Goal: Task Accomplishment & Management: Use online tool/utility

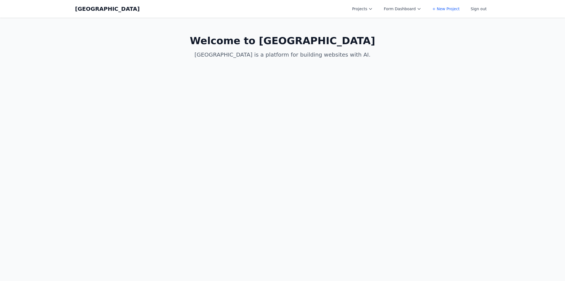
click at [376, 6] on button "Projects" at bounding box center [362, 9] width 27 height 10
drag, startPoint x: 372, startPoint y: 54, endPoint x: 367, endPoint y: 54, distance: 4.4
click at [372, 54] on link "Spring Speech" at bounding box center [380, 57] width 62 height 10
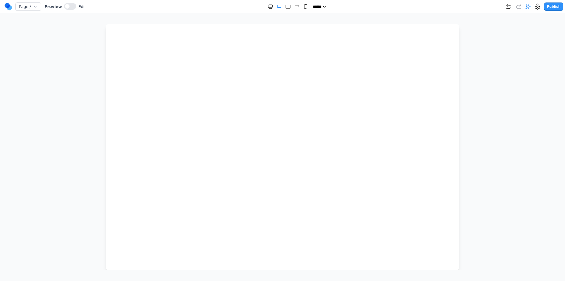
drag, startPoint x: 283, startPoint y: 7, endPoint x: 290, endPoint y: 6, distance: 6.9
click at [286, 6] on rect "Large" at bounding box center [288, 7] width 4 height 4
click at [295, 6] on rect "Medium" at bounding box center [297, 6] width 4 height 3
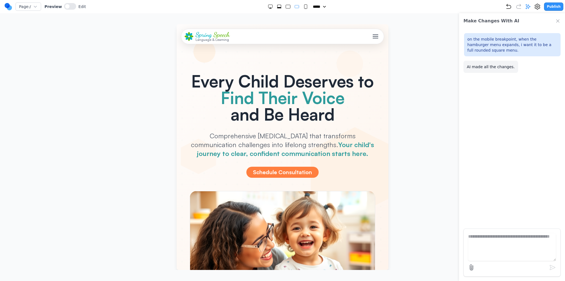
click at [373, 36] on span "Toggle mobile menu" at bounding box center [376, 36] width 6 height 1
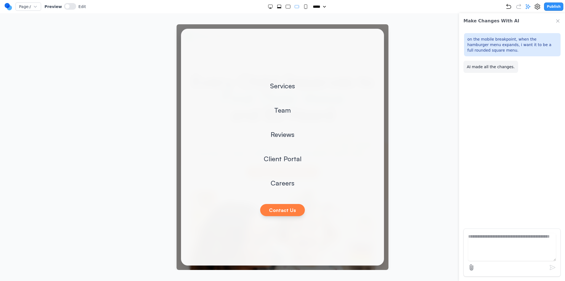
click at [369, 36] on div "Services Team Reviews Client Portal Careers Contact Us" at bounding box center [282, 147] width 203 height 237
click at [406, 36] on div at bounding box center [282, 147] width 543 height 246
click at [355, 35] on div "Services Team Reviews Client Portal Careers Contact Us" at bounding box center [282, 147] width 203 height 237
click at [375, 36] on div "Services Team Reviews Client Portal Careers Contact Us" at bounding box center [282, 147] width 203 height 237
click at [380, 27] on div at bounding box center [283, 147] width 212 height 246
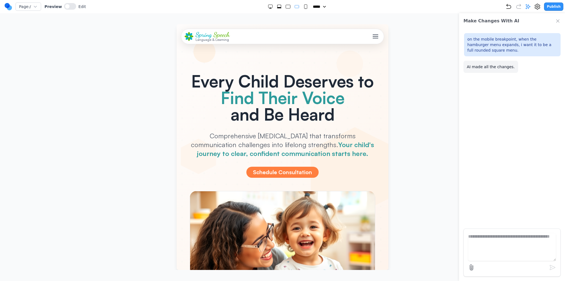
click at [286, 9] on icon "Large" at bounding box center [288, 7] width 6 height 6
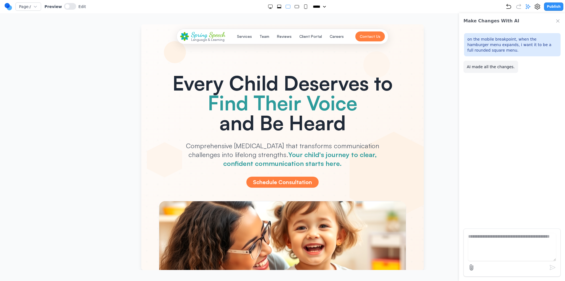
click at [296, 7] on rect "Medium" at bounding box center [297, 6] width 4 height 3
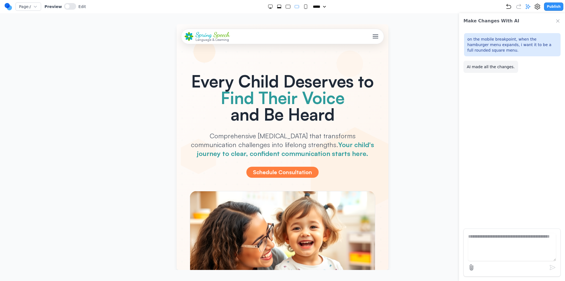
click at [310, 9] on div "***** ***** ****** ****** ******" at bounding box center [296, 7] width 420 height 6
click at [303, 9] on icon "Small" at bounding box center [306, 7] width 6 height 6
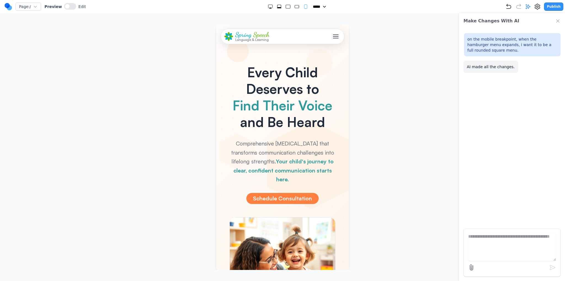
click at [294, 9] on icon "Medium" at bounding box center [297, 7] width 6 height 6
select select "**"
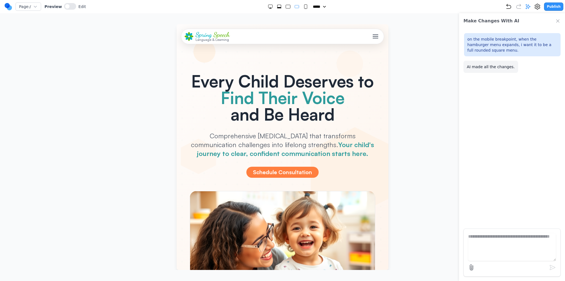
click at [377, 39] on div "Spring Speech Language & Learning Services Team Reviews Client Portal Careers C…" at bounding box center [282, 36] width 203 height 15
click at [374, 38] on button "Toggle mobile menu" at bounding box center [376, 36] width 10 height 10
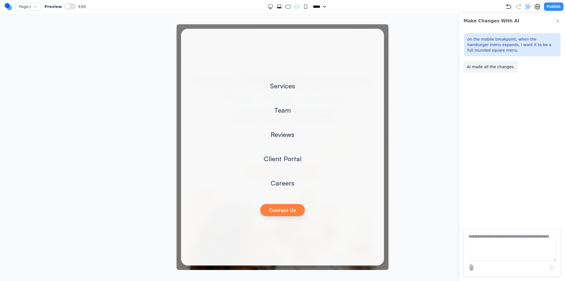
click at [374, 38] on div "Services Team Reviews Client Portal Careers Contact Us" at bounding box center [282, 147] width 203 height 237
click at [374, 33] on div "Services Team Reviews Client Portal Careers Contact Us" at bounding box center [282, 147] width 203 height 237
click at [380, 28] on div at bounding box center [283, 147] width 212 height 246
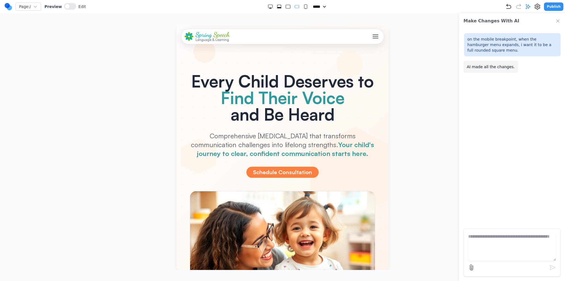
drag, startPoint x: 495, startPoint y: 243, endPoint x: 500, endPoint y: 242, distance: 5.3
click at [496, 243] on textarea at bounding box center [512, 247] width 88 height 28
type textarea "**********"
click at [373, 35] on div "Toggle mobile menu" at bounding box center [376, 37] width 6 height 6
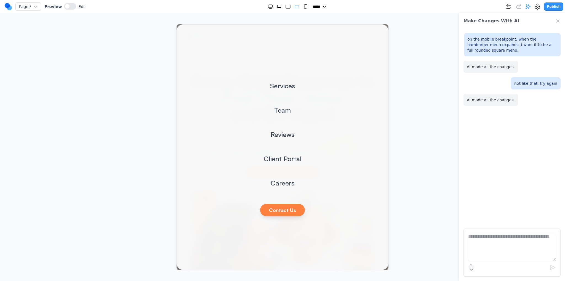
click at [499, 235] on textarea at bounding box center [512, 247] width 88 height 28
type textarea "**********"
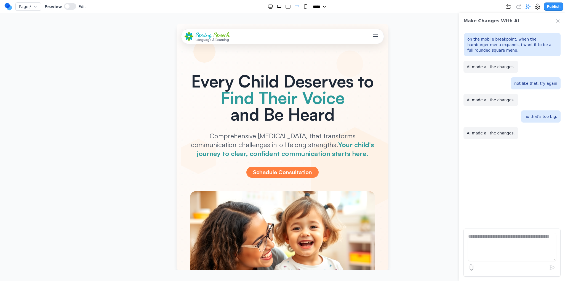
click at [366, 33] on div "Spring Speech Language & Learning Services Team Reviews Client Portal Careers C…" at bounding box center [283, 36] width 196 height 10
click at [373, 35] on div "Toggle mobile menu" at bounding box center [376, 37] width 6 height 6
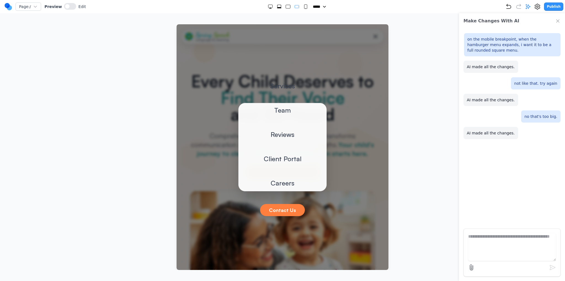
click at [371, 35] on div at bounding box center [283, 147] width 212 height 246
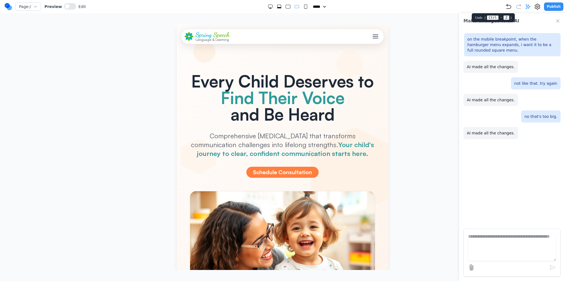
click at [512, 7] on icon "Undo" at bounding box center [508, 6] width 7 height 7
click at [512, 6] on icon "Undo" at bounding box center [508, 6] width 7 height 7
click at [373, 37] on div "Toggle mobile menu" at bounding box center [376, 37] width 6 height 6
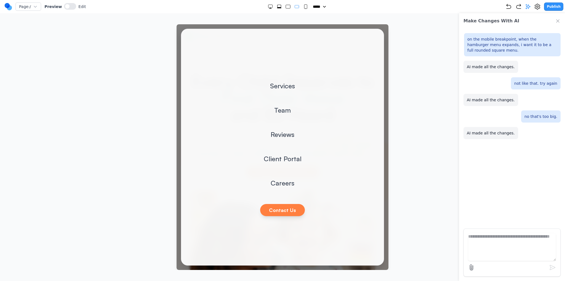
click at [370, 37] on div "Services Team Reviews Client Portal Careers Contact Us" at bounding box center [282, 147] width 203 height 237
click at [511, 7] on icon "Undo" at bounding box center [508, 6] width 7 height 7
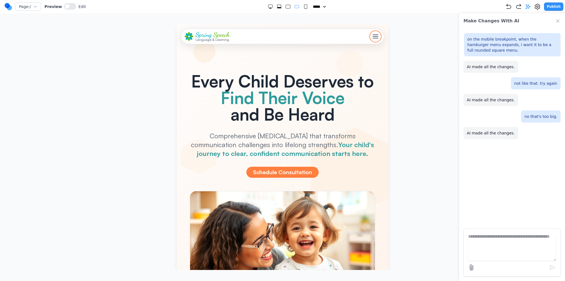
click at [373, 36] on span "Toggle mobile menu" at bounding box center [376, 36] width 6 height 1
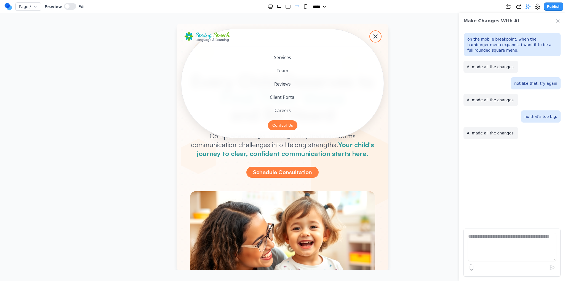
click at [373, 36] on div "Toggle mobile menu" at bounding box center [376, 37] width 6 height 6
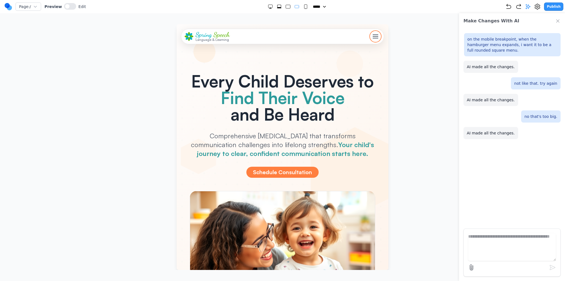
click at [372, 41] on button "Toggle mobile menu" at bounding box center [376, 36] width 10 height 10
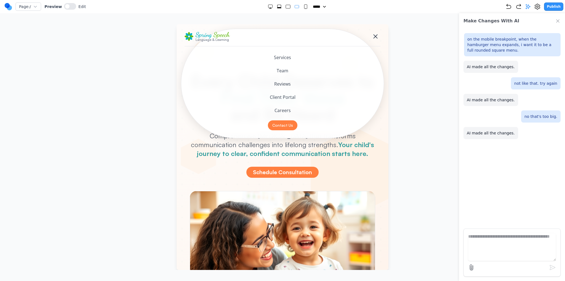
drag, startPoint x: 348, startPoint y: 34, endPoint x: 339, endPoint y: 38, distance: 9.1
click at [347, 34] on div "Spring Speech Language & Learning Services Team Reviews Client Portal Careers C…" at bounding box center [283, 36] width 196 height 10
click at [60, 6] on div "Preview Edit" at bounding box center [64, 6] width 41 height 7
click at [64, 9] on button at bounding box center [70, 6] width 12 height 7
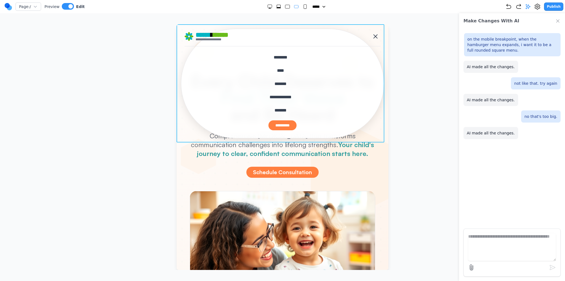
click at [181, 116] on header "**********" at bounding box center [283, 83] width 212 height 118
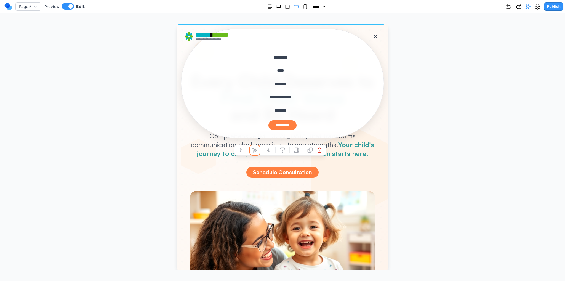
click at [256, 148] on icon at bounding box center [255, 150] width 6 height 6
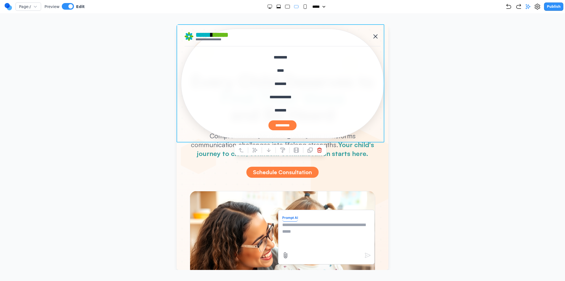
click at [308, 242] on textarea at bounding box center [326, 236] width 88 height 28
paste textarea "**********"
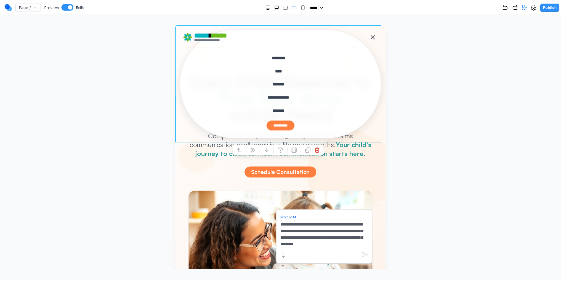
scroll to position [5, 0]
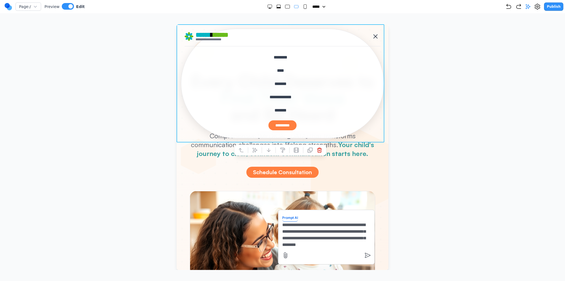
type textarea "**********"
click at [364, 254] on icon "submit" at bounding box center [367, 255] width 7 height 7
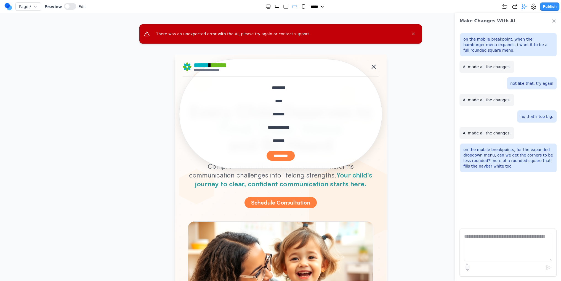
click at [554, 21] on icon "Close Chat" at bounding box center [554, 21] width 6 height 6
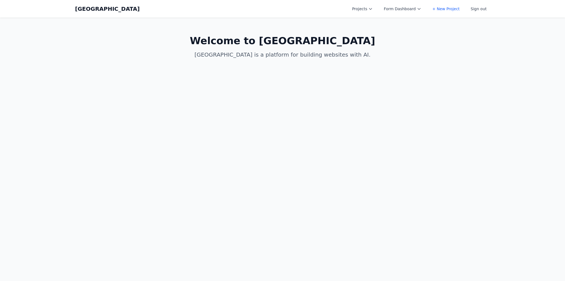
click at [366, 9] on button "Projects" at bounding box center [362, 9] width 27 height 10
click at [375, 44] on link "Spring Speech v2 - More Pages" at bounding box center [380, 44] width 62 height 15
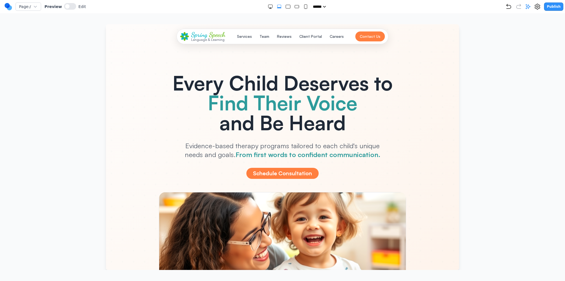
click at [295, 8] on rect "Medium" at bounding box center [297, 6] width 4 height 3
select select "**"
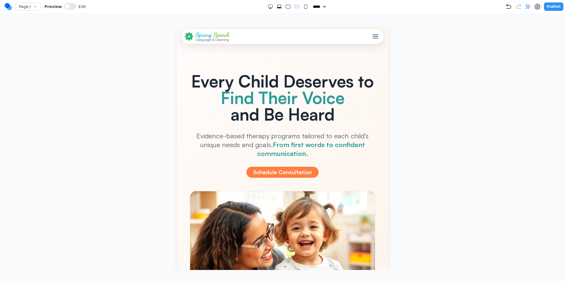
click at [373, 36] on span "Toggle mobile menu" at bounding box center [376, 36] width 6 height 1
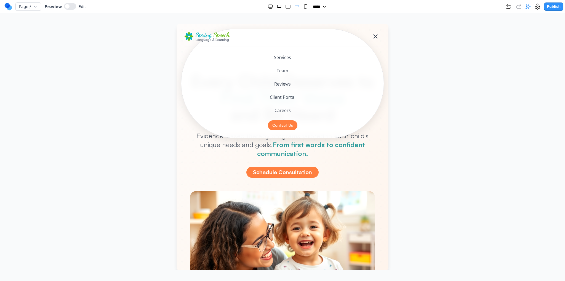
click at [373, 36] on span "Toggle mobile menu" at bounding box center [375, 36] width 4 height 4
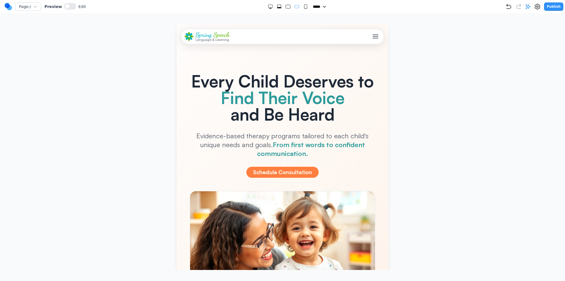
click at [373, 36] on span "Toggle mobile menu" at bounding box center [376, 36] width 6 height 1
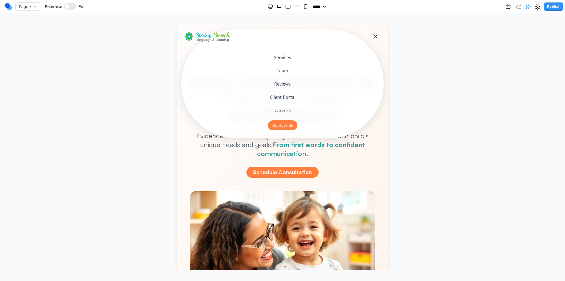
click at [373, 36] on span "Toggle mobile menu" at bounding box center [375, 36] width 4 height 4
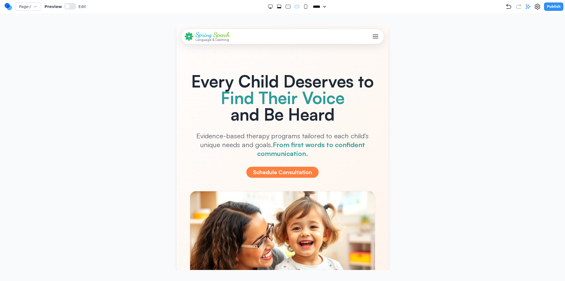
click at [371, 31] on button "Toggle mobile menu" at bounding box center [376, 36] width 10 height 10
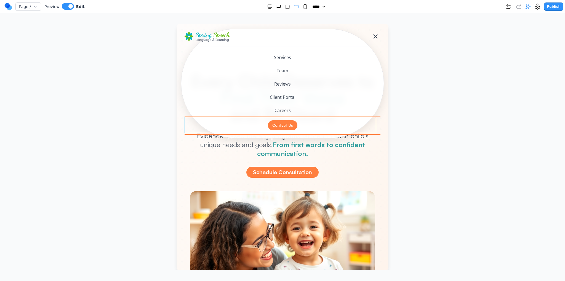
click at [349, 133] on div "Contact Us" at bounding box center [283, 125] width 196 height 17
click at [211, 104] on button "Careers" at bounding box center [283, 110] width 196 height 13
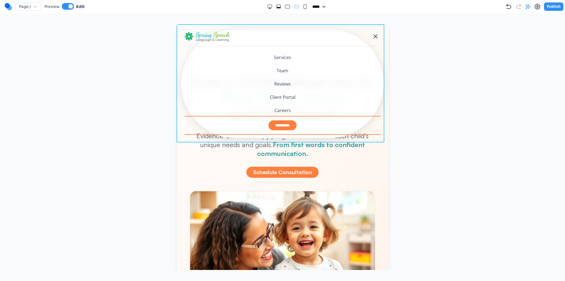
click at [187, 124] on div "**********" at bounding box center [283, 125] width 196 height 17
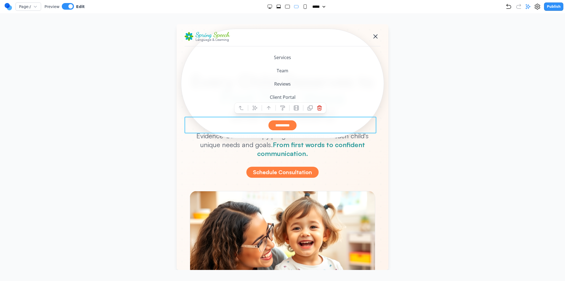
click at [164, 132] on div at bounding box center [282, 147] width 543 height 246
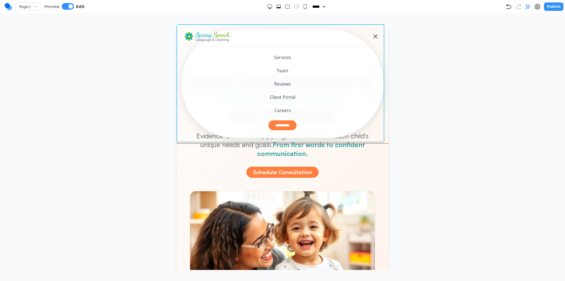
click at [182, 134] on header "**********" at bounding box center [283, 83] width 212 height 118
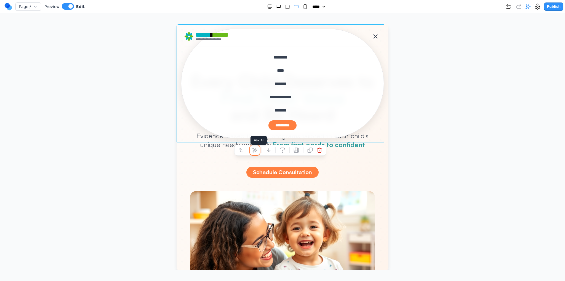
click at [257, 152] on icon at bounding box center [255, 150] width 6 height 6
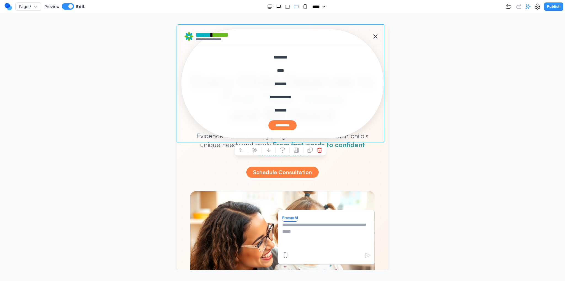
click at [305, 230] on textarea at bounding box center [326, 236] width 88 height 28
type textarea "**********"
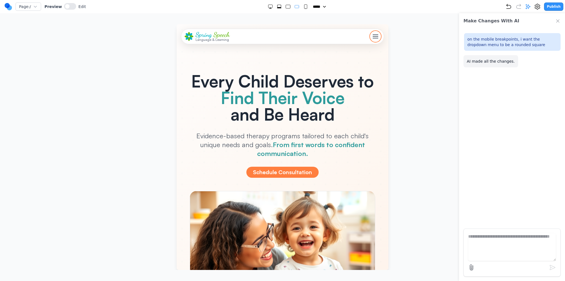
click at [371, 33] on button "Toggle mobile menu" at bounding box center [376, 36] width 10 height 10
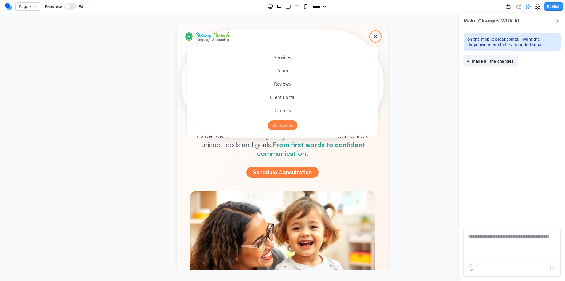
click at [371, 33] on button "Toggle mobile menu" at bounding box center [376, 36] width 10 height 10
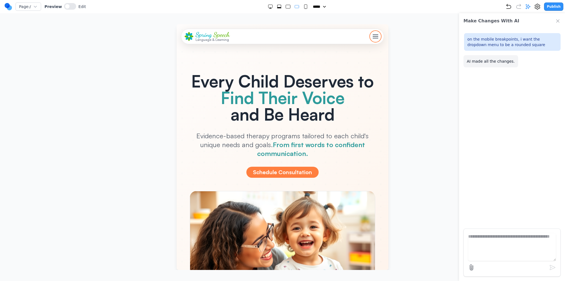
click at [372, 33] on button "Toggle mobile menu" at bounding box center [376, 36] width 10 height 10
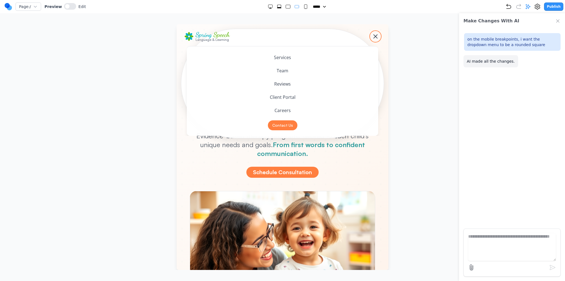
click at [373, 34] on div "Toggle mobile menu" at bounding box center [376, 37] width 6 height 6
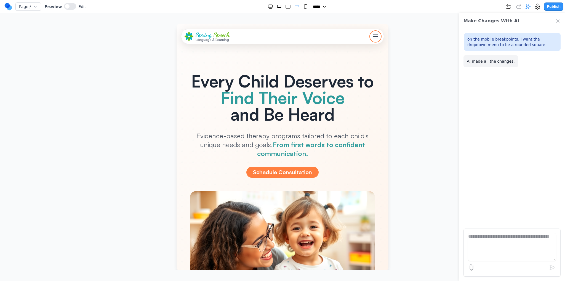
click at [374, 34] on button "Toggle mobile menu" at bounding box center [376, 36] width 10 height 10
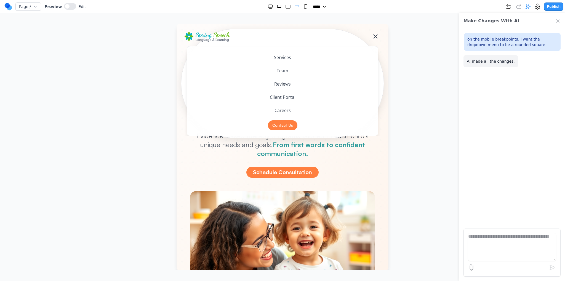
click at [304, 6] on rect "Small" at bounding box center [305, 7] width 3 height 4
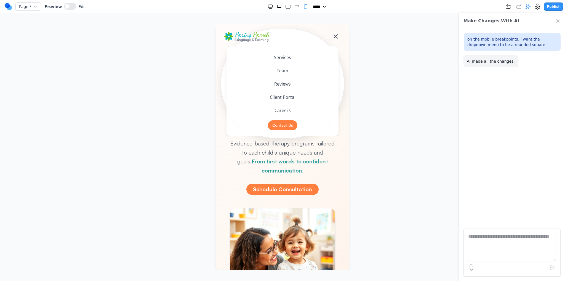
click at [295, 6] on rect "Medium" at bounding box center [297, 6] width 4 height 3
select select "**"
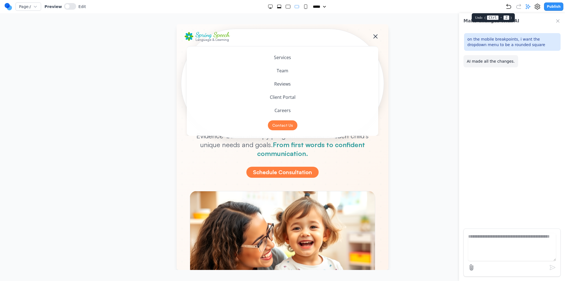
click at [512, 8] on icon "Undo" at bounding box center [508, 6] width 7 height 7
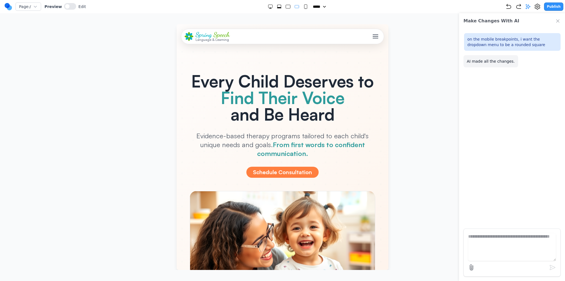
click at [376, 40] on div "Spring Speech Language & Learning Services Team Reviews Client Portal Careers C…" at bounding box center [283, 36] width 196 height 10
click at [373, 39] on div "Toggle mobile menu" at bounding box center [376, 37] width 6 height 6
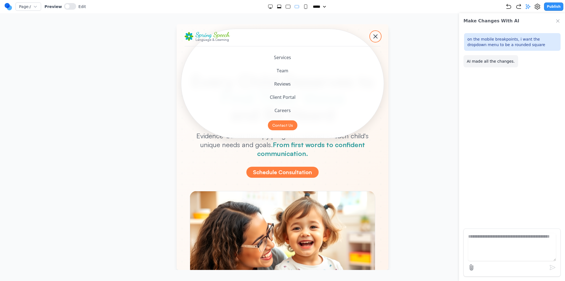
click at [373, 39] on div "Toggle mobile menu" at bounding box center [376, 37] width 6 height 6
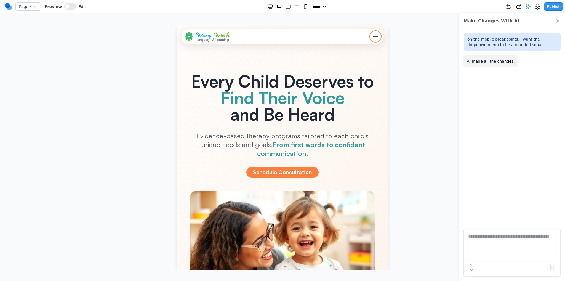
click at [373, 39] on div "Toggle mobile menu" at bounding box center [376, 37] width 6 height 6
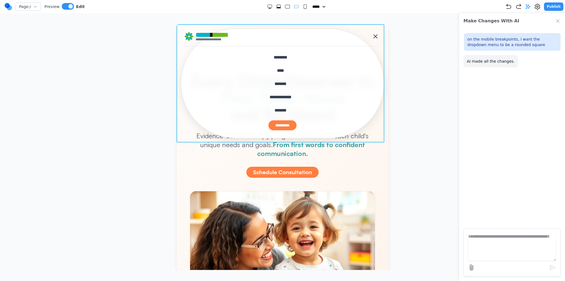
click at [183, 129] on header "**********" at bounding box center [283, 83] width 212 height 118
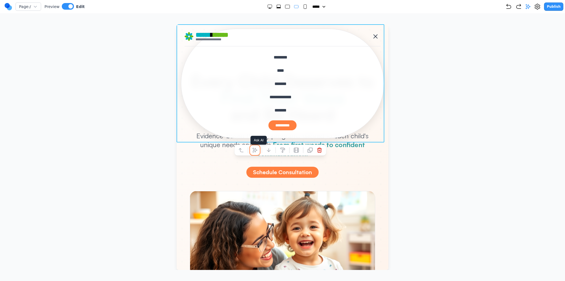
click at [251, 151] on button at bounding box center [255, 150] width 9 height 9
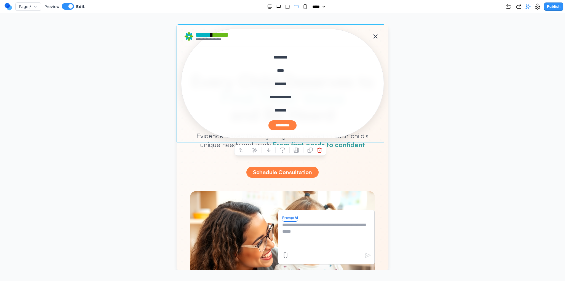
click at [308, 227] on textarea at bounding box center [326, 236] width 88 height 28
type textarea "*"
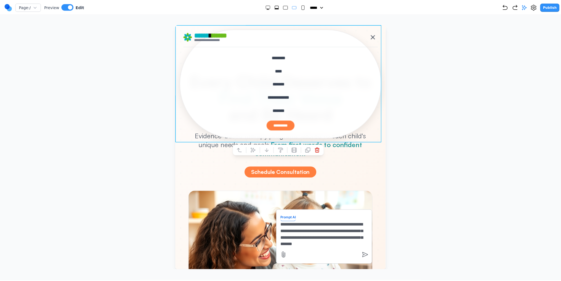
scroll to position [5, 0]
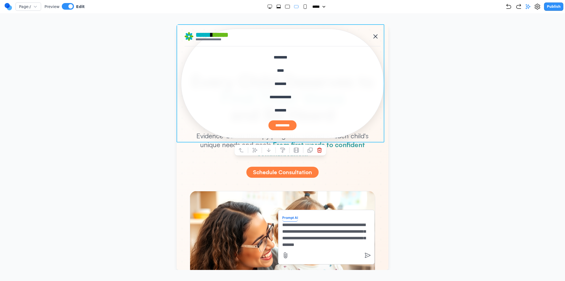
type textarea "**********"
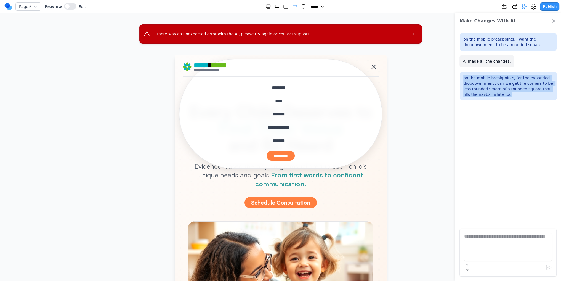
drag, startPoint x: 509, startPoint y: 95, endPoint x: 462, endPoint y: 76, distance: 51.2
click at [462, 76] on div "on the mobile breakpoints, for the expanded dropdown menu, can we get the corne…" at bounding box center [508, 86] width 97 height 29
copy p "on the mobile breakpoints, for the expanded dropdown menu, can we get the corne…"
click at [401, 101] on div at bounding box center [280, 178] width 539 height 246
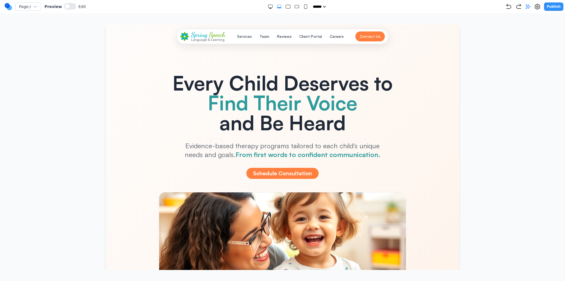
click at [295, 7] on rect "Medium" at bounding box center [297, 6] width 4 height 3
select select "**"
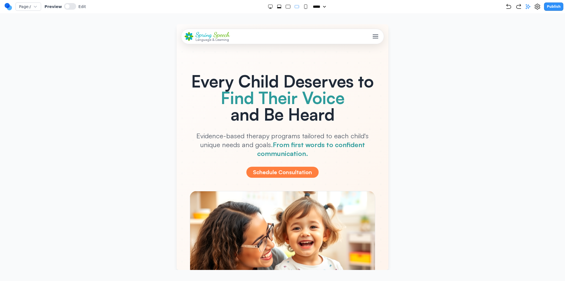
click at [373, 34] on span "Toggle mobile menu" at bounding box center [376, 34] width 6 height 1
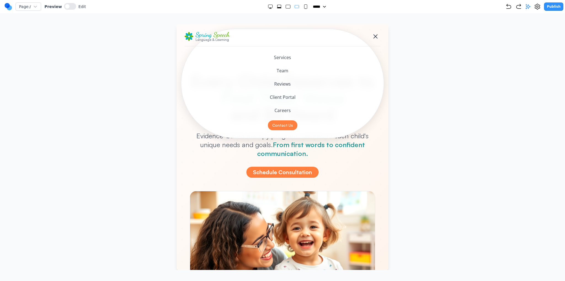
click at [373, 34] on span "Toggle mobile menu" at bounding box center [375, 36] width 4 height 4
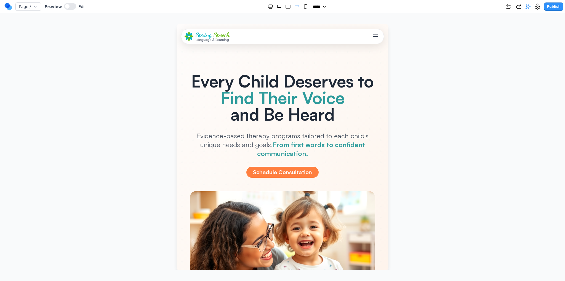
click at [531, 8] on icon at bounding box center [528, 6] width 5 height 5
drag, startPoint x: 366, startPoint y: 37, endPoint x: 374, endPoint y: 36, distance: 7.7
click at [366, 37] on div "Spring Speech Language & Learning Services Team Reviews Client Portal Careers C…" at bounding box center [283, 36] width 196 height 10
click at [374, 36] on span "Toggle mobile menu" at bounding box center [376, 36] width 6 height 1
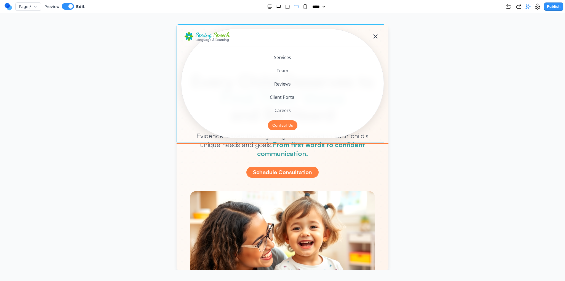
click at [179, 126] on header "Spring Speech Language & Learning Services Team Reviews Client Portal Careers C…" at bounding box center [283, 83] width 212 height 118
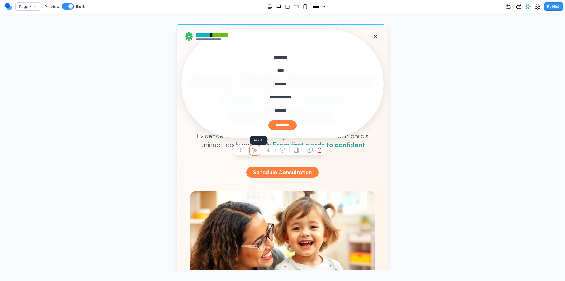
click at [257, 153] on button at bounding box center [255, 150] width 9 height 9
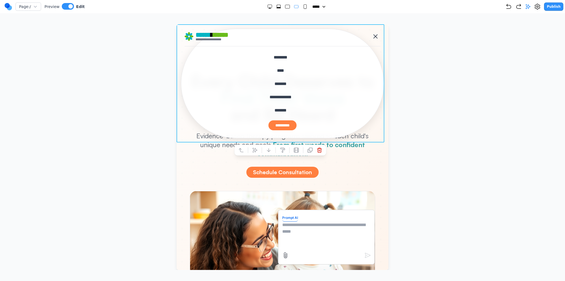
click at [315, 228] on textarea at bounding box center [326, 236] width 88 height 28
paste textarea "**********"
type textarea "**********"
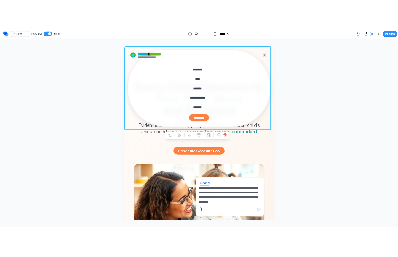
scroll to position [5, 0]
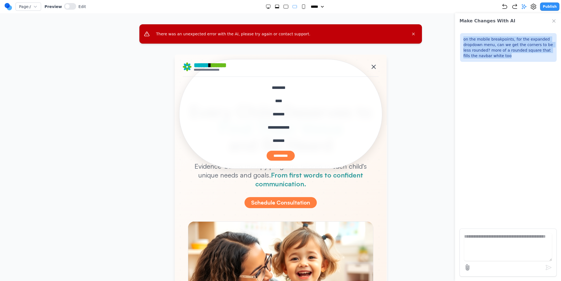
drag, startPoint x: 498, startPoint y: 58, endPoint x: 460, endPoint y: 38, distance: 43.3
click at [460, 38] on div "on the mobile breakpoints, for the expanded dropdown menu, can we get the corne…" at bounding box center [508, 47] width 97 height 29
copy p "on the mobile breakpoints, for the expanded dropdown menu, can we get the corne…"
click at [336, 147] on div "**********" at bounding box center [280, 155] width 196 height 17
drag, startPoint x: 164, startPoint y: 88, endPoint x: 402, endPoint y: 175, distance: 253.4
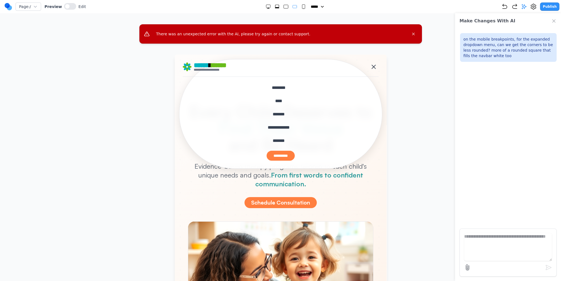
click at [400, 176] on div at bounding box center [280, 178] width 539 height 246
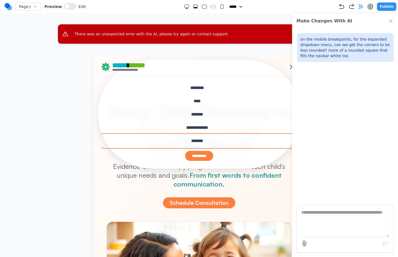
click at [281, 145] on button "*******" at bounding box center [197, 140] width 192 height 13
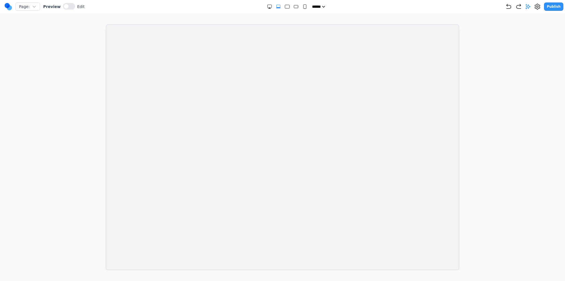
click at [295, 4] on icon "Medium" at bounding box center [296, 7] width 6 height 6
select select "**"
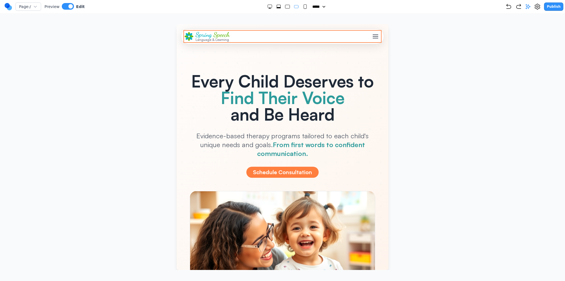
click at [363, 36] on div "Spring Speech Language & Learning Services Team Reviews Client Portal Careers C…" at bounding box center [283, 36] width 196 height 10
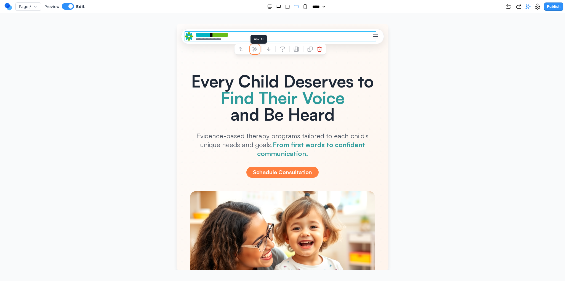
click at [255, 50] on icon at bounding box center [255, 49] width 5 height 5
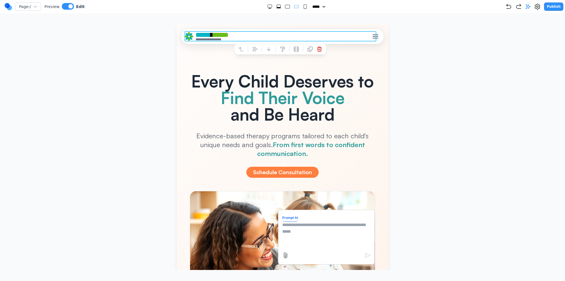
click at [294, 239] on textarea at bounding box center [326, 236] width 88 height 28
paste textarea "**********"
type textarea "**********"
click at [364, 255] on icon "submit" at bounding box center [367, 255] width 7 height 7
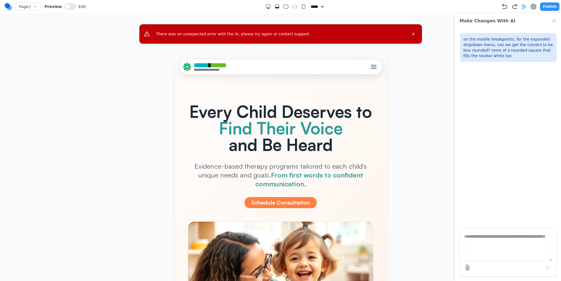
click at [413, 32] on icon "Close error message" at bounding box center [413, 34] width 4 height 4
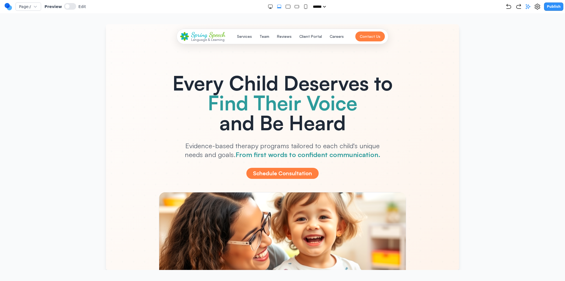
click at [296, 3] on div "Page: / Preview Edit ***** ***** ****** ****** ****** Publish" at bounding box center [283, 6] width 559 height 9
click at [296, 5] on icon "Medium" at bounding box center [297, 7] width 6 height 6
select select "**"
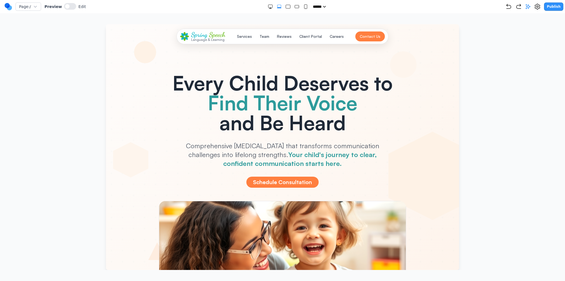
click at [289, 7] on div at bounding box center [288, 7] width 41 height 6
click at [295, 7] on rect "Medium" at bounding box center [297, 6] width 4 height 3
select select "**"
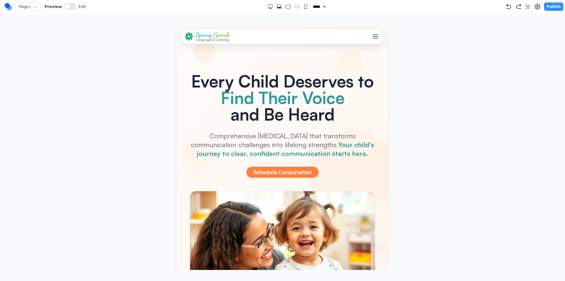
click at [375, 33] on button "Toggle mobile menu" at bounding box center [376, 36] width 10 height 10
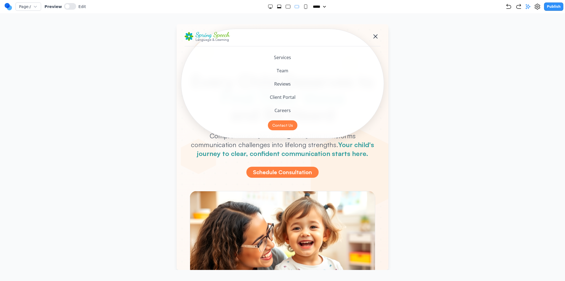
click at [375, 33] on button "Toggle mobile menu" at bounding box center [376, 36] width 10 height 10
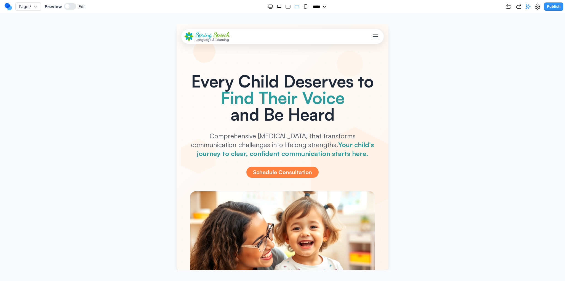
click at [375, 33] on button "Toggle mobile menu" at bounding box center [376, 36] width 10 height 10
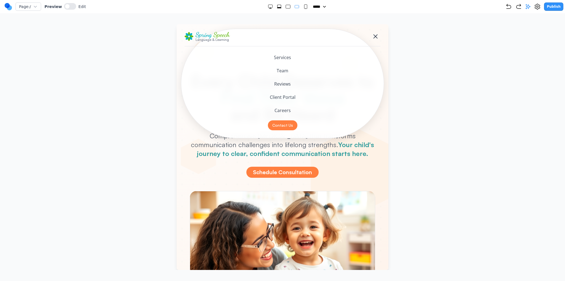
click at [375, 33] on button "Toggle mobile menu" at bounding box center [376, 36] width 10 height 10
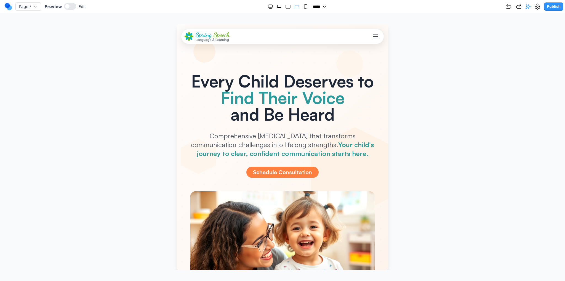
click at [9, 7] on circle at bounding box center [9, 7] width 5 height 5
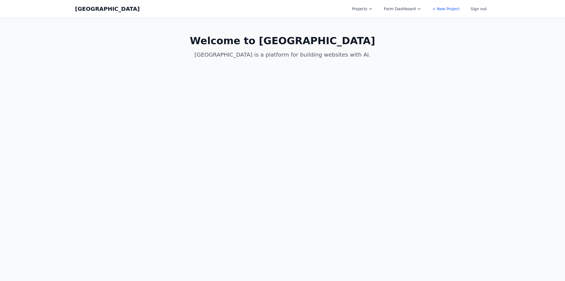
click at [367, 12] on button "Projects" at bounding box center [362, 9] width 27 height 10
click at [380, 23] on link "SiliCon Conference" at bounding box center [380, 22] width 62 height 10
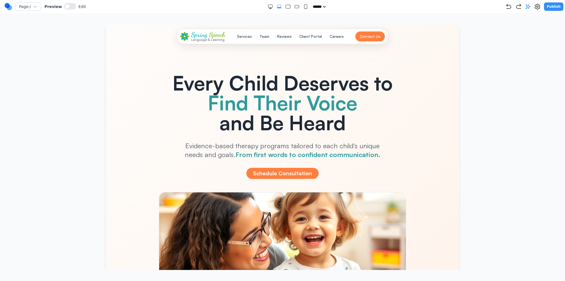
click at [297, 6] on div at bounding box center [288, 7] width 41 height 6
click at [295, 7] on rect "Medium" at bounding box center [297, 6] width 4 height 3
select select "**"
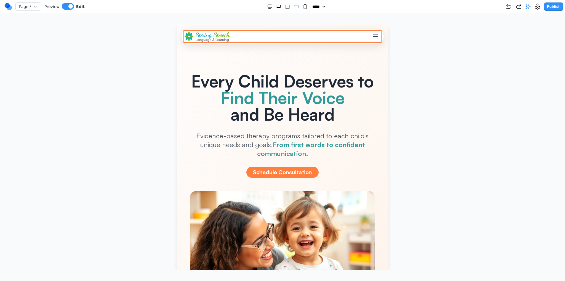
click at [354, 37] on div "Spring Speech Language & Learning Services Team Reviews Client Portal Careers C…" at bounding box center [283, 36] width 196 height 10
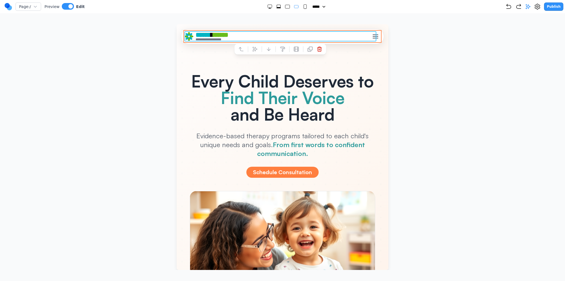
click at [373, 36] on span "Toggle mobile menu" at bounding box center [376, 36] width 6 height 1
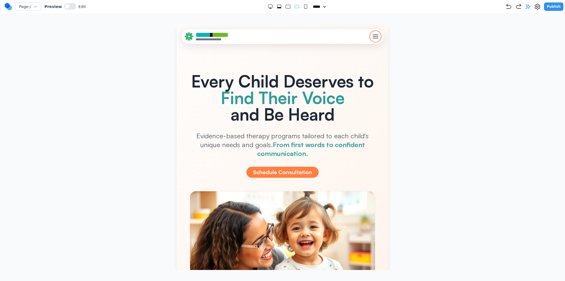
click at [373, 34] on div "Toggle mobile menu" at bounding box center [376, 37] width 6 height 6
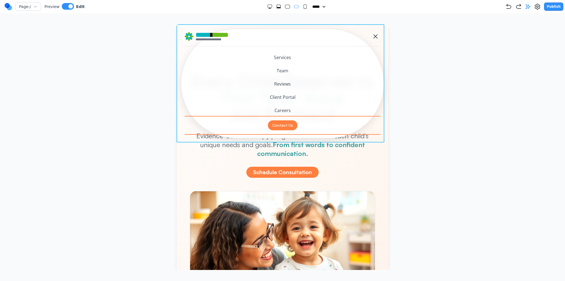
click at [185, 127] on div "Contact Us" at bounding box center [283, 125] width 196 height 17
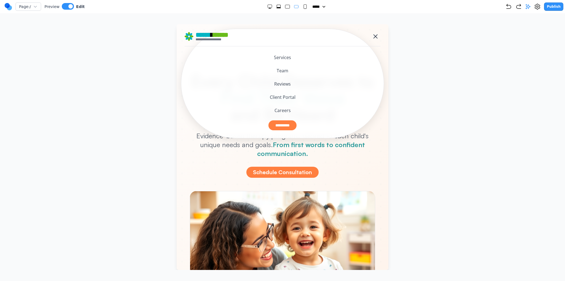
click at [177, 125] on header "**********" at bounding box center [283, 83] width 212 height 118
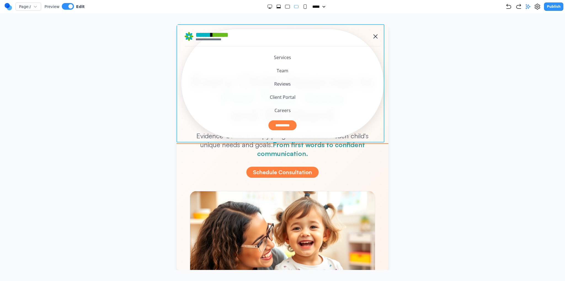
click at [181, 129] on header "**********" at bounding box center [283, 83] width 212 height 118
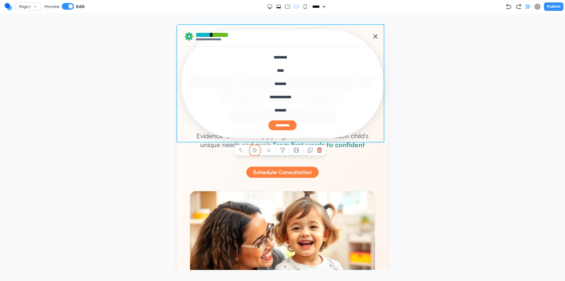
click at [258, 152] on button at bounding box center [255, 150] width 9 height 9
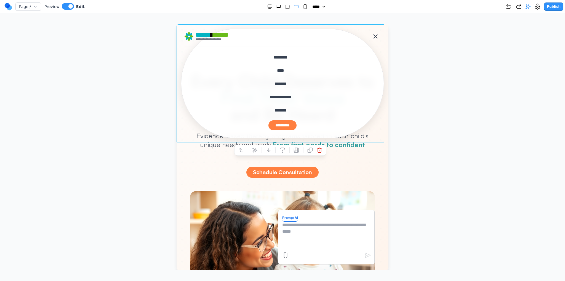
click at [319, 230] on textarea at bounding box center [326, 236] width 88 height 28
type textarea "**********"
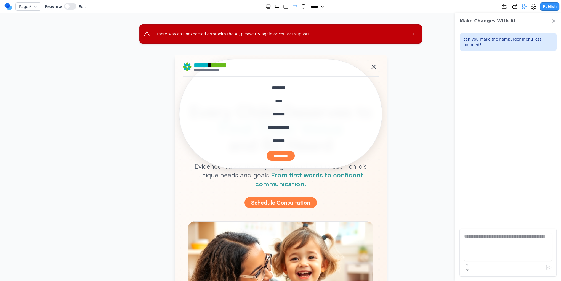
click at [413, 35] on icon "Close error message" at bounding box center [413, 34] width 4 height 4
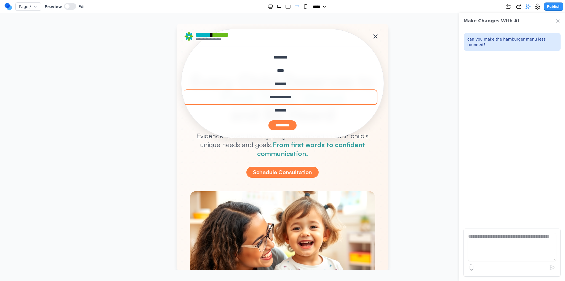
click at [363, 100] on button "**********" at bounding box center [281, 96] width 192 height 13
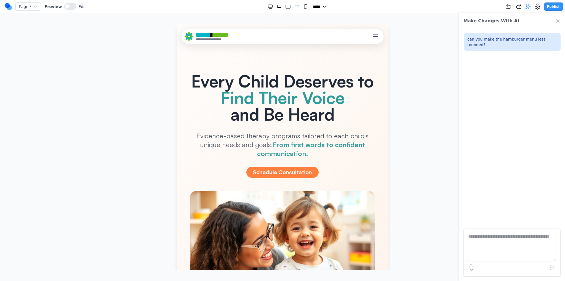
drag, startPoint x: 564, startPoint y: 20, endPoint x: 557, endPoint y: 19, distance: 6.7
click at [561, 19] on div "Make Changes With AI" at bounding box center [512, 20] width 106 height 15
click at [557, 19] on icon "Close Chat" at bounding box center [558, 21] width 6 height 6
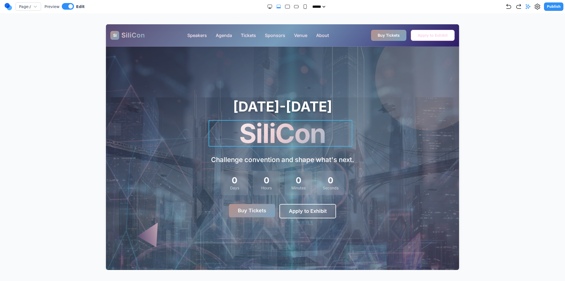
click at [276, 136] on h1 "SiliCon" at bounding box center [282, 133] width 143 height 26
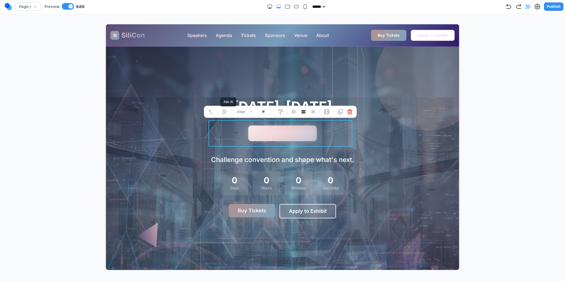
click at [227, 111] on icon at bounding box center [225, 112] width 6 height 6
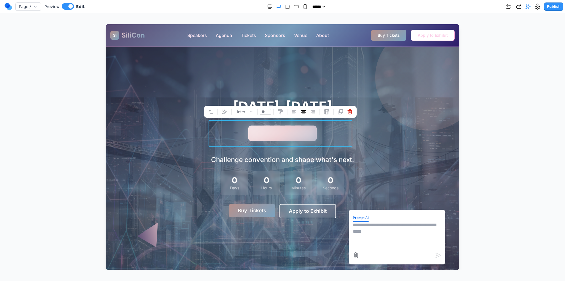
drag, startPoint x: 368, startPoint y: 227, endPoint x: 369, endPoint y: 223, distance: 3.1
click at [369, 226] on textarea at bounding box center [397, 236] width 88 height 28
type textarea "**********"
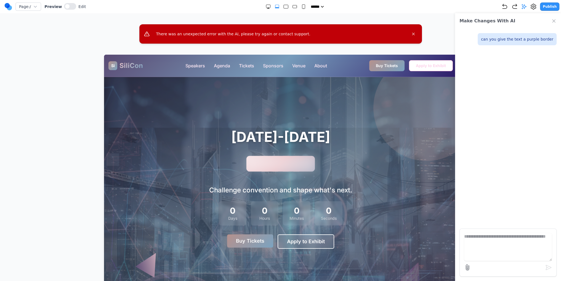
drag, startPoint x: 415, startPoint y: 33, endPoint x: 312, endPoint y: 9, distance: 105.3
click at [415, 33] on icon "Close error message" at bounding box center [413, 34] width 4 height 4
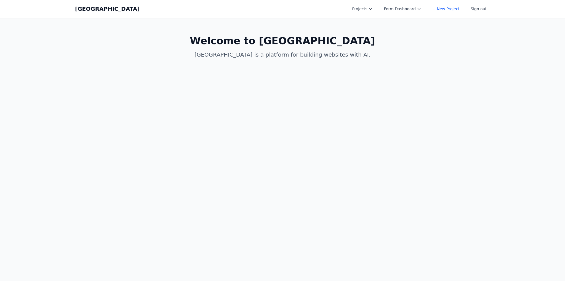
drag, startPoint x: 356, startPoint y: 8, endPoint x: 369, endPoint y: 7, distance: 12.2
click at [364, 7] on button "Projects" at bounding box center [362, 9] width 27 height 10
click at [380, 55] on link "Spring Speech" at bounding box center [380, 57] width 62 height 10
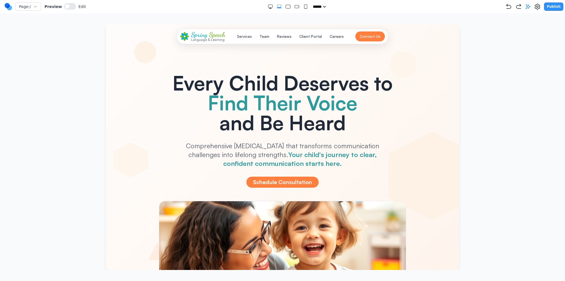
click at [296, 6] on rect "Medium" at bounding box center [297, 6] width 4 height 3
select select "**"
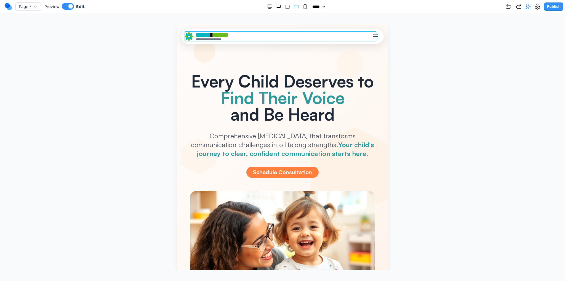
click at [341, 34] on div "**********" at bounding box center [283, 36] width 196 height 10
click at [375, 33] on button "Toggle mobile menu" at bounding box center [376, 36] width 10 height 10
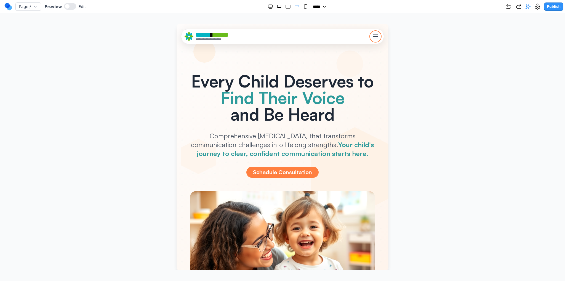
click at [373, 34] on div "Toggle mobile menu" at bounding box center [376, 37] width 6 height 6
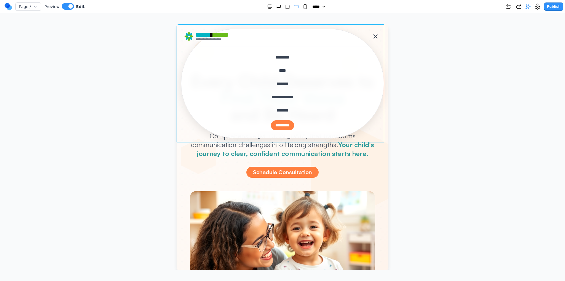
click at [179, 73] on header "**********" at bounding box center [283, 83] width 212 height 118
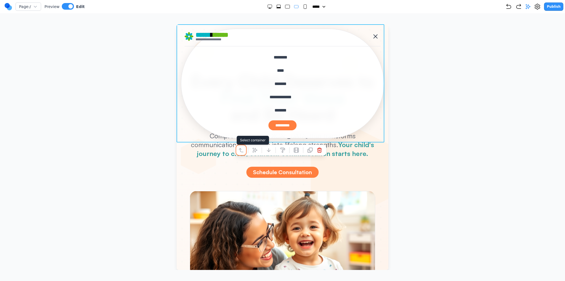
click at [243, 148] on icon at bounding box center [241, 150] width 6 height 6
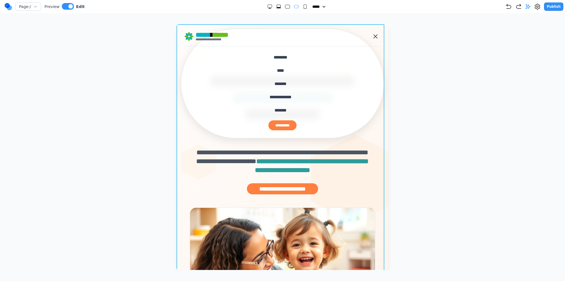
drag, startPoint x: 115, startPoint y: 119, endPoint x: 153, endPoint y: 119, distance: 37.5
click at [116, 119] on div at bounding box center [282, 147] width 543 height 246
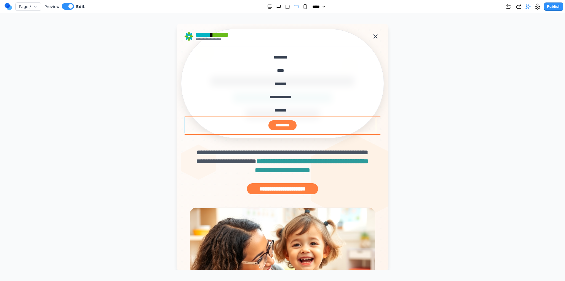
click at [207, 120] on div "**********" at bounding box center [283, 125] width 196 height 17
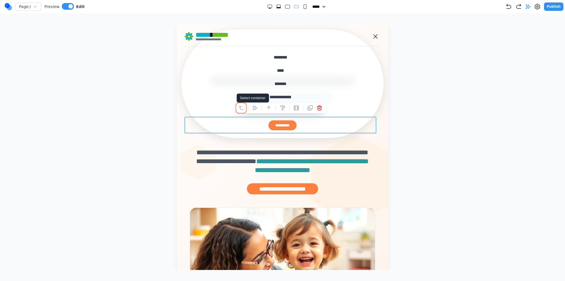
click at [243, 110] on icon at bounding box center [241, 108] width 6 height 6
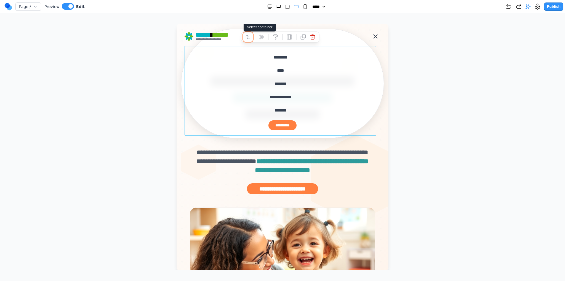
click at [249, 34] on button at bounding box center [248, 37] width 9 height 9
click at [249, 34] on div at bounding box center [248, 32] width 4 height 9
click at [241, 32] on icon at bounding box center [241, 33] width 6 height 6
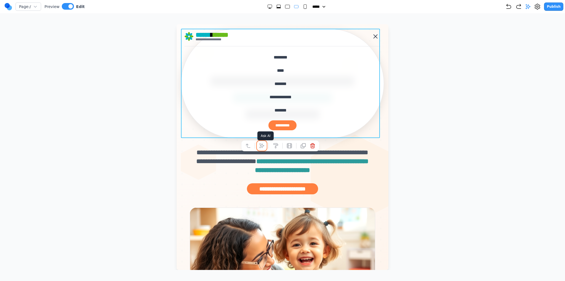
click at [260, 147] on icon at bounding box center [262, 145] width 5 height 5
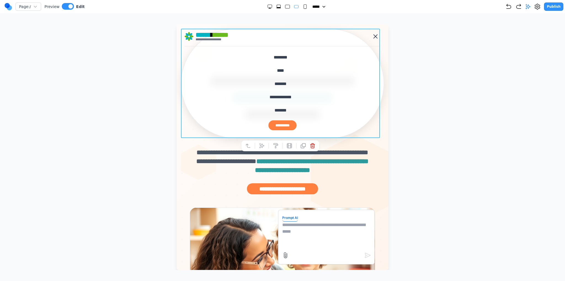
click at [324, 234] on textarea at bounding box center [326, 236] width 88 height 28
paste textarea "**********"
type textarea "**********"
click at [360, 256] on div at bounding box center [326, 255] width 89 height 9
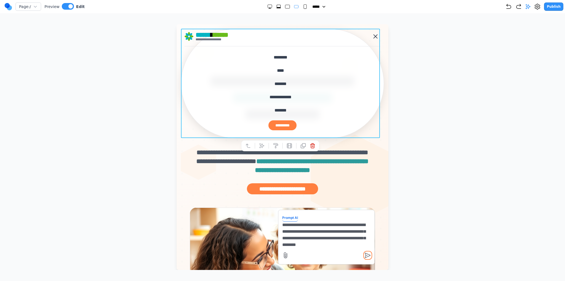
click at [364, 255] on icon "submit" at bounding box center [367, 255] width 7 height 7
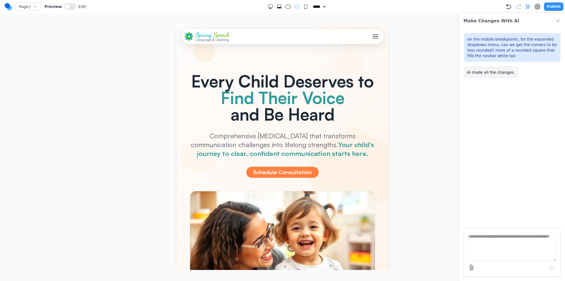
scroll to position [0, 0]
click at [368, 33] on div "Spring Speech Language & Learning Services Team Reviews Client Portal Careers C…" at bounding box center [283, 36] width 196 height 10
click at [373, 34] on span "Toggle mobile menu" at bounding box center [376, 34] width 6 height 1
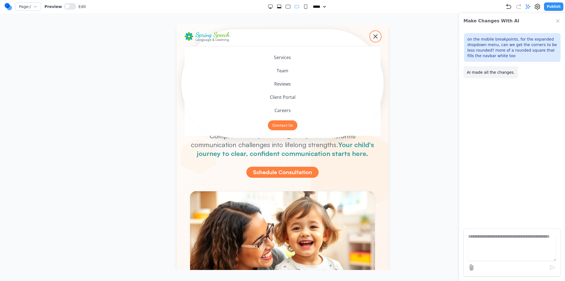
drag, startPoint x: 370, startPoint y: 34, endPoint x: 602, endPoint y: 57, distance: 233.0
click at [373, 34] on div "Toggle mobile menu" at bounding box center [376, 37] width 6 height 6
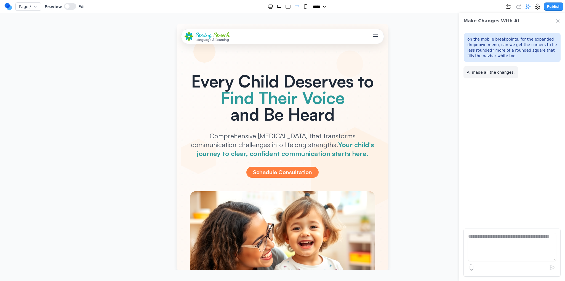
click at [505, 8] on div "***** ***** ****** ****** ******" at bounding box center [296, 7] width 420 height 6
click at [511, 7] on icon "Undo" at bounding box center [508, 6] width 7 height 7
click at [279, 9] on div at bounding box center [288, 7] width 41 height 6
click at [278, 9] on icon "Extra Large" at bounding box center [279, 7] width 6 height 6
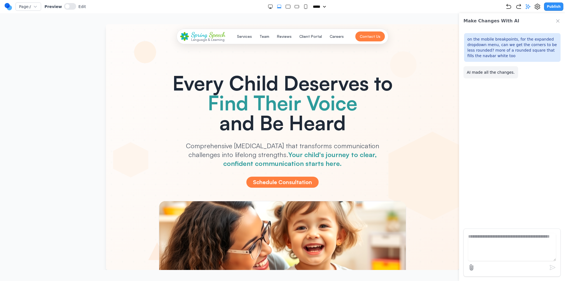
click at [244, 36] on button "Services" at bounding box center [245, 36] width 22 height 10
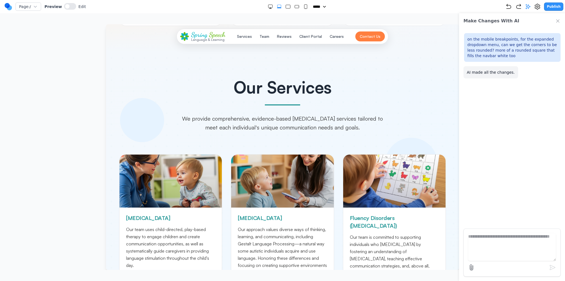
click at [204, 34] on span "Spring" at bounding box center [199, 35] width 16 height 8
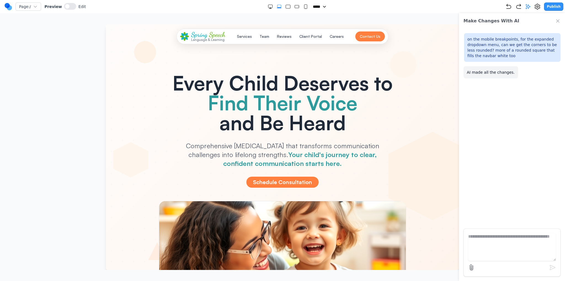
click at [286, 3] on div "Page: / Preview Edit ***** ***** ****** ****** ****** Publish" at bounding box center [283, 6] width 559 height 9
click at [287, 7] on rect "Large" at bounding box center [288, 7] width 4 height 4
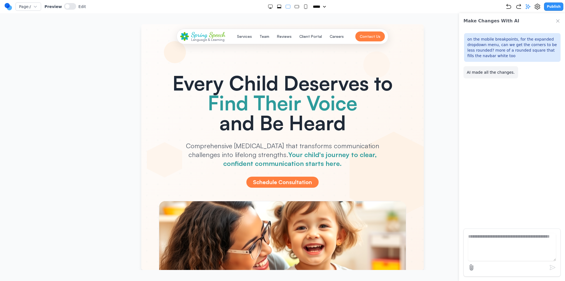
click at [296, 8] on icon "Medium" at bounding box center [297, 7] width 6 height 6
select select "**"
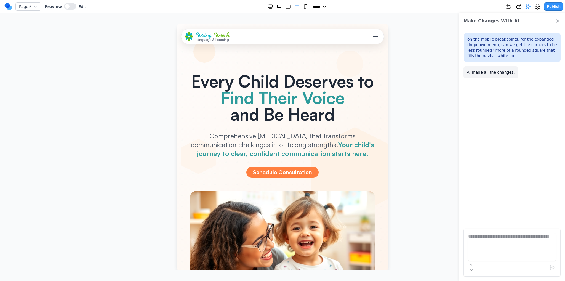
click at [371, 38] on button "Toggle mobile menu" at bounding box center [376, 36] width 10 height 10
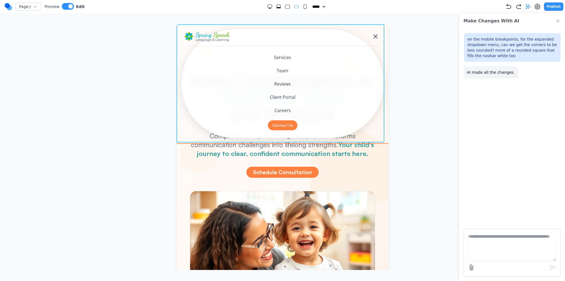
click at [178, 129] on header "Spring Speech Language & Learning Services Team Reviews Client Portal Careers C…" at bounding box center [283, 83] width 212 height 118
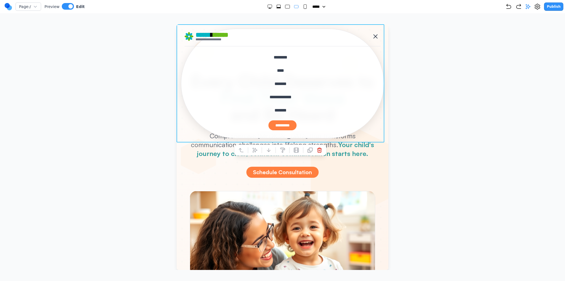
click at [259, 151] on div at bounding box center [280, 150] width 92 height 11
click at [257, 149] on icon at bounding box center [255, 150] width 6 height 6
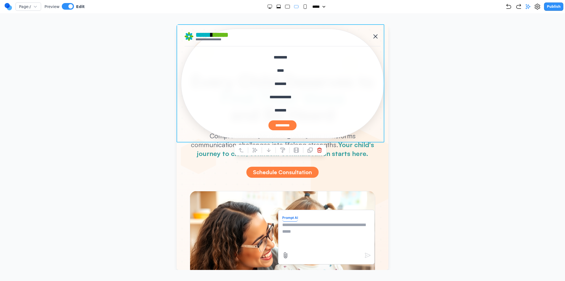
click at [326, 227] on textarea at bounding box center [326, 236] width 88 height 28
type textarea "**********"
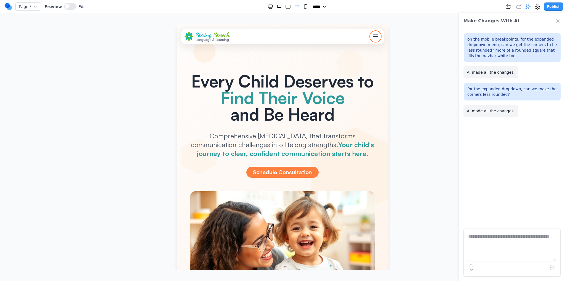
click at [371, 33] on button "Toggle mobile menu" at bounding box center [376, 36] width 10 height 10
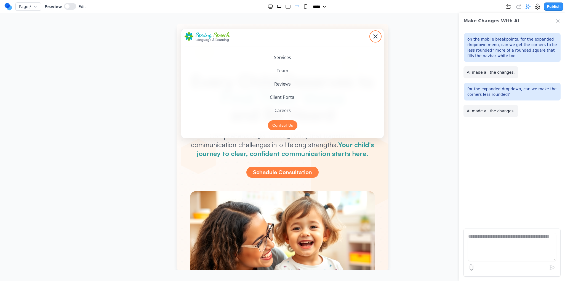
click at [373, 34] on div "Toggle mobile menu" at bounding box center [376, 37] width 6 height 6
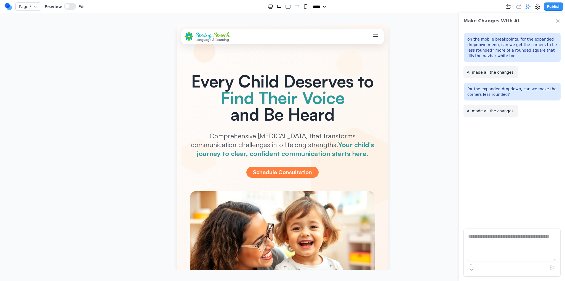
click at [273, 6] on div at bounding box center [288, 7] width 41 height 6
click at [279, 6] on icon "Extra Large" at bounding box center [279, 7] width 6 height 6
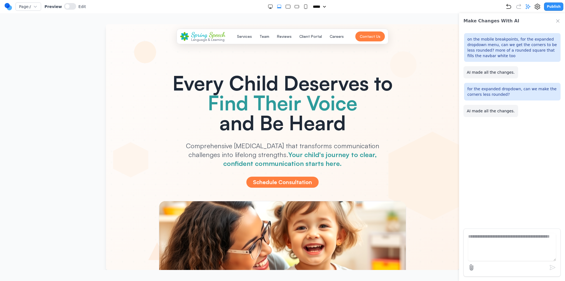
click at [276, 6] on icon "Extra Large" at bounding box center [279, 7] width 6 height 6
click at [295, 7] on rect "Medium" at bounding box center [297, 6] width 4 height 3
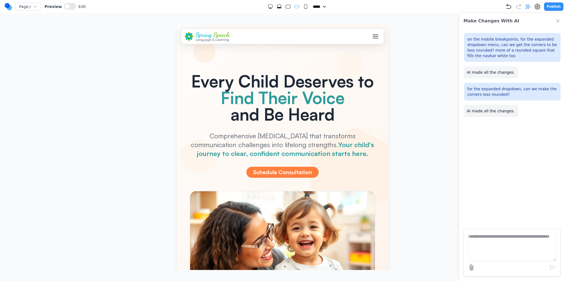
click at [373, 38] on div "Toggle mobile menu" at bounding box center [376, 37] width 6 height 6
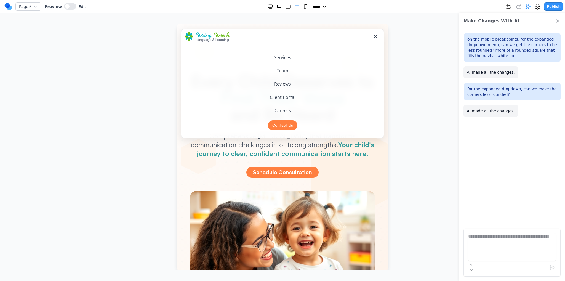
click at [373, 38] on span "Toggle mobile menu" at bounding box center [375, 36] width 4 height 4
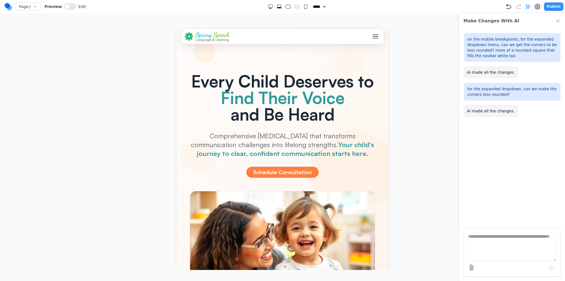
click at [373, 38] on div "Toggle mobile menu" at bounding box center [376, 37] width 6 height 6
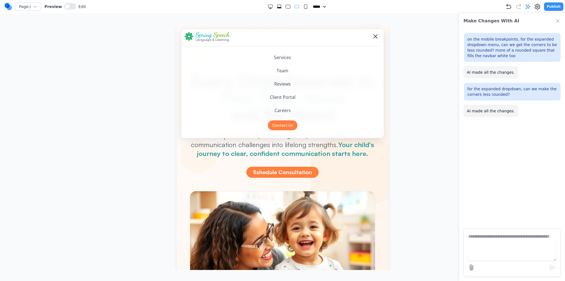
click at [373, 38] on span "Toggle mobile menu" at bounding box center [375, 36] width 4 height 4
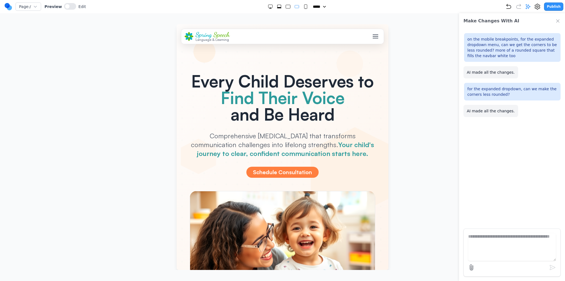
click at [280, 9] on div at bounding box center [288, 7] width 41 height 6
click at [279, 6] on div at bounding box center [288, 7] width 41 height 6
click at [286, 7] on rect "Large" at bounding box center [288, 7] width 4 height 4
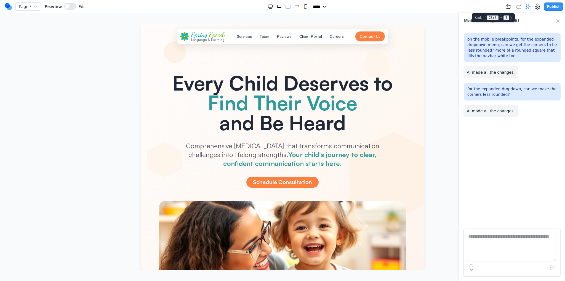
click at [509, 7] on icon "Undo" at bounding box center [508, 6] width 7 height 7
click at [297, 6] on icon "Medium" at bounding box center [297, 7] width 6 height 6
select select "**"
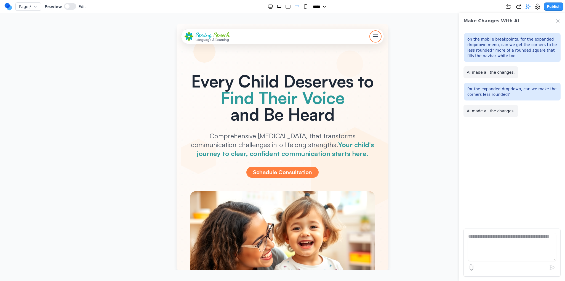
click at [371, 41] on button "Toggle mobile menu" at bounding box center [376, 36] width 10 height 10
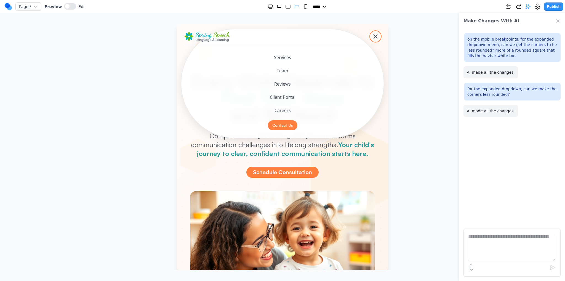
click at [373, 38] on span "Toggle mobile menu" at bounding box center [375, 36] width 4 height 4
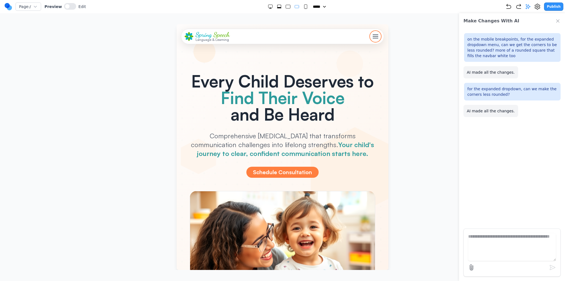
click at [373, 38] on span "Toggle mobile menu" at bounding box center [376, 38] width 6 height 1
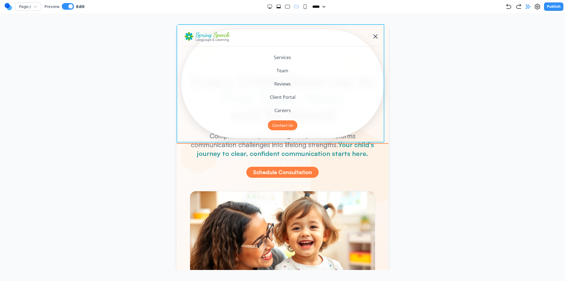
click at [182, 132] on header "Spring Speech Language & Learning Services Team Reviews Client Portal Careers C…" at bounding box center [283, 83] width 212 height 118
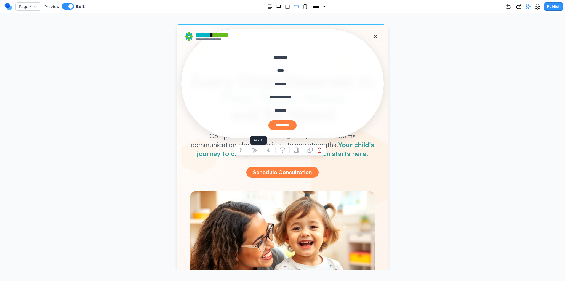
click at [259, 150] on div at bounding box center [280, 150] width 92 height 11
click at [254, 146] on button at bounding box center [255, 150] width 9 height 9
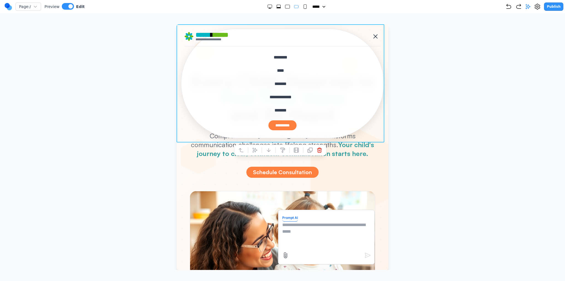
click at [312, 224] on textarea at bounding box center [326, 236] width 88 height 28
type textarea "**********"
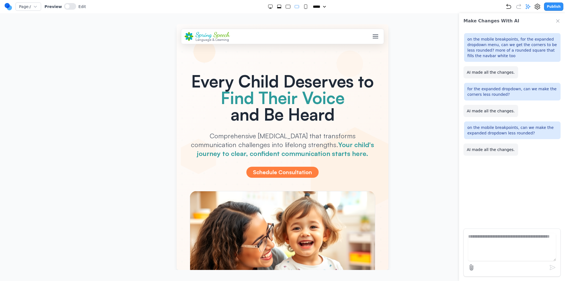
click at [276, 4] on icon "Extra Large" at bounding box center [279, 7] width 6 height 6
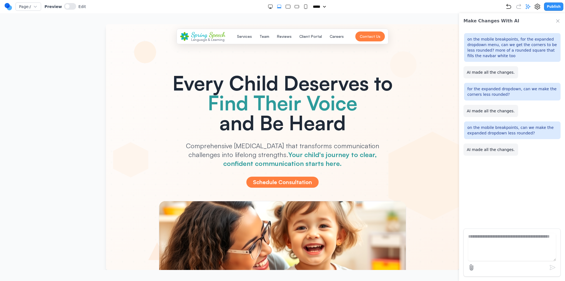
click at [286, 8] on rect "Large" at bounding box center [288, 7] width 4 height 4
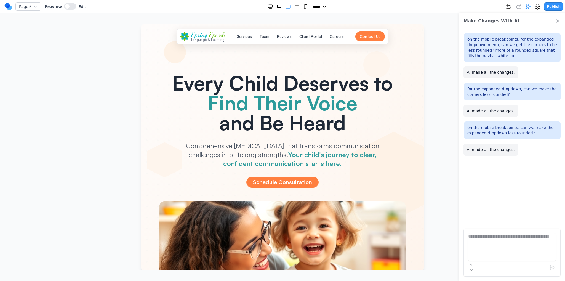
click at [295, 7] on rect "Medium" at bounding box center [297, 6] width 4 height 3
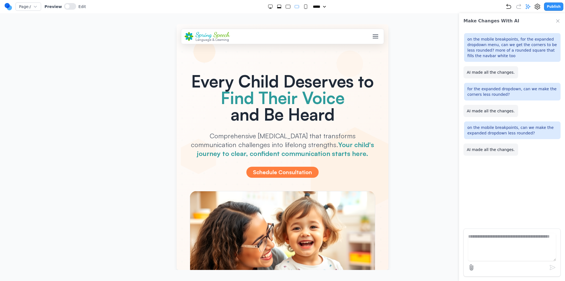
click at [373, 36] on span "Toggle mobile menu" at bounding box center [376, 36] width 6 height 1
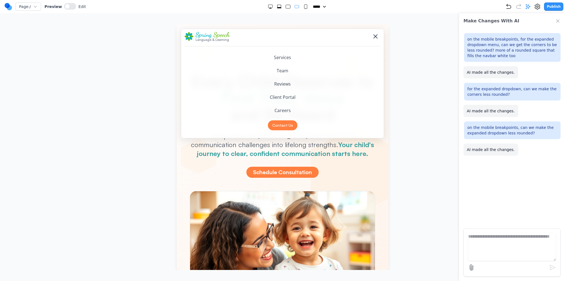
click at [373, 36] on div "Toggle mobile menu" at bounding box center [376, 37] width 6 height 6
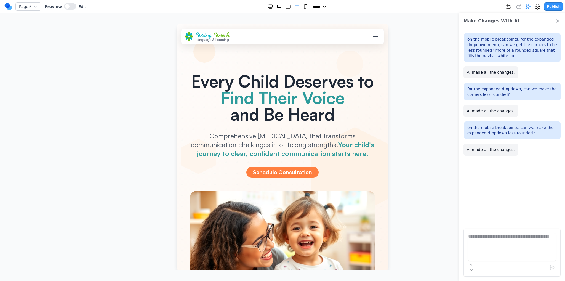
click at [304, 7] on rect "Small" at bounding box center [305, 7] width 3 height 4
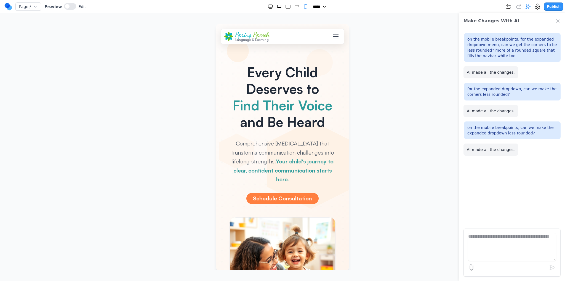
click at [295, 7] on rect "Medium" at bounding box center [297, 6] width 4 height 3
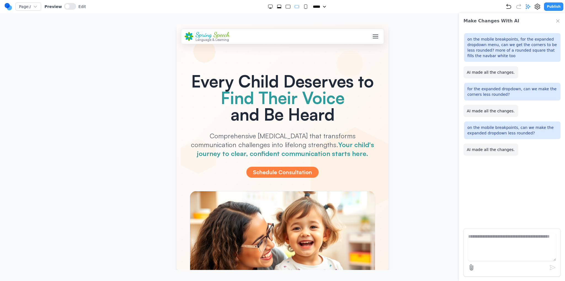
click at [303, 9] on icon "Small" at bounding box center [306, 7] width 6 height 6
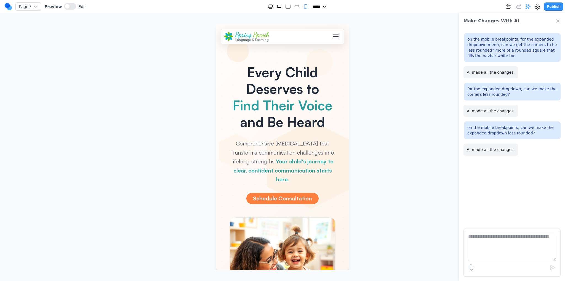
click at [333, 37] on div "Toggle mobile menu" at bounding box center [336, 37] width 6 height 6
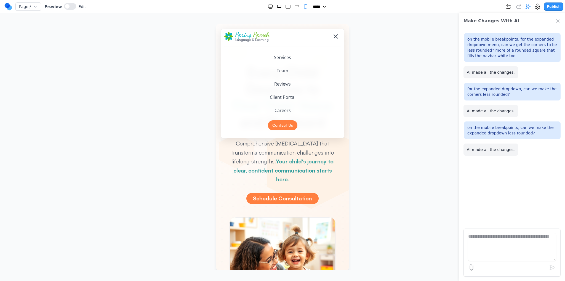
click at [333, 37] on div "Toggle mobile menu" at bounding box center [336, 37] width 6 height 6
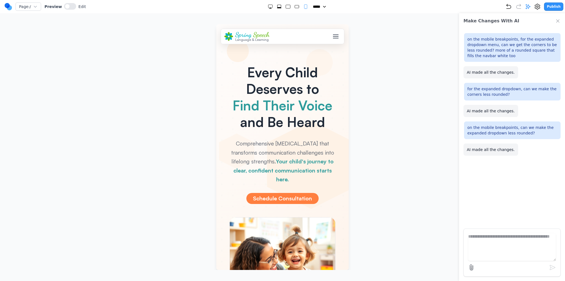
click at [289, 7] on div at bounding box center [288, 7] width 41 height 6
click at [280, 7] on div at bounding box center [288, 7] width 41 height 6
click at [276, 7] on icon "Extra Large" at bounding box center [279, 7] width 6 height 6
select select "**"
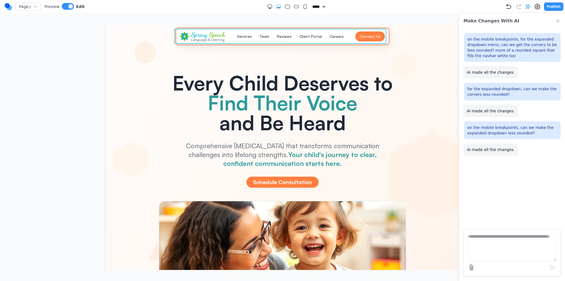
click at [384, 31] on div "Spring Speech Language & Learning Services Team Reviews Client Portal Careers C…" at bounding box center [283, 36] width 212 height 15
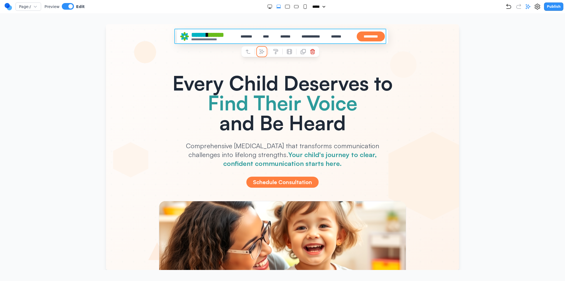
click at [262, 49] on icon at bounding box center [262, 52] width 6 height 6
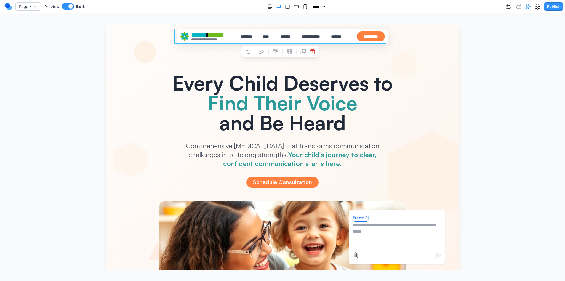
click at [362, 229] on textarea at bounding box center [397, 236] width 88 height 28
type textarea "**********"
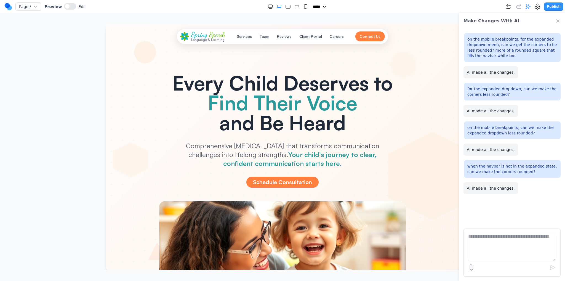
click at [286, 7] on rect "Large" at bounding box center [288, 7] width 4 height 4
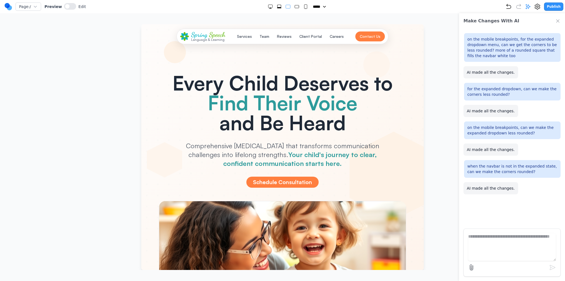
click at [295, 8] on rect "Medium" at bounding box center [297, 6] width 4 height 3
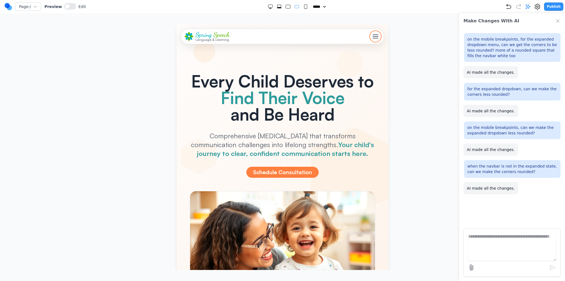
click at [371, 36] on button "Toggle mobile menu" at bounding box center [376, 36] width 10 height 10
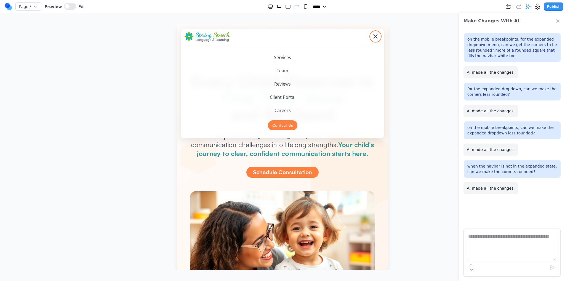
click at [371, 36] on button "Toggle mobile menu" at bounding box center [376, 36] width 10 height 10
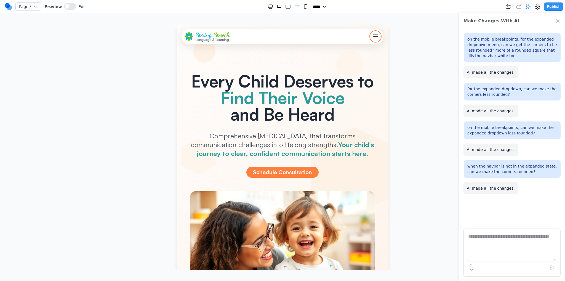
click at [373, 36] on span "Toggle mobile menu" at bounding box center [376, 36] width 6 height 1
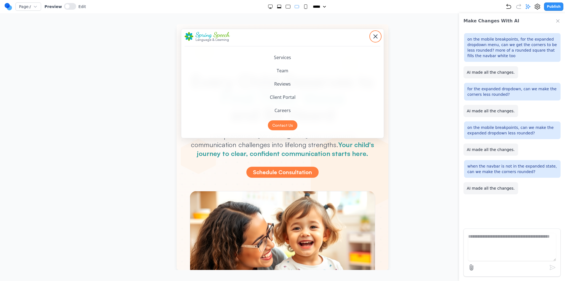
click at [373, 36] on div "Toggle mobile menu" at bounding box center [376, 37] width 6 height 6
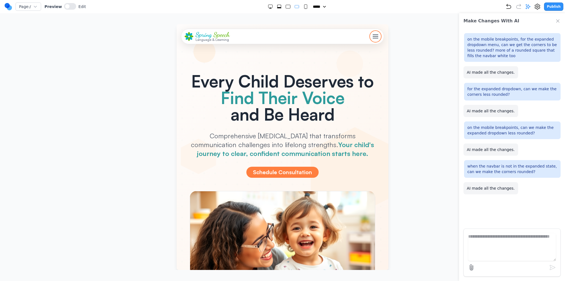
click at [373, 36] on span "Toggle mobile menu" at bounding box center [376, 36] width 6 height 1
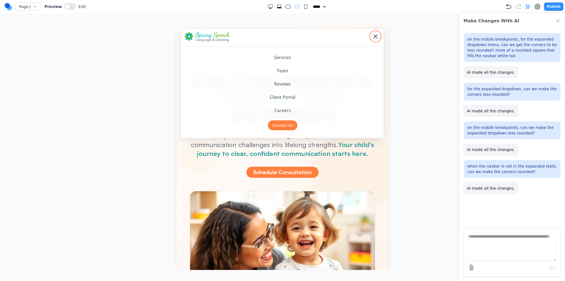
click at [373, 36] on span "Toggle mobile menu" at bounding box center [375, 36] width 4 height 4
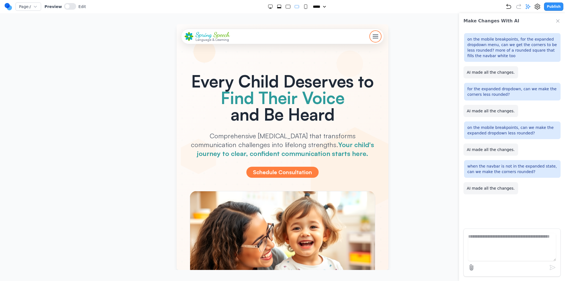
click at [373, 36] on span "Toggle mobile menu" at bounding box center [376, 36] width 6 height 1
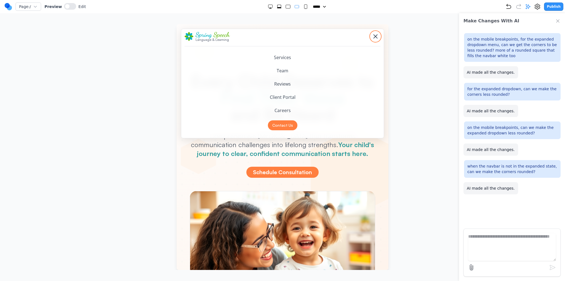
click at [373, 36] on span "Toggle mobile menu" at bounding box center [375, 36] width 4 height 4
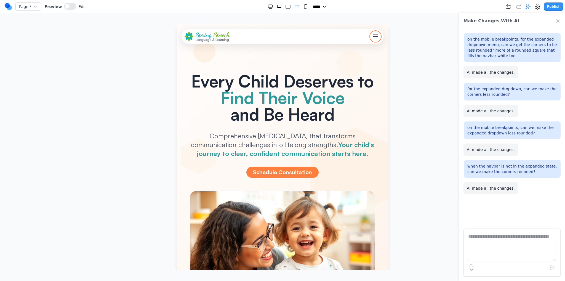
click at [373, 36] on span "Toggle mobile menu" at bounding box center [376, 36] width 6 height 1
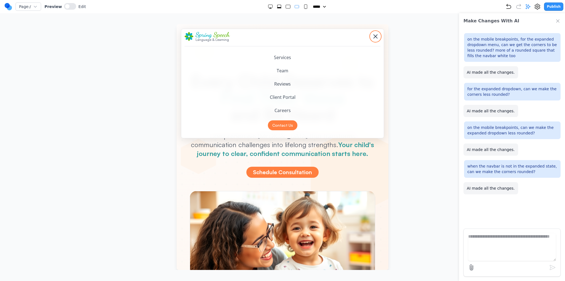
click at [373, 36] on span "Toggle mobile menu" at bounding box center [375, 36] width 4 height 4
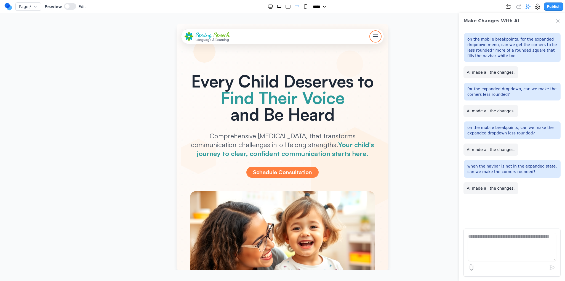
click at [373, 36] on span "Toggle mobile menu" at bounding box center [376, 36] width 6 height 1
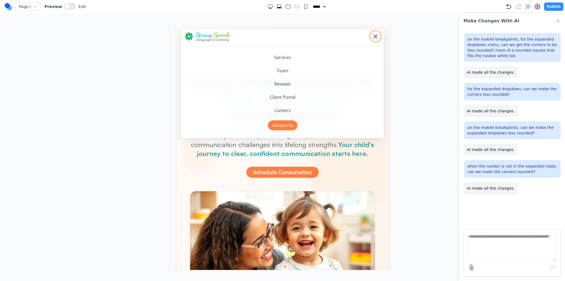
click at [373, 36] on span "Toggle mobile menu" at bounding box center [375, 36] width 4 height 4
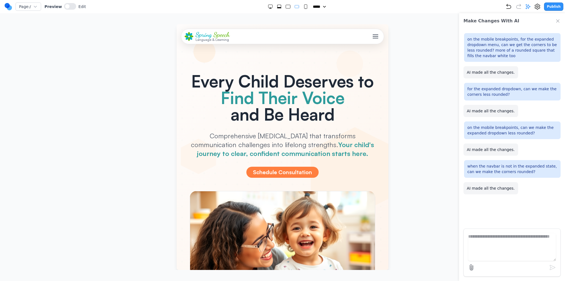
click at [306, 7] on div "***** ***** ****** ****** ******" at bounding box center [296, 7] width 420 height 6
click at [304, 7] on rect "Small" at bounding box center [305, 7] width 3 height 4
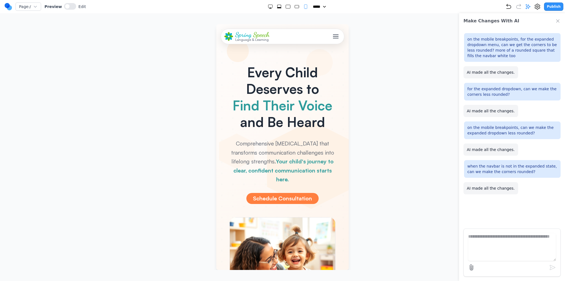
click at [295, 7] on rect "Medium" at bounding box center [297, 6] width 4 height 3
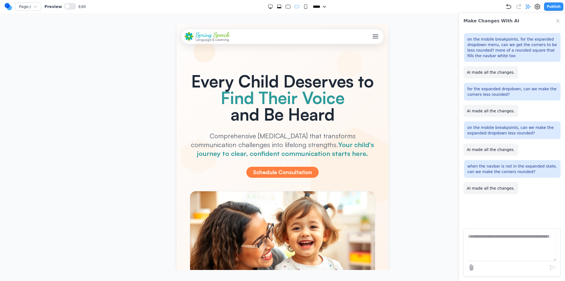
click at [305, 9] on icon "Small" at bounding box center [306, 7] width 6 height 6
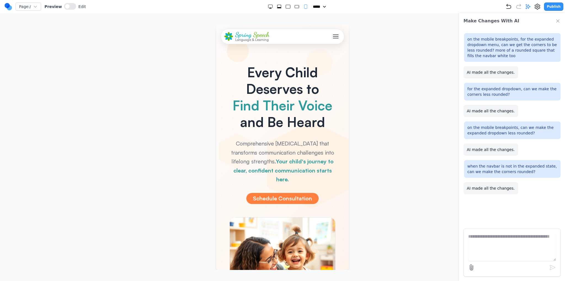
click at [333, 35] on div "Toggle mobile menu" at bounding box center [336, 37] width 6 height 6
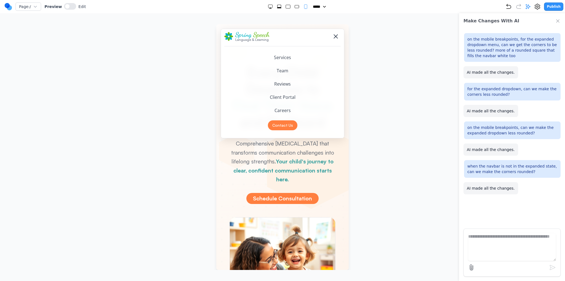
click at [333, 35] on div "Toggle mobile menu" at bounding box center [336, 37] width 6 height 6
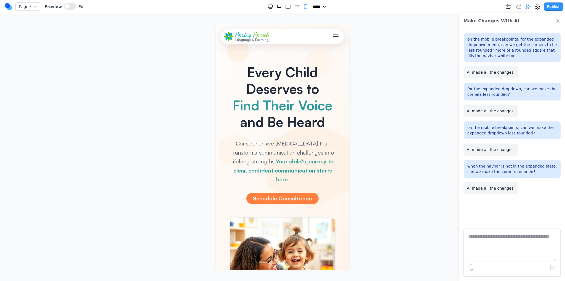
click at [333, 35] on div "Toggle mobile menu" at bounding box center [336, 37] width 6 height 6
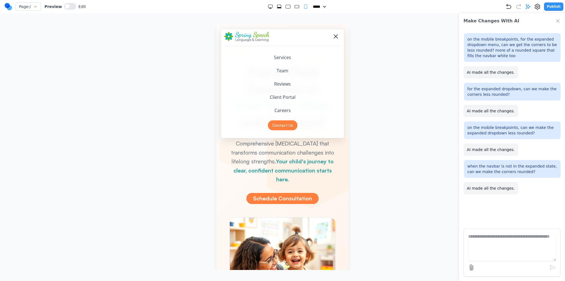
click at [333, 35] on div "Toggle mobile menu" at bounding box center [336, 37] width 6 height 6
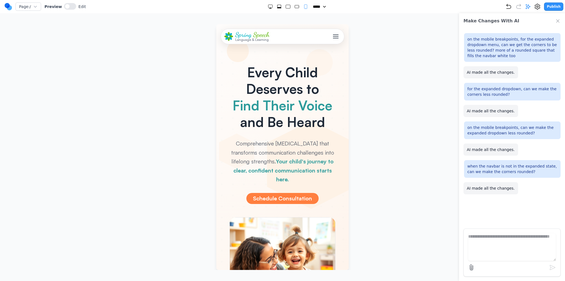
click at [297, 7] on div at bounding box center [288, 7] width 41 height 6
click at [295, 7] on rect "Medium" at bounding box center [297, 6] width 4 height 3
select select "**"
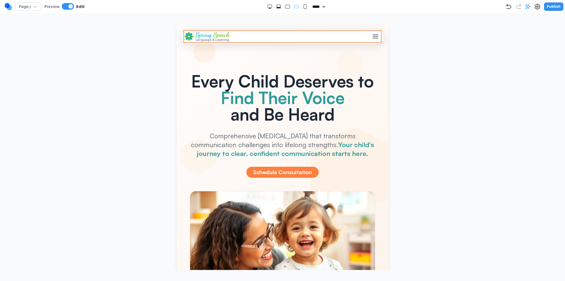
click at [321, 40] on div "Spring Speech Language & Learning Services Team Reviews Client Portal Careers C…" at bounding box center [283, 36] width 196 height 10
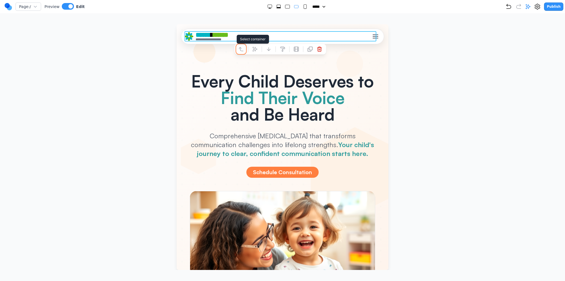
click at [241, 49] on icon at bounding box center [241, 49] width 6 height 6
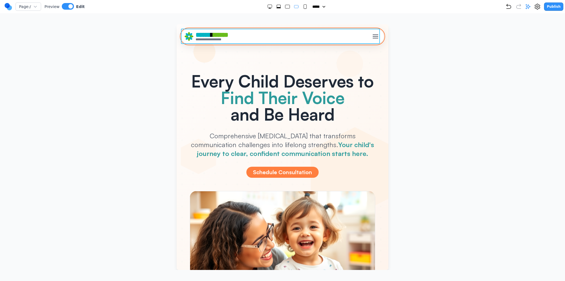
click at [375, 39] on div "**********" at bounding box center [283, 36] width 196 height 10
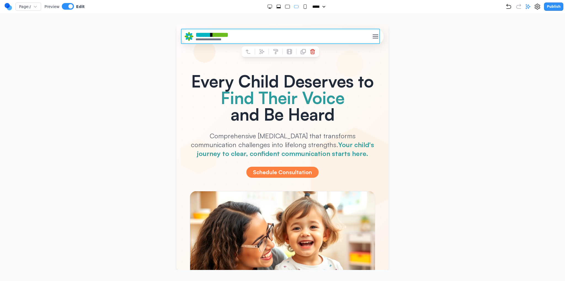
drag, startPoint x: 189, startPoint y: 67, endPoint x: 193, endPoint y: 61, distance: 7.0
click at [189, 66] on div "Every Child Deserves to Find Their Voice and Be Heard Comprehensive speech ther…" at bounding box center [282, 187] width 203 height 283
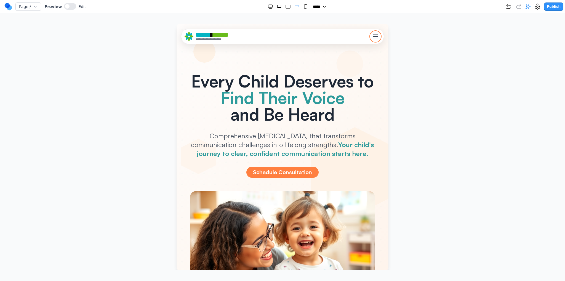
click at [373, 38] on span "Toggle mobile menu" at bounding box center [376, 38] width 6 height 1
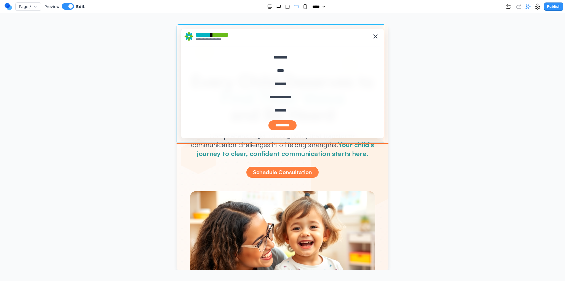
click at [180, 128] on header "**********" at bounding box center [283, 83] width 212 height 118
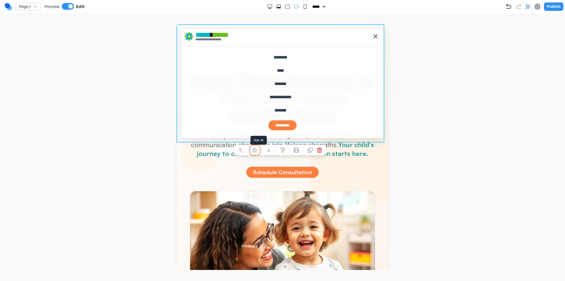
click at [254, 147] on icon at bounding box center [255, 150] width 6 height 6
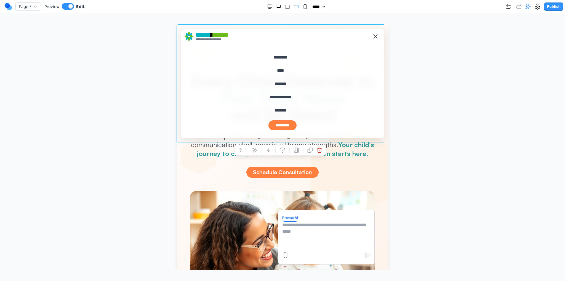
click at [306, 227] on textarea at bounding box center [326, 236] width 88 height 28
type textarea "**********"
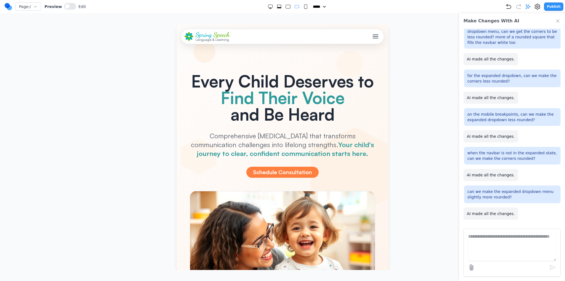
click at [375, 33] on div "Spring Speech Language & Learning Services Team Reviews Client Portal Careers C…" at bounding box center [283, 36] width 196 height 10
click at [375, 34] on button "Toggle mobile menu" at bounding box center [376, 36] width 10 height 10
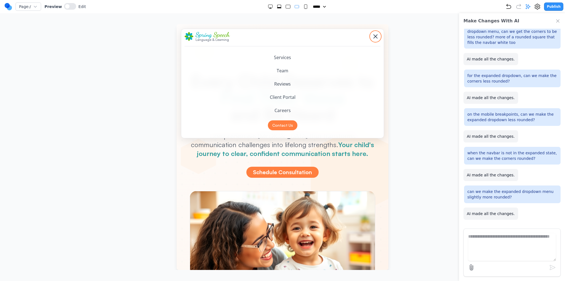
drag, startPoint x: 373, startPoint y: 36, endPoint x: 492, endPoint y: 48, distance: 119.9
click at [373, 36] on div "Toggle mobile menu" at bounding box center [376, 37] width 6 height 6
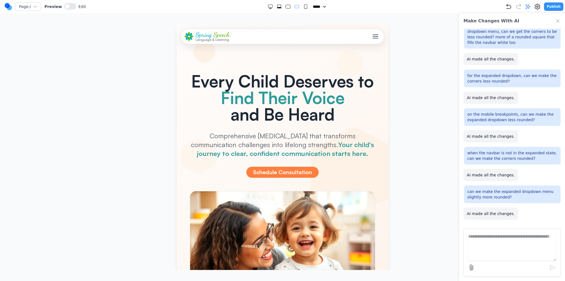
click at [280, 4] on div at bounding box center [288, 7] width 41 height 6
click at [278, 7] on icon "Extra Large" at bounding box center [279, 7] width 6 height 6
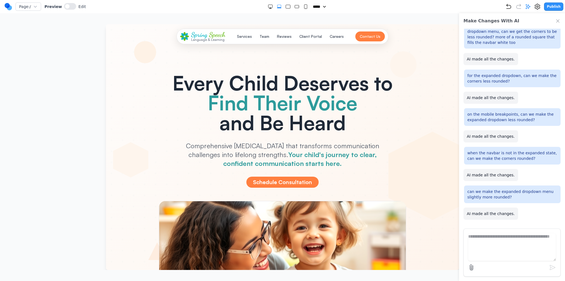
click at [288, 8] on icon "Large" at bounding box center [288, 7] width 6 height 6
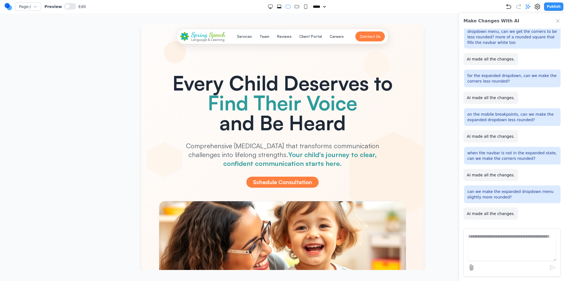
click at [296, 7] on rect "Medium" at bounding box center [297, 6] width 4 height 3
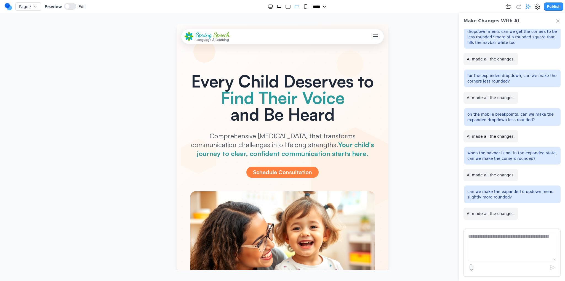
click at [304, 7] on rect "Small" at bounding box center [305, 7] width 3 height 4
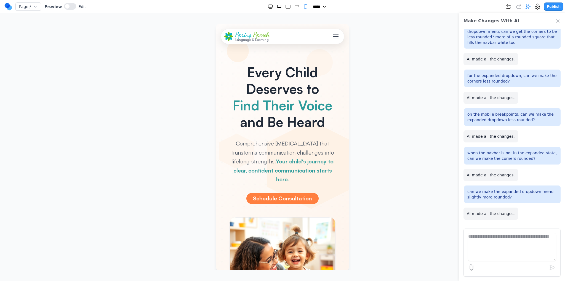
click at [333, 35] on div "Toggle mobile menu" at bounding box center [336, 37] width 6 height 6
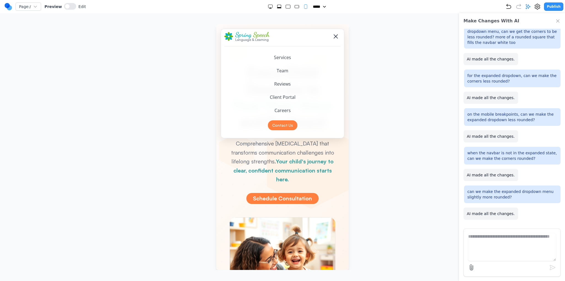
click at [333, 35] on div "Toggle mobile menu" at bounding box center [336, 37] width 6 height 6
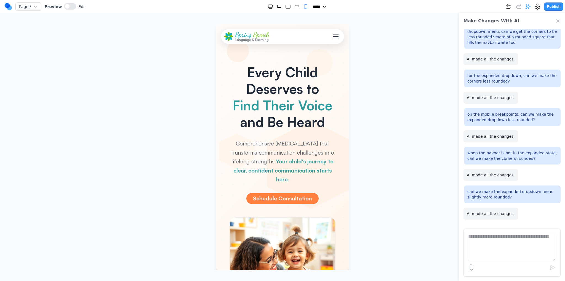
click at [333, 35] on div "Toggle mobile menu" at bounding box center [336, 37] width 6 height 6
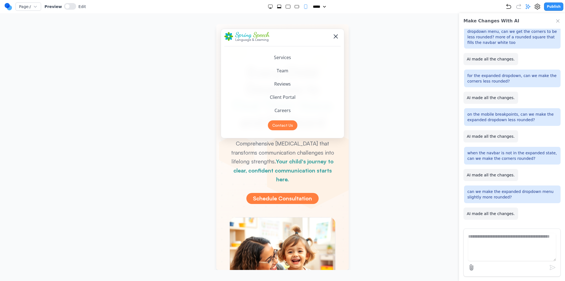
click at [333, 35] on div "Toggle mobile menu" at bounding box center [336, 37] width 6 height 6
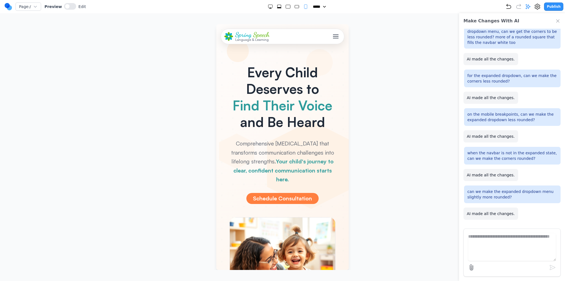
click at [333, 35] on div "Toggle mobile menu" at bounding box center [336, 37] width 6 height 6
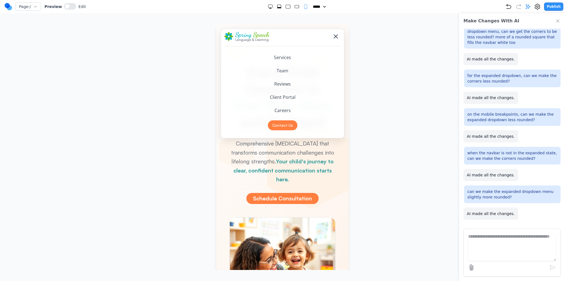
click at [333, 35] on div "Toggle mobile menu" at bounding box center [336, 37] width 6 height 6
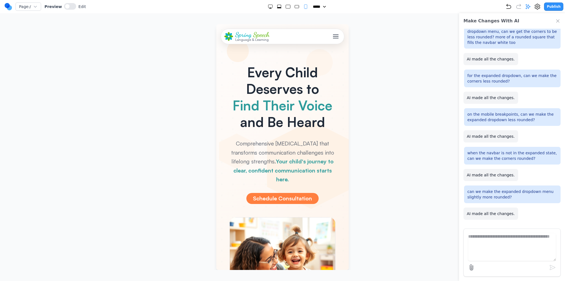
click at [333, 35] on div "Toggle mobile menu" at bounding box center [336, 37] width 6 height 6
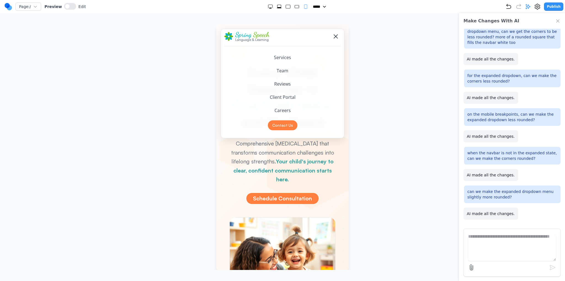
click at [294, 7] on icon "Medium" at bounding box center [297, 7] width 6 height 6
select select "**"
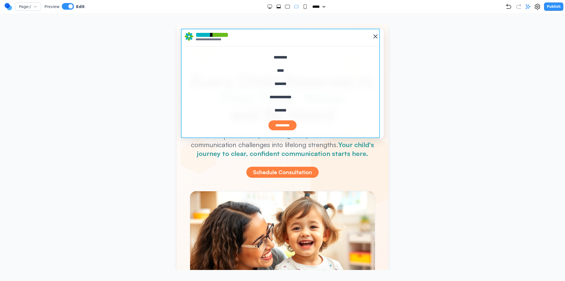
click at [183, 134] on div "**********" at bounding box center [282, 84] width 203 height 110
click at [261, 145] on icon at bounding box center [262, 145] width 5 height 5
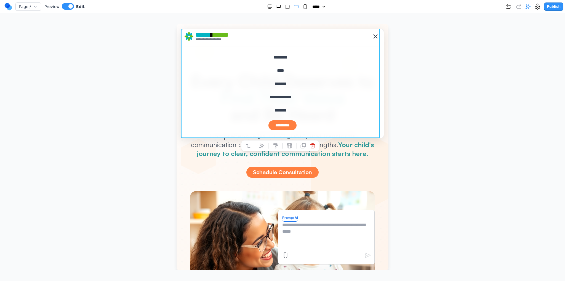
click at [290, 237] on textarea at bounding box center [326, 236] width 88 height 28
type textarea "**********"
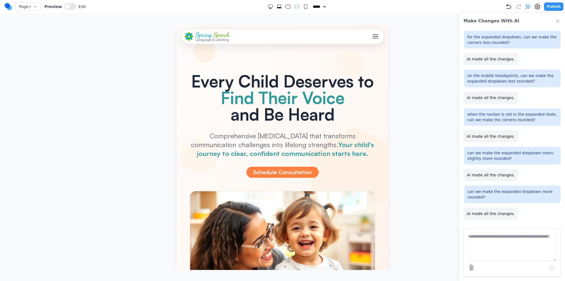
click at [365, 37] on div "Spring Speech Language & Learning Services Team Reviews Client Portal Careers C…" at bounding box center [283, 36] width 196 height 10
click at [373, 37] on div "Toggle mobile menu" at bounding box center [376, 37] width 6 height 6
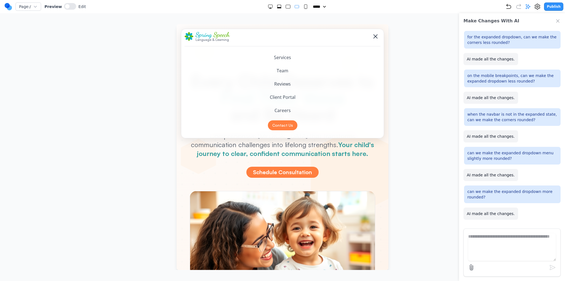
click at [303, 5] on icon "Small" at bounding box center [306, 7] width 6 height 6
select select "**"
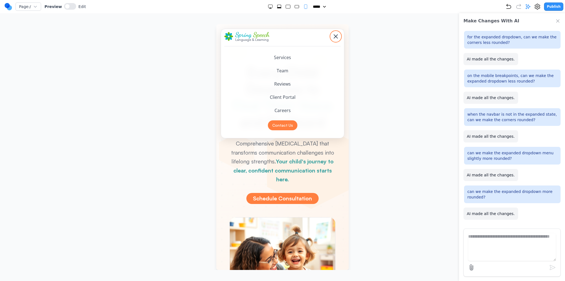
click at [332, 32] on button "Toggle mobile menu" at bounding box center [336, 36] width 10 height 10
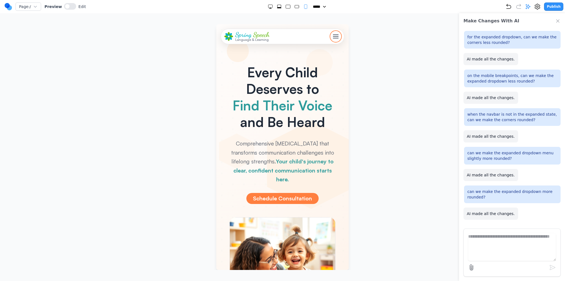
click at [332, 32] on button "Toggle mobile menu" at bounding box center [336, 36] width 10 height 10
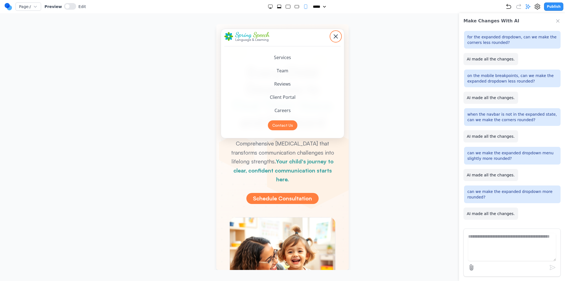
click at [332, 33] on button "Toggle mobile menu" at bounding box center [336, 36] width 10 height 10
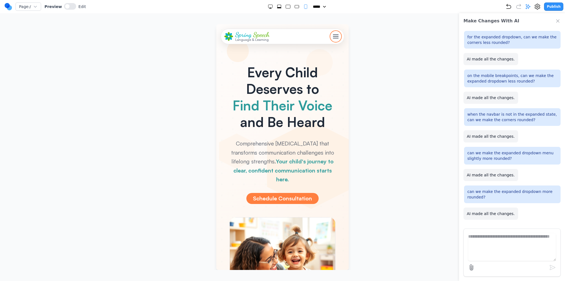
click at [332, 33] on button "Toggle mobile menu" at bounding box center [336, 36] width 10 height 10
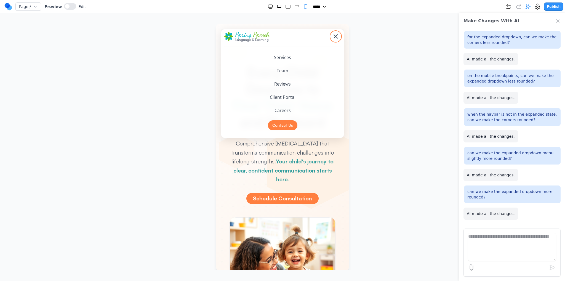
click at [332, 33] on button "Toggle mobile menu" at bounding box center [336, 36] width 10 height 10
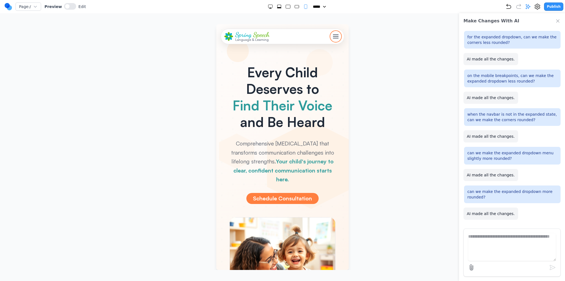
click at [332, 33] on button "Toggle mobile menu" at bounding box center [336, 36] width 10 height 10
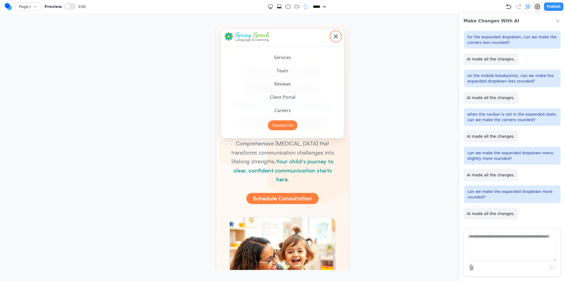
click at [332, 33] on button "Toggle mobile menu" at bounding box center [336, 36] width 10 height 10
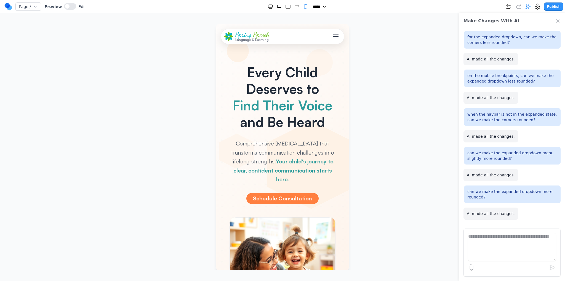
click at [491, 248] on textarea at bounding box center [512, 247] width 88 height 28
type textarea "*"
type textarea "**********"
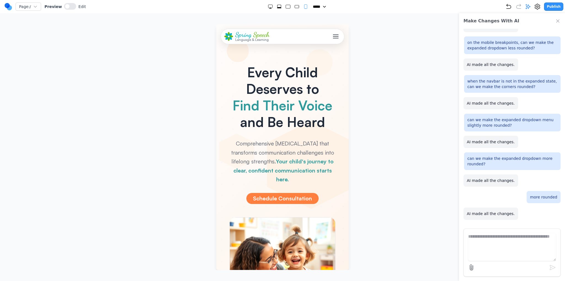
click at [276, 9] on div "Page: / Preview Edit ***** ***** ****** ****** ****** Publish" at bounding box center [283, 6] width 559 height 9
click at [278, 7] on icon "Extra Large" at bounding box center [279, 7] width 6 height 6
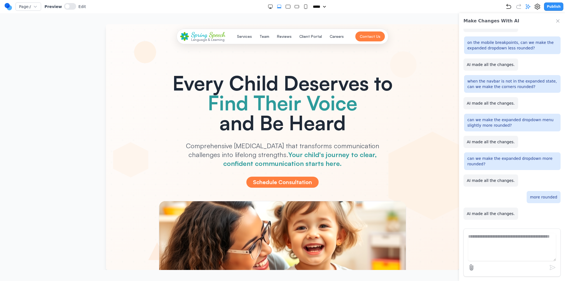
click at [288, 6] on div at bounding box center [288, 7] width 41 height 6
click at [285, 6] on icon "Large" at bounding box center [288, 7] width 6 height 6
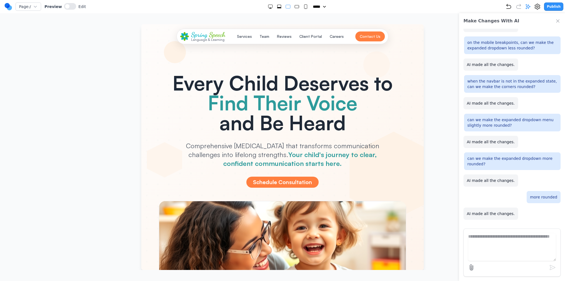
click at [294, 6] on icon "Medium" at bounding box center [297, 7] width 6 height 6
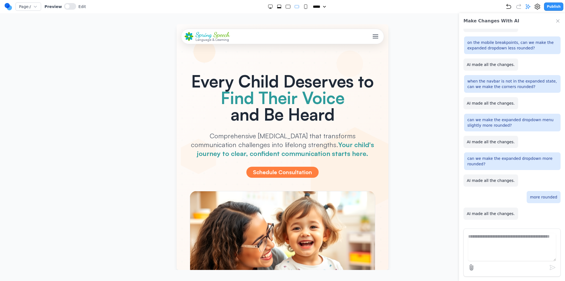
click at [304, 7] on rect "Small" at bounding box center [305, 7] width 3 height 4
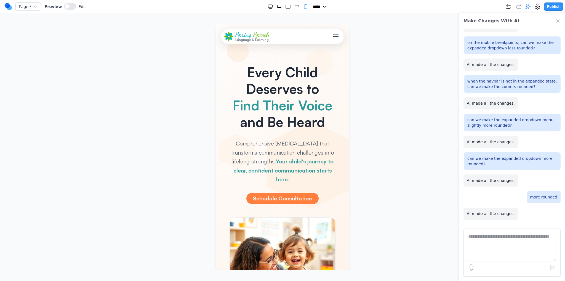
click at [295, 7] on rect "Medium" at bounding box center [297, 6] width 4 height 3
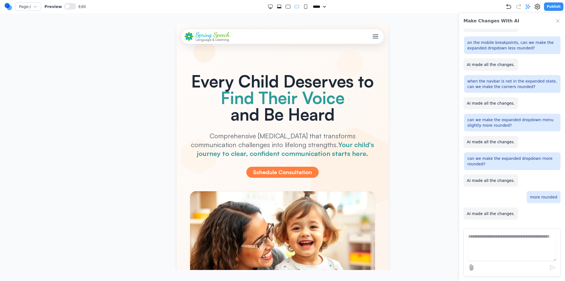
click at [379, 35] on div "Spring Speech Language & Learning Services Team Reviews Client Portal Careers C…" at bounding box center [282, 36] width 203 height 15
click at [374, 35] on div "Toggle mobile menu" at bounding box center [376, 37] width 6 height 6
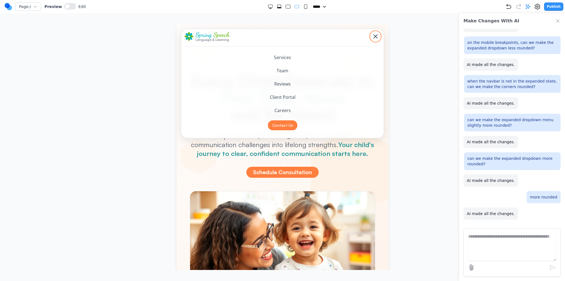
click at [374, 35] on div "Toggle mobile menu" at bounding box center [376, 37] width 6 height 6
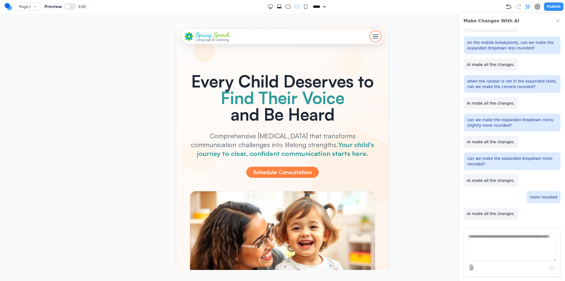
click at [374, 35] on div "Toggle mobile menu" at bounding box center [376, 37] width 6 height 6
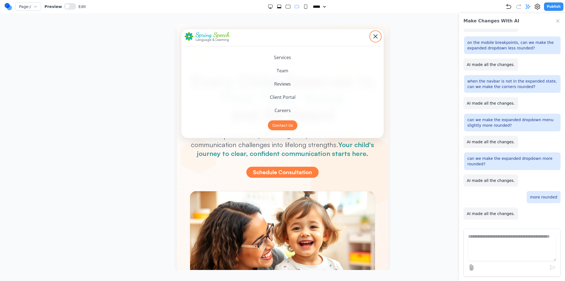
click at [374, 35] on div "Toggle mobile menu" at bounding box center [376, 37] width 6 height 6
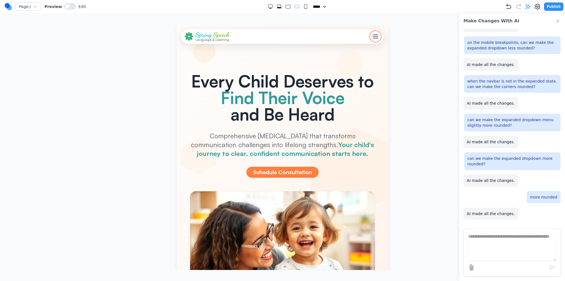
click at [374, 35] on div "Toggle mobile menu" at bounding box center [376, 37] width 6 height 6
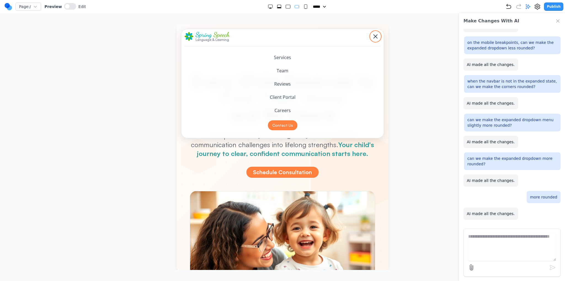
click at [374, 35] on div "Toggle mobile menu" at bounding box center [376, 37] width 6 height 6
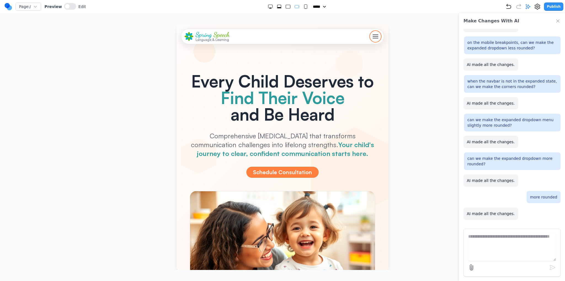
click at [374, 35] on div "Toggle mobile menu" at bounding box center [376, 37] width 6 height 6
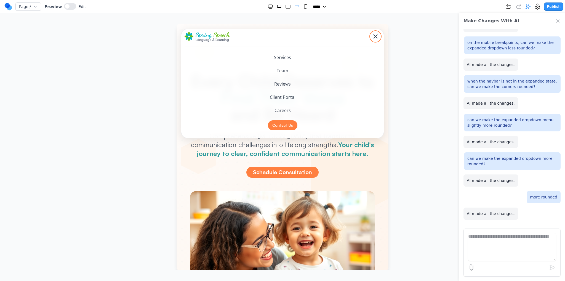
click at [374, 35] on div "Toggle mobile menu" at bounding box center [376, 37] width 6 height 6
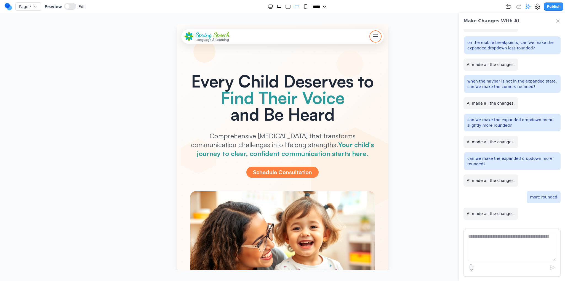
click at [374, 35] on div "Toggle mobile menu" at bounding box center [376, 37] width 6 height 6
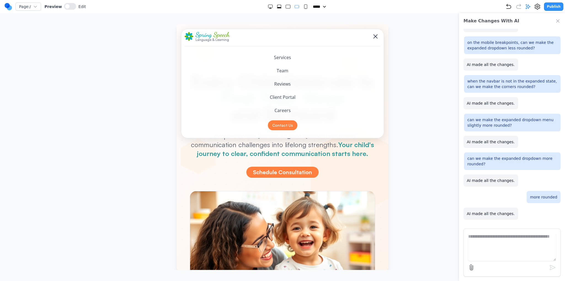
click at [303, 3] on div "Page: / Preview Edit ***** ***** ****** ****** ****** Publish" at bounding box center [283, 6] width 559 height 9
click at [304, 7] on rect "Small" at bounding box center [305, 7] width 3 height 4
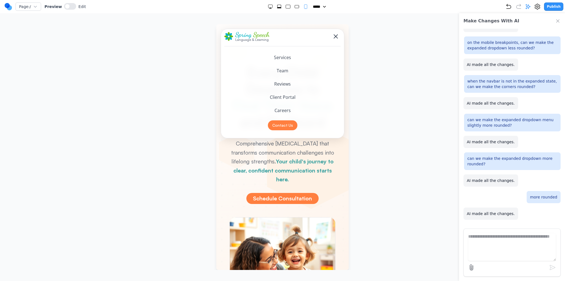
click at [295, 7] on rect "Medium" at bounding box center [297, 6] width 4 height 3
select select "**"
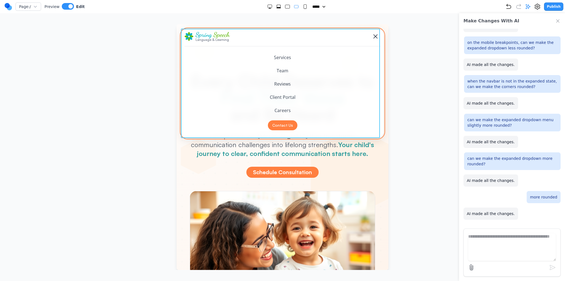
click at [373, 138] on div "Spring Speech Language & Learning Services Team Reviews Client Portal Careers C…" at bounding box center [282, 84] width 203 height 110
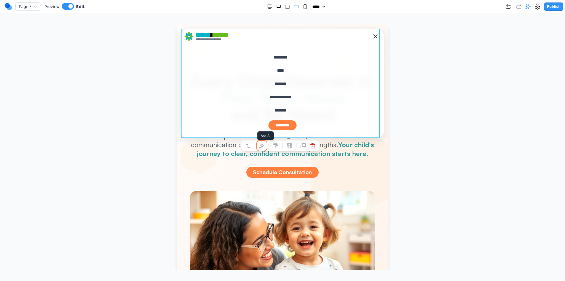
click at [259, 148] on button at bounding box center [261, 145] width 9 height 9
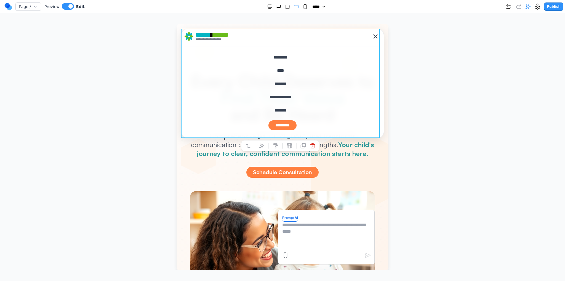
click at [324, 232] on textarea at bounding box center [326, 236] width 88 height 28
type textarea "**********"
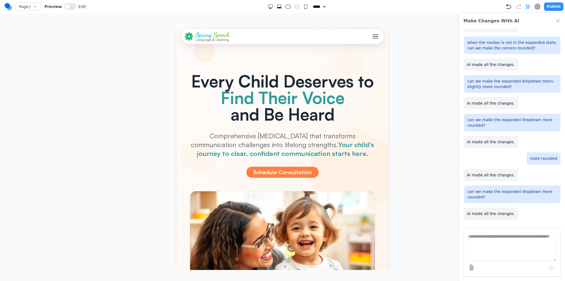
click at [371, 37] on button "Toggle mobile menu" at bounding box center [376, 36] width 10 height 10
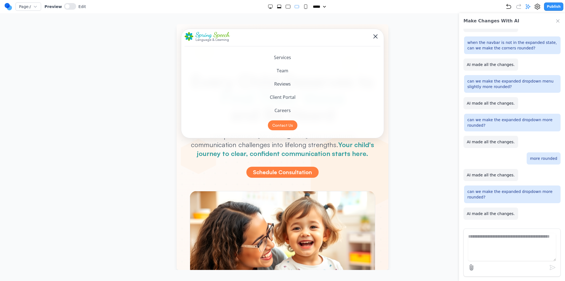
click at [371, 37] on button "Toggle mobile menu" at bounding box center [376, 36] width 10 height 10
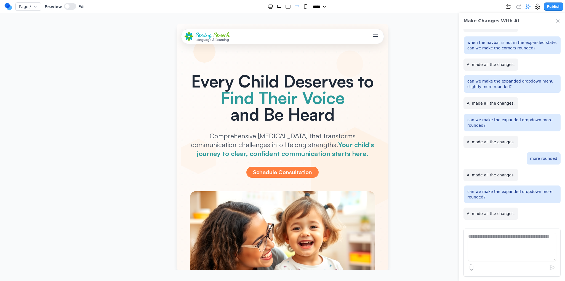
click at [371, 37] on button "Toggle mobile menu" at bounding box center [376, 36] width 10 height 10
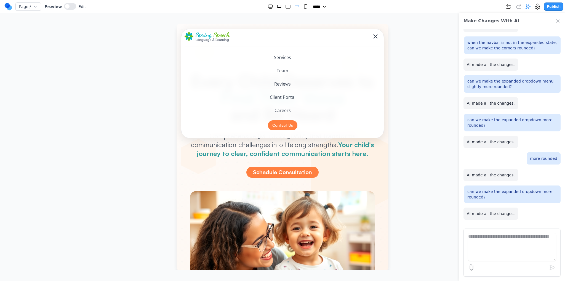
click at [371, 37] on button "Toggle mobile menu" at bounding box center [376, 36] width 10 height 10
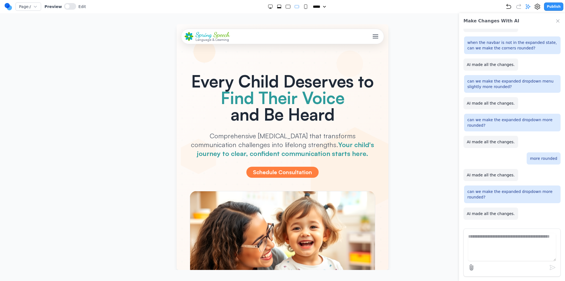
click at [371, 37] on button "Toggle mobile menu" at bounding box center [376, 36] width 10 height 10
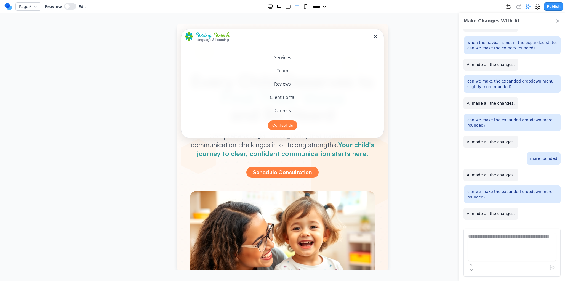
click at [371, 37] on button "Toggle mobile menu" at bounding box center [376, 36] width 10 height 10
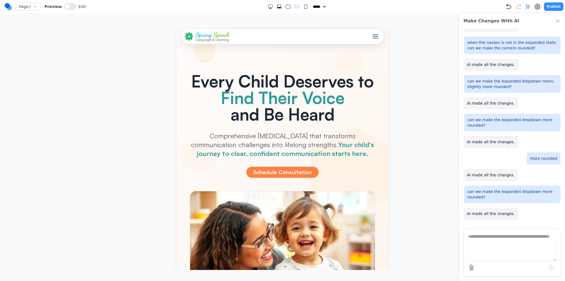
drag, startPoint x: 307, startPoint y: 10, endPoint x: 303, endPoint y: 8, distance: 4.0
click at [307, 10] on div "Page: / Preview Edit ***** ***** ****** ****** ****** Publish" at bounding box center [283, 6] width 559 height 9
click at [304, 8] on rect "Small" at bounding box center [305, 7] width 3 height 4
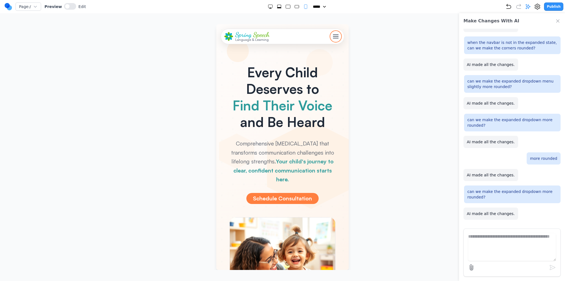
click at [333, 38] on span "Toggle mobile menu" at bounding box center [336, 38] width 6 height 1
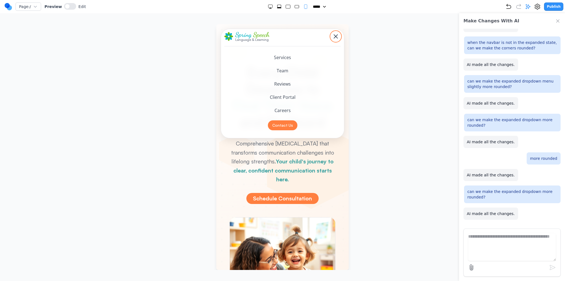
click at [334, 38] on span "Toggle mobile menu" at bounding box center [336, 36] width 4 height 4
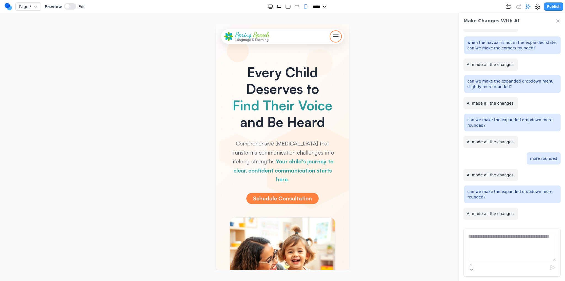
click at [333, 38] on span "Toggle mobile menu" at bounding box center [336, 38] width 6 height 1
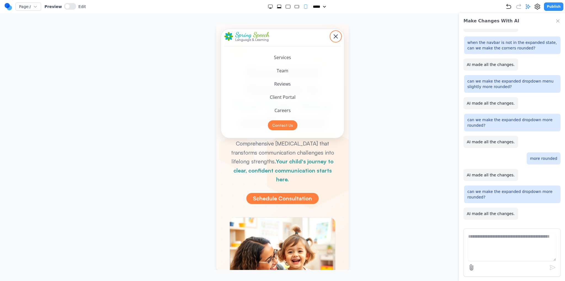
click at [334, 38] on span "Toggle mobile menu" at bounding box center [336, 36] width 4 height 4
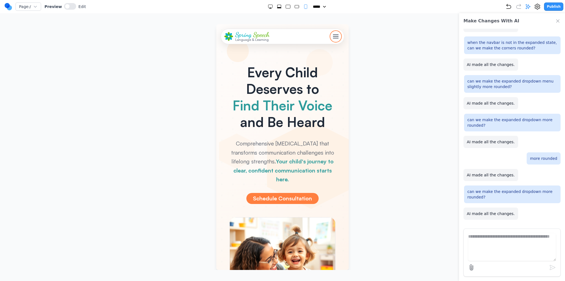
click at [333, 38] on span "Toggle mobile menu" at bounding box center [336, 38] width 6 height 1
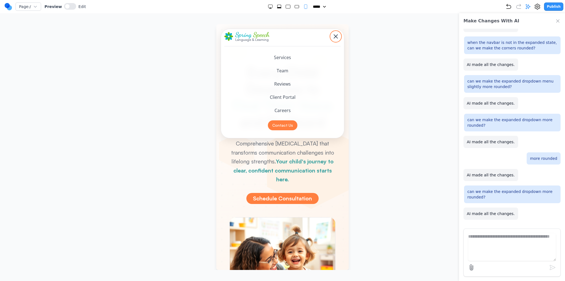
click at [334, 38] on span "Toggle mobile menu" at bounding box center [336, 36] width 4 height 4
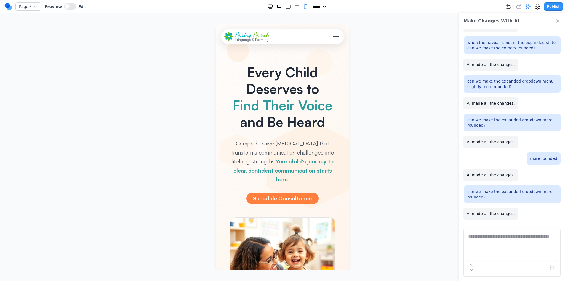
click at [286, 6] on rect "Large" at bounding box center [288, 7] width 4 height 4
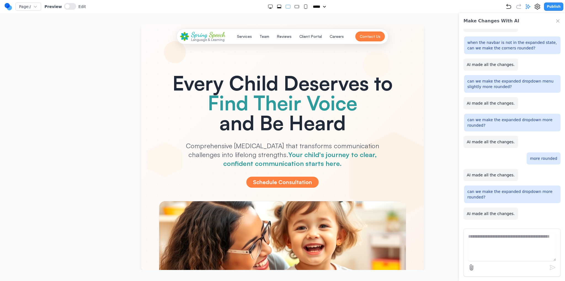
click at [273, 6] on div at bounding box center [288, 7] width 41 height 6
click at [281, 7] on div at bounding box center [288, 7] width 41 height 6
drag, startPoint x: 275, startPoint y: 7, endPoint x: 287, endPoint y: 8, distance: 12.2
click at [276, 7] on icon "Extra Large" at bounding box center [279, 7] width 6 height 6
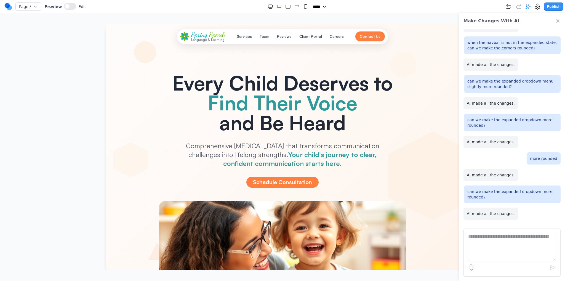
click at [294, 8] on icon "Medium" at bounding box center [297, 7] width 6 height 6
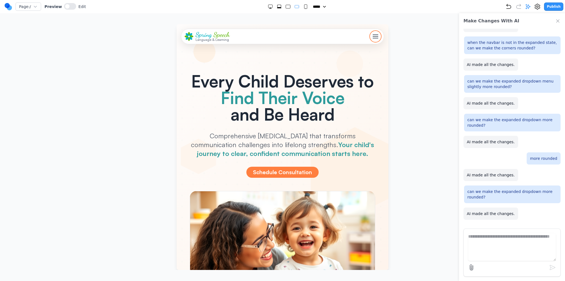
click at [373, 38] on span "Toggle mobile menu" at bounding box center [376, 38] width 6 height 1
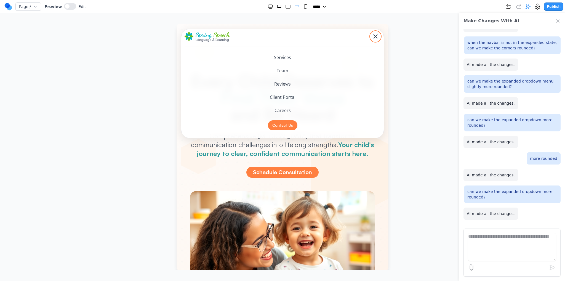
click at [373, 38] on div "Toggle mobile menu" at bounding box center [376, 37] width 6 height 6
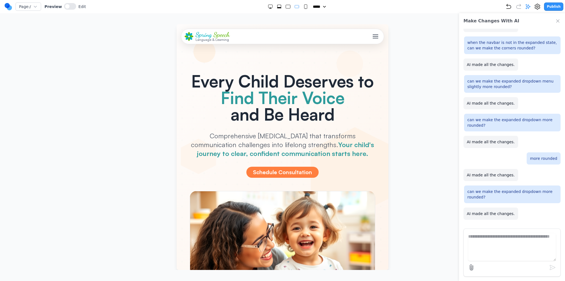
click at [304, 8] on rect "Small" at bounding box center [305, 7] width 3 height 4
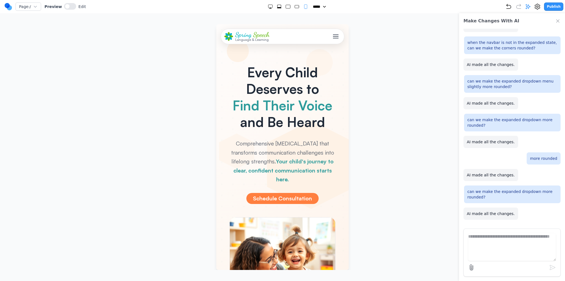
click at [333, 35] on div "Toggle mobile menu" at bounding box center [336, 37] width 6 height 6
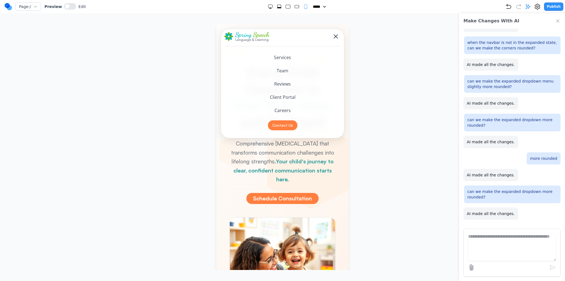
click at [334, 35] on span "Toggle mobile menu" at bounding box center [336, 36] width 4 height 4
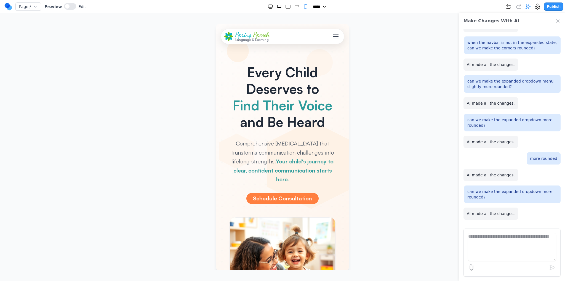
click at [272, 8] on div at bounding box center [288, 7] width 41 height 6
click at [276, 7] on icon "Extra Large" at bounding box center [279, 7] width 6 height 6
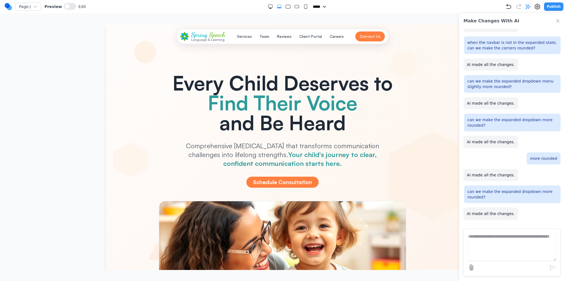
click at [551, 9] on button "Publish" at bounding box center [553, 6] width 19 height 8
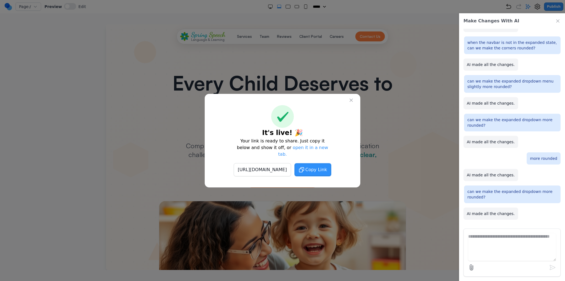
drag, startPoint x: 351, startPoint y: 109, endPoint x: 353, endPoint y: 107, distance: 3.1
click at [351, 108] on div at bounding box center [282, 116] width 147 height 23
click at [353, 103] on icon at bounding box center [351, 100] width 6 height 6
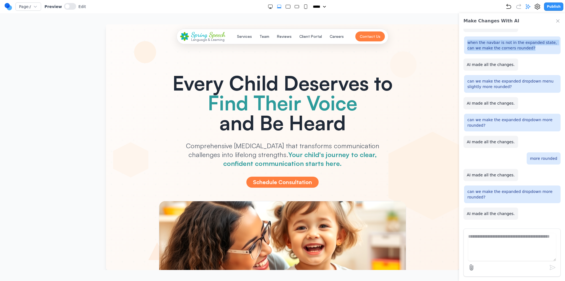
drag, startPoint x: 524, startPoint y: 46, endPoint x: 460, endPoint y: 44, distance: 63.5
click at [460, 44] on div "on the mobile breakpoints, for the expanded dropdown menu, can we get the corne…" at bounding box center [512, 126] width 106 height 195
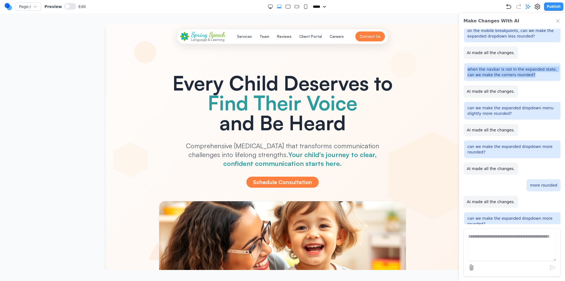
scroll to position [68, 0]
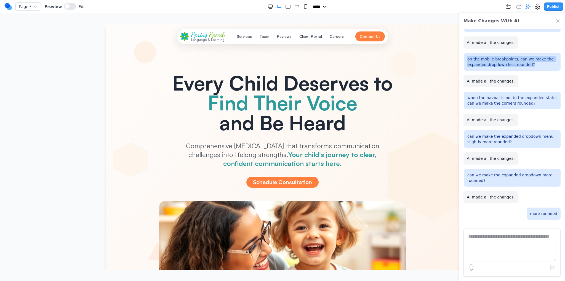
drag, startPoint x: 529, startPoint y: 64, endPoint x: 467, endPoint y: 58, distance: 61.8
click at [464, 58] on div "on the mobile breakpoints, can we make the expanded dropdown less rounded?" at bounding box center [512, 62] width 97 height 18
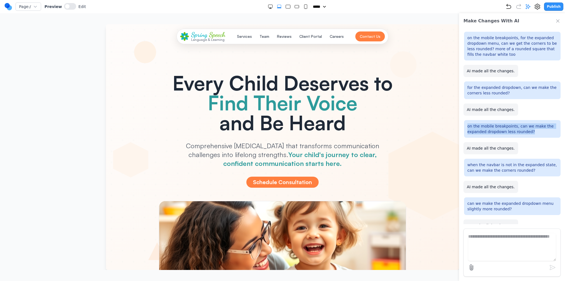
scroll to position [0, 0]
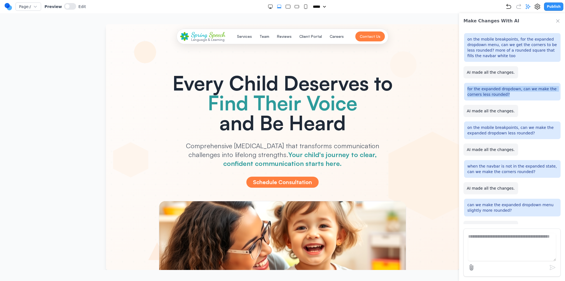
drag, startPoint x: 505, startPoint y: 94, endPoint x: 464, endPoint y: 87, distance: 41.3
click at [464, 87] on div "for the expanded dropdown, can we make the corners less rounded?" at bounding box center [512, 92] width 97 height 18
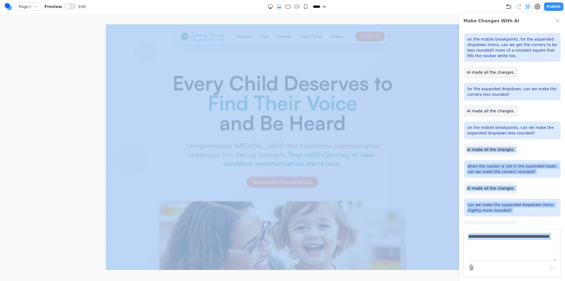
drag, startPoint x: 525, startPoint y: 137, endPoint x: 459, endPoint y: 127, distance: 66.9
click at [353, 103] on div "Make Changes With AI on the mobile breakpoints, for the expanded dropdown menu,…" at bounding box center [282, 147] width 543 height 246
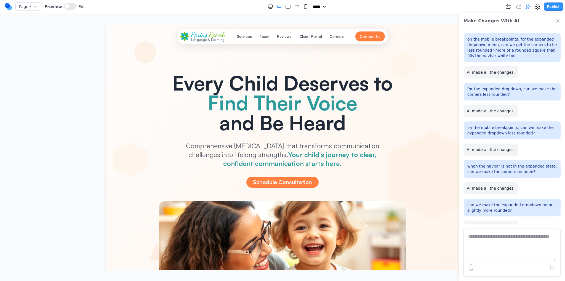
click at [483, 130] on p "on the mobile breakpoints, can we make the expanded dropdown less rounded?" at bounding box center [512, 130] width 90 height 11
drag, startPoint x: 469, startPoint y: 128, endPoint x: 540, endPoint y: 136, distance: 71.0
click at [540, 136] on div "on the mobile breakpoints, can we make the expanded dropdown less rounded?" at bounding box center [512, 130] width 97 height 18
copy p "on the mobile breakpoints, can we make the expanded dropdown less rounded?"
click at [430, 72] on div "Every Child Deserves to Find Their Voice and Be Heard Comprehensive speech ther…" at bounding box center [283, 192] width 318 height 292
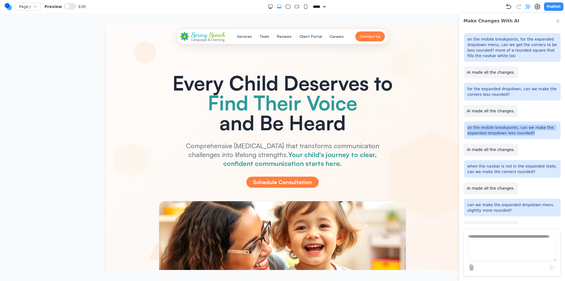
click at [294, 6] on icon "Medium" at bounding box center [297, 7] width 6 height 6
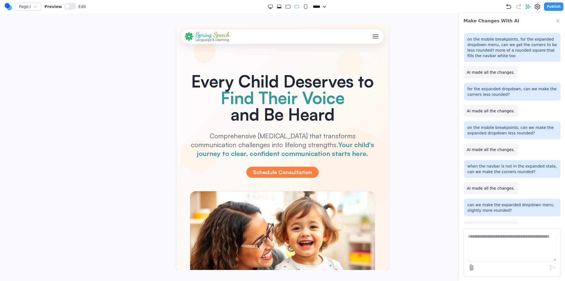
click at [282, 6] on div at bounding box center [288, 7] width 41 height 6
click at [276, 6] on icon "Extra Large" at bounding box center [279, 7] width 6 height 6
select select "**"
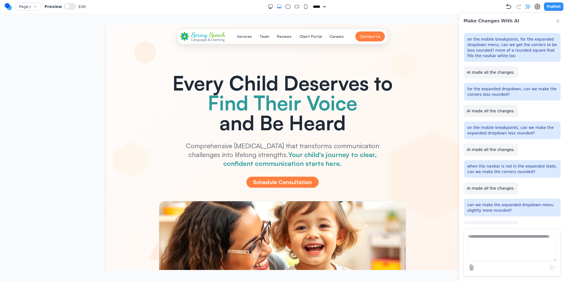
click at [553, 8] on button "Publish" at bounding box center [553, 6] width 19 height 8
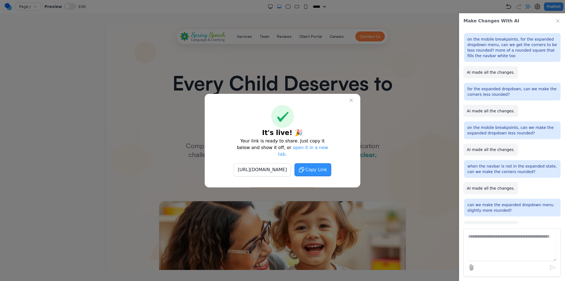
click at [327, 166] on span "Copy Link" at bounding box center [316, 169] width 22 height 7
click at [351, 102] on icon at bounding box center [351, 100] width 3 height 3
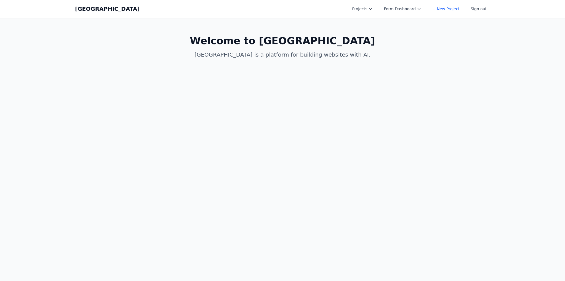
click at [368, 9] on button "Projects" at bounding box center [362, 9] width 27 height 10
drag, startPoint x: 374, startPoint y: 48, endPoint x: 365, endPoint y: 44, distance: 10.4
click at [374, 48] on link "Spring Speech v2 - More Pages" at bounding box center [380, 44] width 62 height 15
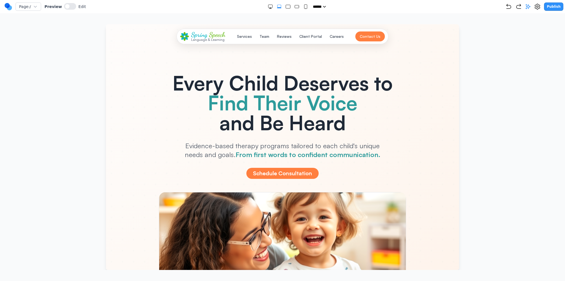
click at [285, 4] on icon "Large" at bounding box center [288, 7] width 6 height 6
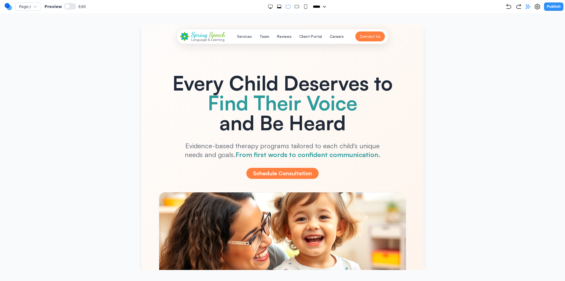
click at [295, 6] on rect "Medium" at bounding box center [297, 6] width 4 height 3
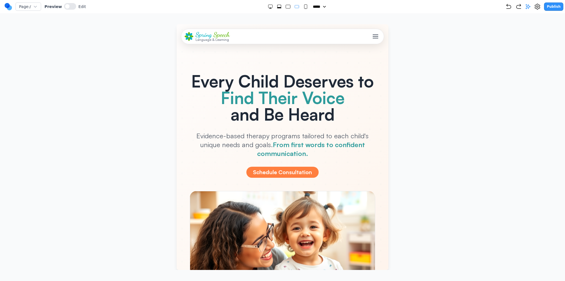
click at [304, 7] on rect "Small" at bounding box center [305, 7] width 3 height 4
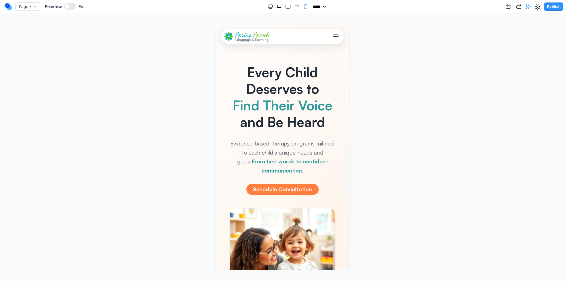
click at [295, 8] on rect "Medium" at bounding box center [297, 6] width 4 height 3
select select "**"
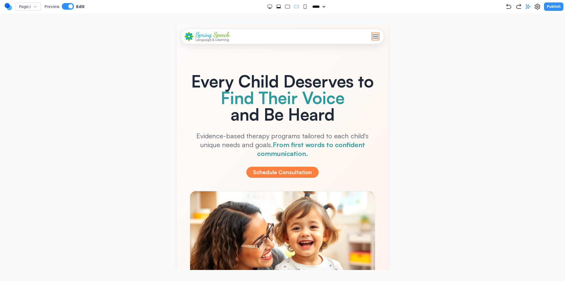
click at [373, 37] on div "Toggle mobile menu" at bounding box center [376, 37] width 6 height 6
click at [373, 36] on span "Toggle mobile menu" at bounding box center [376, 36] width 6 height 1
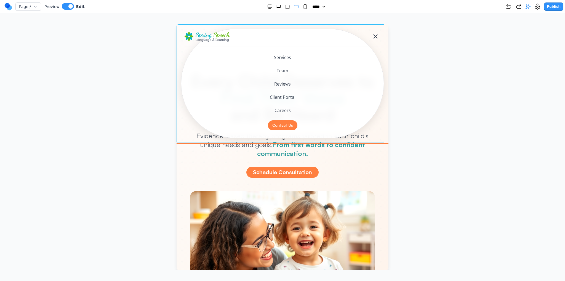
click at [184, 137] on header "Spring Speech Language & Learning Services Team Reviews Client Portal Careers C…" at bounding box center [283, 83] width 212 height 118
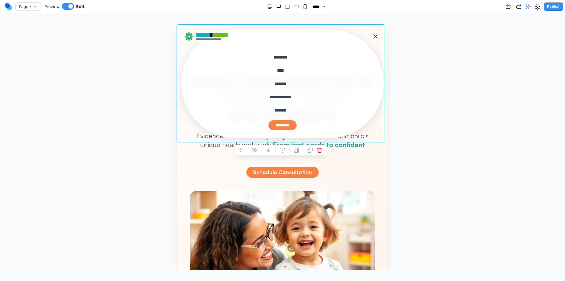
click at [259, 151] on div at bounding box center [280, 150] width 92 height 11
click at [256, 151] on icon at bounding box center [255, 150] width 6 height 6
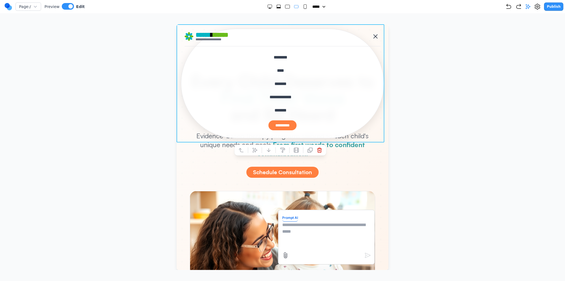
click at [310, 245] on textarea at bounding box center [326, 236] width 88 height 28
type textarea "**********"
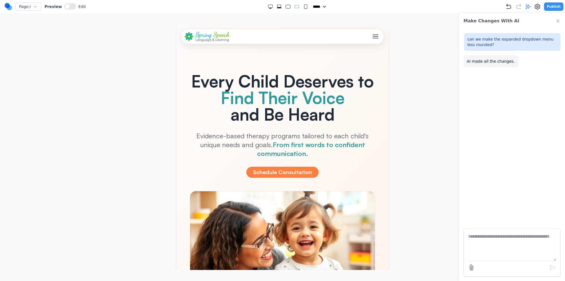
drag, startPoint x: 290, startPoint y: 8, endPoint x: 296, endPoint y: 8, distance: 5.5
click at [291, 8] on div at bounding box center [288, 7] width 41 height 6
drag, startPoint x: 369, startPoint y: 31, endPoint x: 373, endPoint y: 37, distance: 7.0
click at [371, 33] on div "Spring Speech Language & Learning Services Team Reviews Client Portal Careers C…" at bounding box center [283, 36] width 196 height 10
click at [373, 37] on div "Toggle mobile menu" at bounding box center [376, 37] width 6 height 6
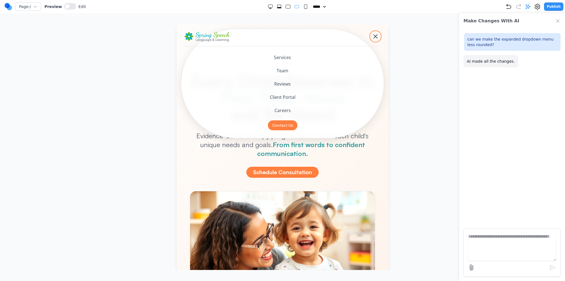
click at [373, 37] on div "Toggle mobile menu" at bounding box center [376, 37] width 6 height 6
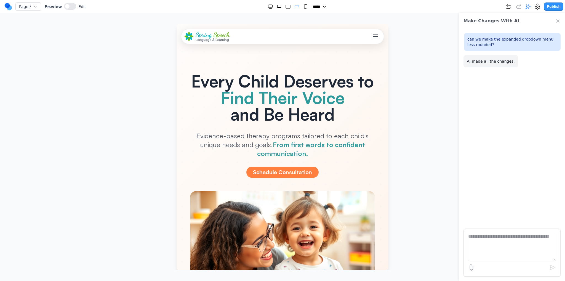
click at [303, 7] on icon "Small" at bounding box center [306, 7] width 6 height 6
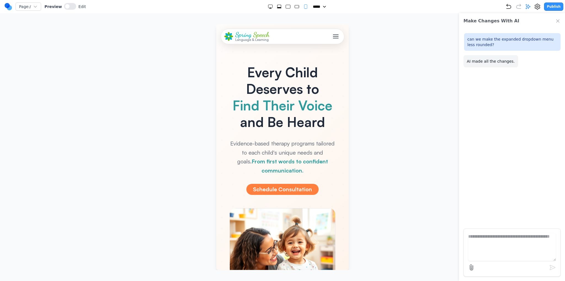
click at [296, 8] on icon "Medium" at bounding box center [297, 7] width 6 height 6
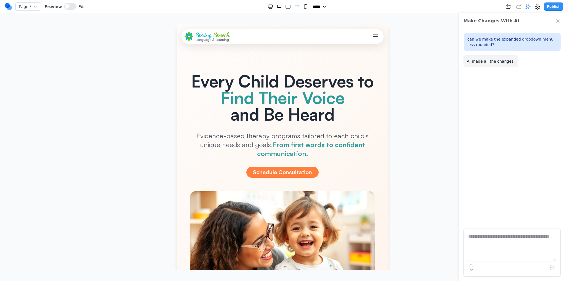
click at [282, 8] on div at bounding box center [288, 7] width 41 height 6
click at [273, 7] on div at bounding box center [288, 7] width 41 height 6
click at [277, 7] on icon "Extra Large" at bounding box center [279, 7] width 4 height 1
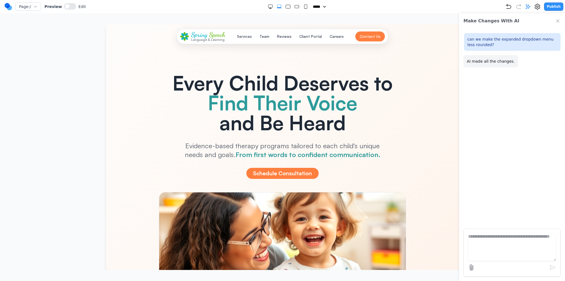
click at [286, 6] on rect "Large" at bounding box center [288, 7] width 4 height 4
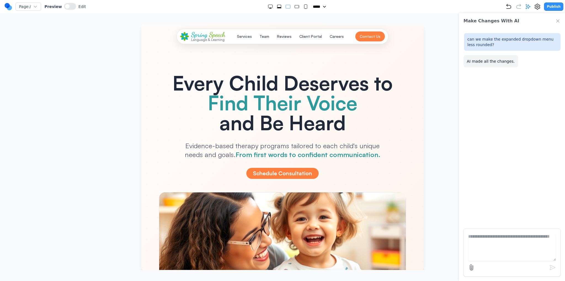
click at [298, 6] on div at bounding box center [288, 7] width 41 height 6
click at [295, 6] on rect "Medium" at bounding box center [297, 6] width 4 height 3
select select "**"
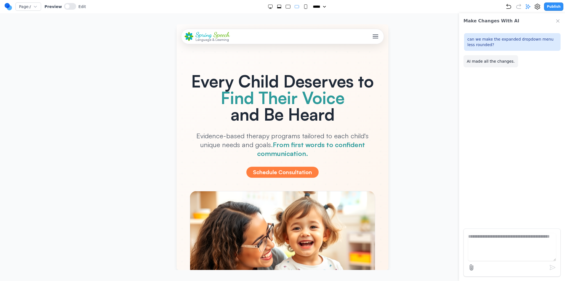
click at [375, 38] on button "Toggle mobile menu" at bounding box center [376, 36] width 10 height 10
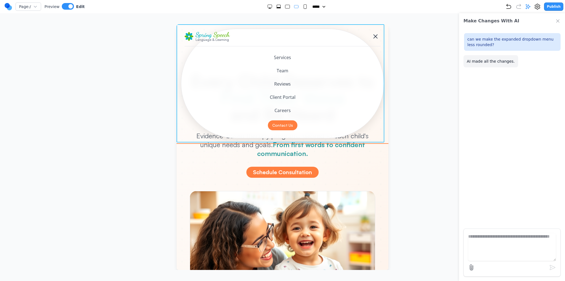
click at [181, 122] on header "Spring Speech Language & Learning Services Team Reviews Client Portal Careers C…" at bounding box center [283, 83] width 212 height 118
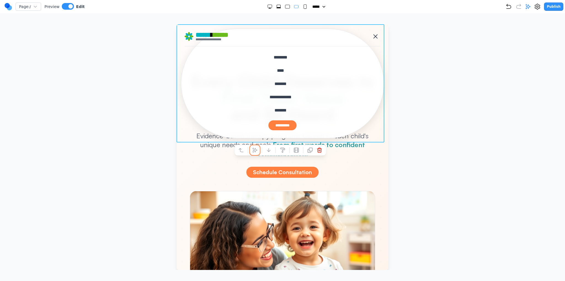
click at [256, 153] on button at bounding box center [255, 150] width 9 height 9
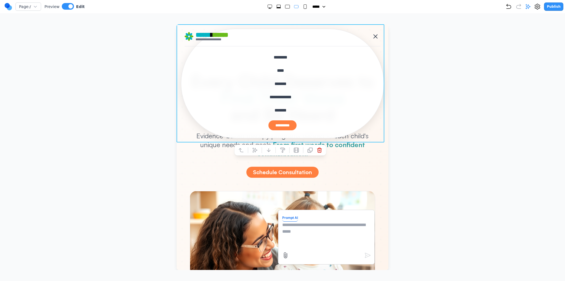
click at [319, 227] on textarea at bounding box center [326, 236] width 88 height 28
paste textarea "**********"
type textarea "**********"
click at [364, 254] on icon "submit" at bounding box center [367, 255] width 7 height 7
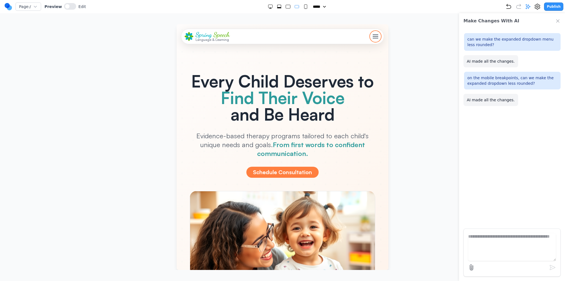
click at [373, 36] on div "Toggle mobile menu" at bounding box center [376, 37] width 6 height 6
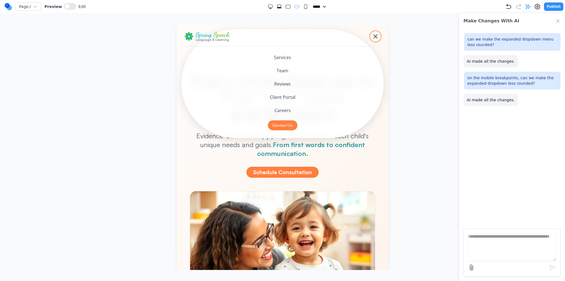
click at [373, 36] on span "Toggle mobile menu" at bounding box center [375, 36] width 4 height 4
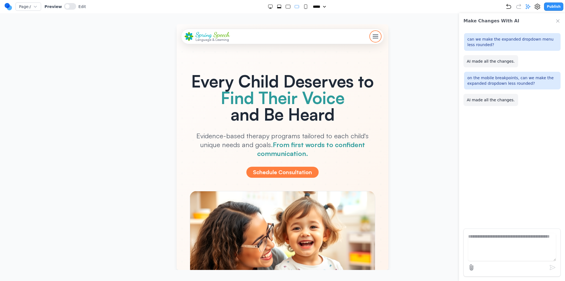
click at [373, 36] on span "Toggle mobile menu" at bounding box center [376, 36] width 6 height 1
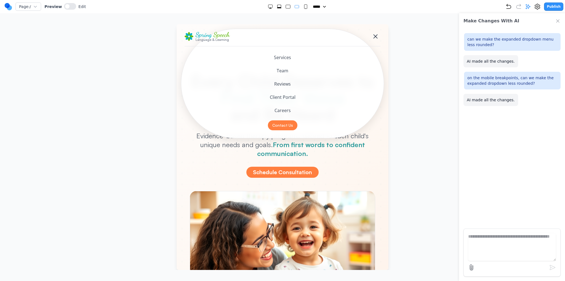
click at [269, 7] on icon "Double Extra Large" at bounding box center [271, 7] width 6 height 6
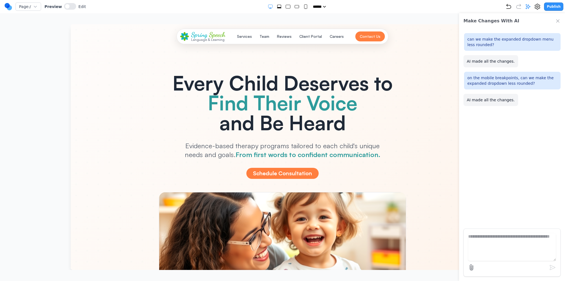
click at [276, 7] on icon "Extra Large" at bounding box center [279, 7] width 6 height 6
click at [295, 6] on rect "Medium" at bounding box center [297, 6] width 4 height 3
select select "**"
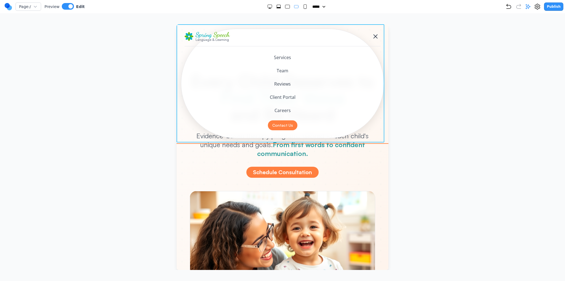
click at [182, 113] on header "Spring Speech Language & Learning Services Team Reviews Client Portal Careers C…" at bounding box center [283, 83] width 212 height 118
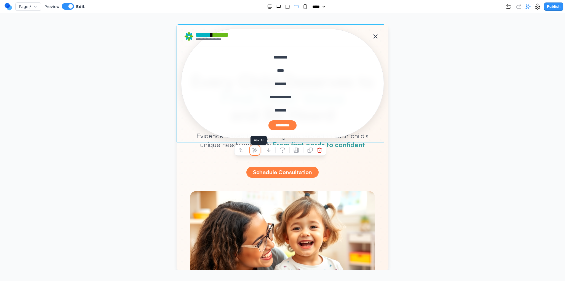
click at [254, 146] on button at bounding box center [255, 150] width 9 height 9
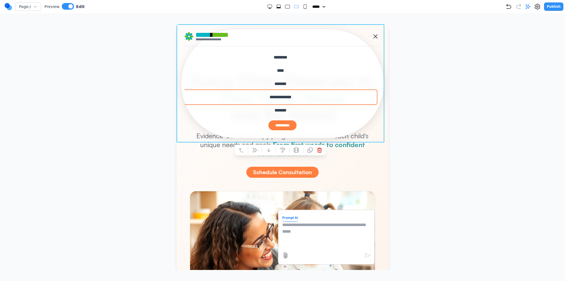
drag, startPoint x: 195, startPoint y: 96, endPoint x: 177, endPoint y: 98, distance: 18.3
click at [194, 96] on button "**********" at bounding box center [281, 96] width 192 height 13
click at [139, 101] on div at bounding box center [282, 147] width 543 height 246
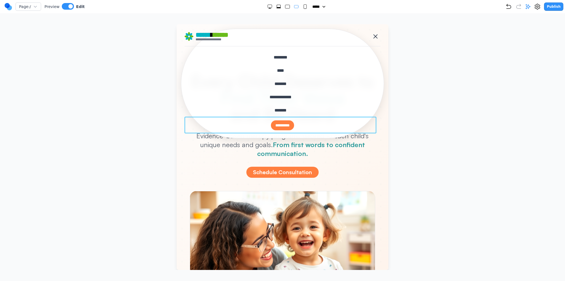
click at [251, 127] on div "**********" at bounding box center [283, 125] width 196 height 17
click at [243, 106] on icon at bounding box center [241, 108] width 6 height 6
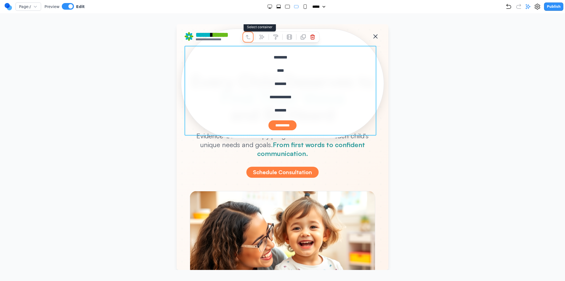
click at [247, 39] on button at bounding box center [248, 37] width 9 height 9
click at [243, 35] on icon at bounding box center [241, 33] width 6 height 6
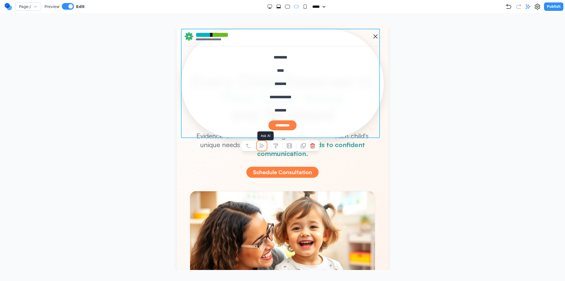
click at [263, 144] on icon at bounding box center [262, 146] width 6 height 6
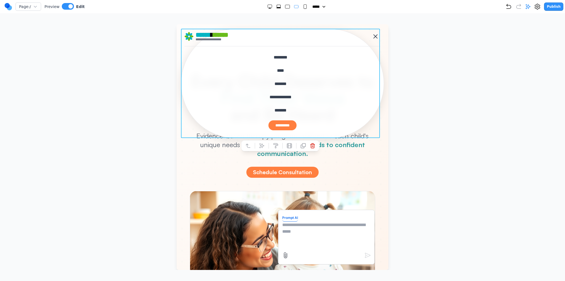
click at [306, 229] on textarea at bounding box center [326, 236] width 88 height 28
type textarea "**********"
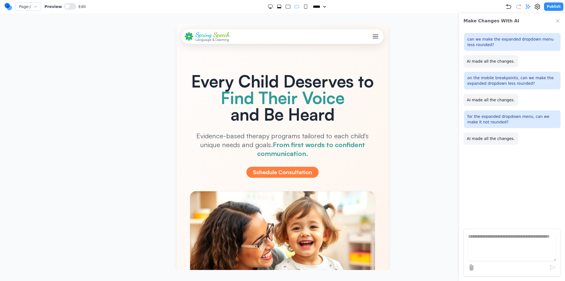
click at [373, 38] on span "Toggle mobile menu" at bounding box center [376, 38] width 6 height 1
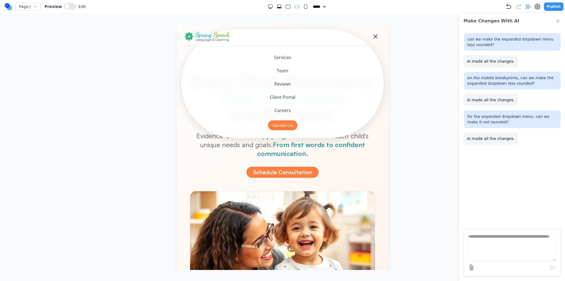
click at [373, 38] on div "Toggle mobile menu" at bounding box center [376, 37] width 6 height 6
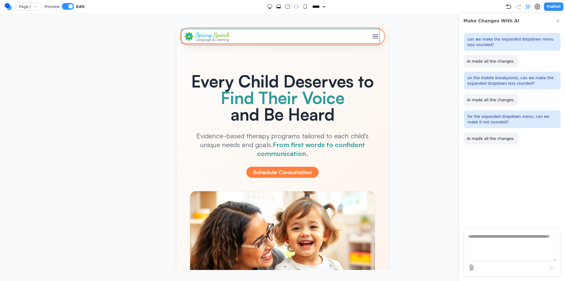
click at [377, 36] on div "Spring Speech Language & Learning Services Team Reviews Client Portal Careers C…" at bounding box center [282, 36] width 203 height 15
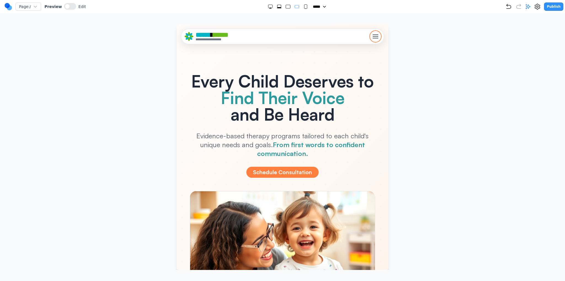
click at [373, 37] on div "Toggle mobile menu" at bounding box center [376, 37] width 6 height 6
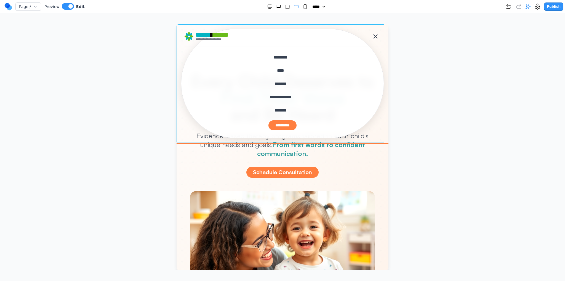
click at [179, 101] on header "**********" at bounding box center [283, 83] width 212 height 118
click at [257, 148] on icon at bounding box center [255, 150] width 6 height 6
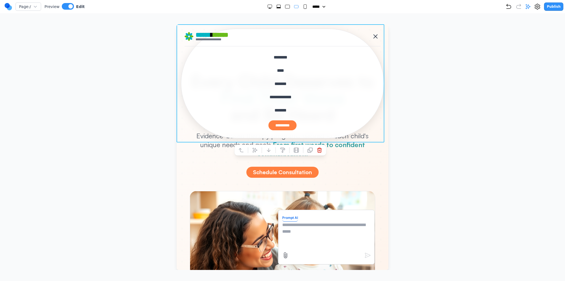
click at [300, 227] on textarea at bounding box center [326, 236] width 88 height 28
type textarea "**********"
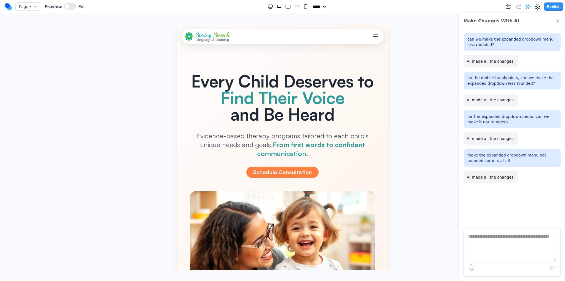
click at [279, 3] on div "Page: / Preview Edit ***** ***** ****** ****** ****** Publish" at bounding box center [283, 6] width 559 height 9
click at [276, 7] on icon "Extra Large" at bounding box center [279, 7] width 6 height 6
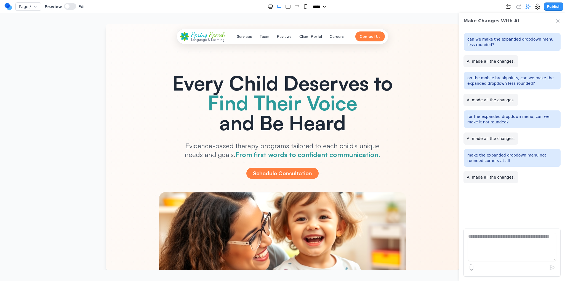
click at [285, 6] on icon "Large" at bounding box center [288, 7] width 6 height 6
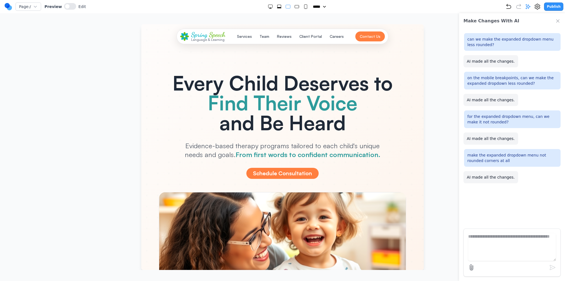
drag, startPoint x: 295, startPoint y: 6, endPoint x: 169, endPoint y: 3, distance: 125.3
click at [295, 6] on rect "Medium" at bounding box center [297, 6] width 4 height 3
select select "**"
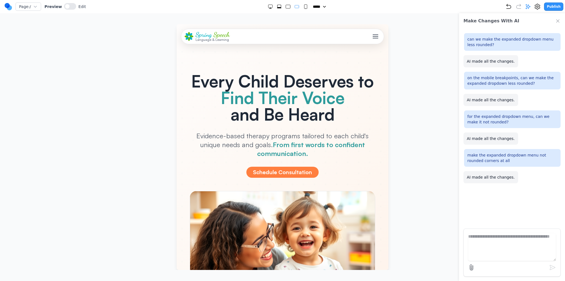
drag, startPoint x: 377, startPoint y: 36, endPoint x: 373, endPoint y: 36, distance: 3.6
click at [376, 35] on div "Spring Speech Language & Learning Services Team Reviews Client Portal Careers C…" at bounding box center [282, 36] width 203 height 15
click at [373, 36] on span "Toggle mobile menu" at bounding box center [376, 36] width 6 height 1
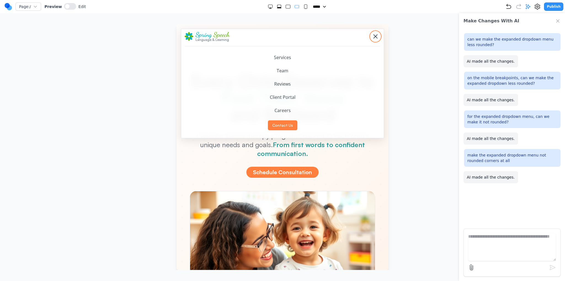
click at [373, 36] on div "Toggle mobile menu" at bounding box center [376, 37] width 6 height 6
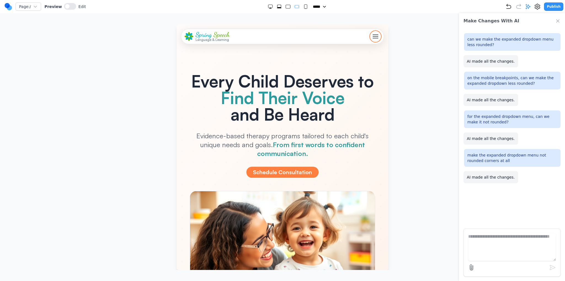
click at [373, 36] on span "Toggle mobile menu" at bounding box center [376, 36] width 6 height 1
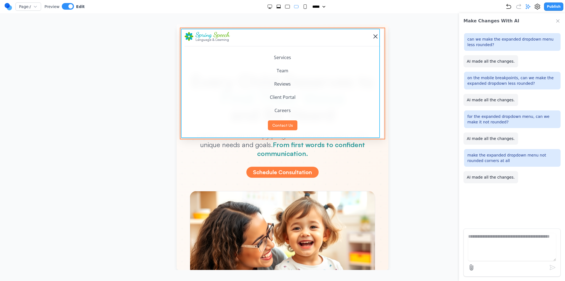
click at [182, 131] on div "Spring Speech Language & Learning Services Team Reviews Client Portal Careers C…" at bounding box center [282, 84] width 203 height 110
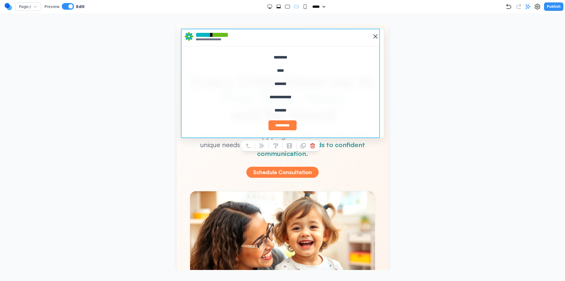
drag, startPoint x: 267, startPoint y: 148, endPoint x: 262, endPoint y: 147, distance: 5.0
click at [265, 148] on div at bounding box center [280, 145] width 78 height 11
click at [262, 147] on icon at bounding box center [262, 145] width 5 height 5
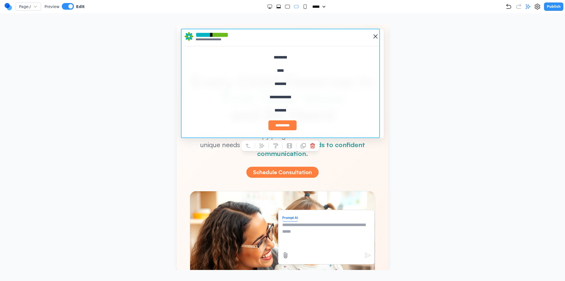
click at [307, 237] on textarea at bounding box center [326, 236] width 88 height 28
type textarea "**********"
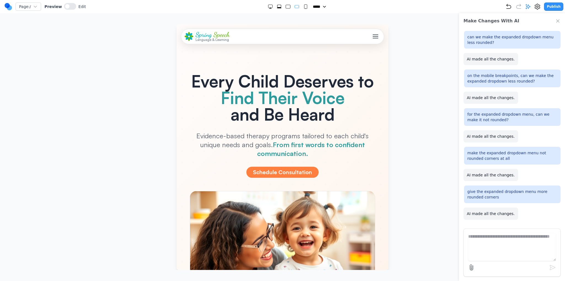
click at [371, 38] on button "Toggle mobile menu" at bounding box center [376, 36] width 10 height 10
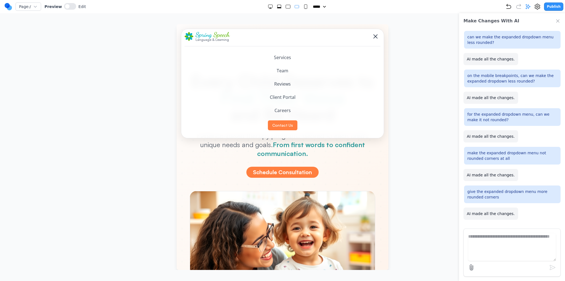
click at [304, 9] on icon "Small" at bounding box center [306, 7] width 6 height 6
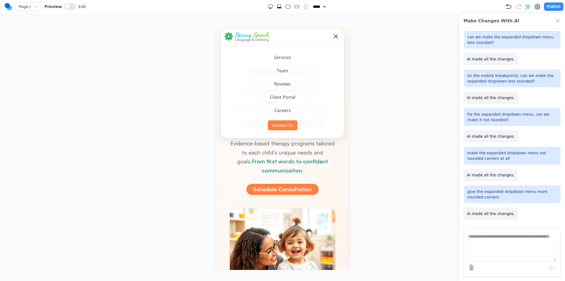
click at [295, 7] on rect "Medium" at bounding box center [297, 6] width 4 height 3
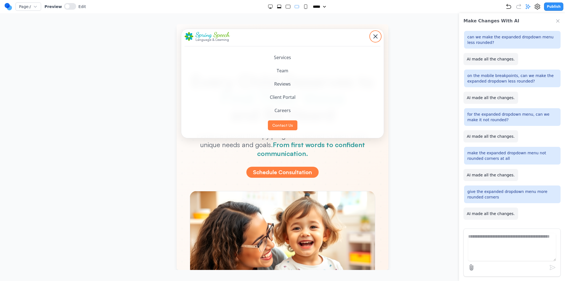
click at [371, 36] on button "Toggle mobile menu" at bounding box center [376, 36] width 10 height 10
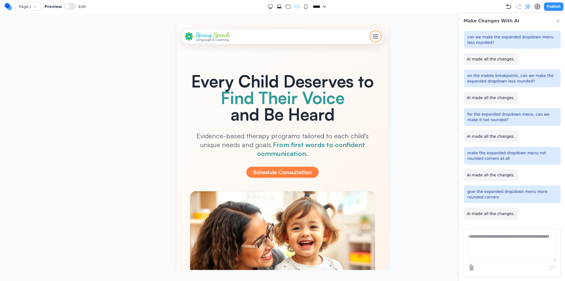
click at [371, 36] on button "Toggle mobile menu" at bounding box center [376, 36] width 10 height 10
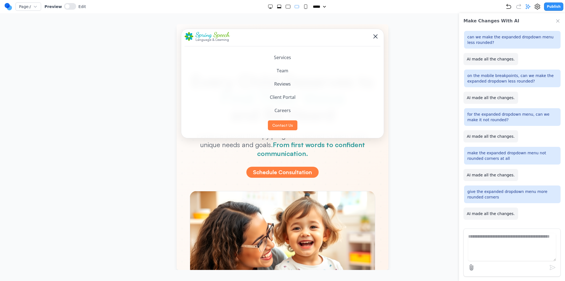
click at [296, 8] on icon "Medium" at bounding box center [297, 7] width 6 height 6
click at [303, 8] on icon "Small" at bounding box center [306, 7] width 6 height 6
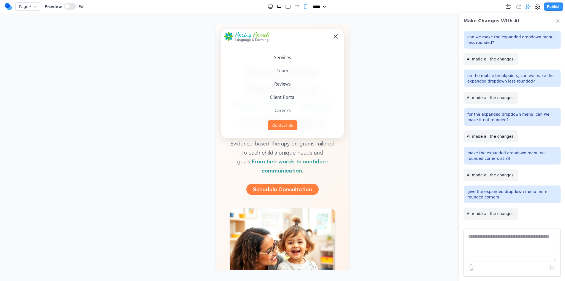
click at [295, 9] on icon "Medium" at bounding box center [297, 7] width 6 height 6
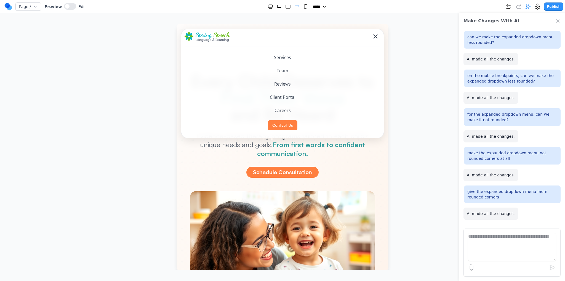
click at [284, 9] on div "Page: / Preview Edit ***** ***** ****** ****** ****** Publish" at bounding box center [283, 6] width 559 height 9
click at [286, 8] on rect "Large" at bounding box center [288, 7] width 4 height 4
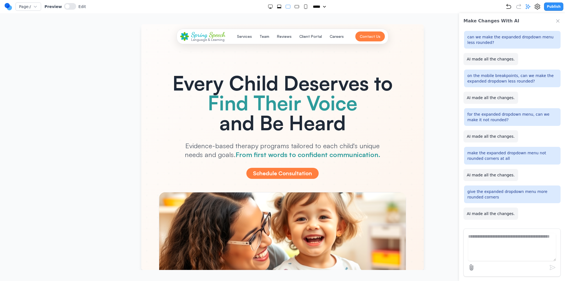
click at [276, 7] on icon "Extra Large" at bounding box center [279, 7] width 6 height 6
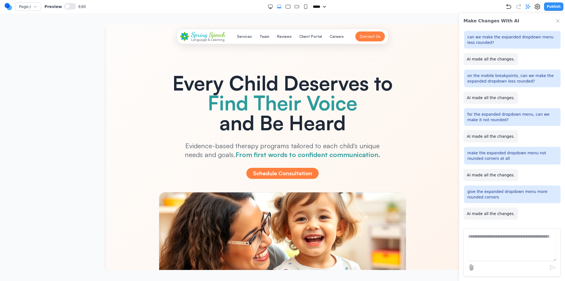
drag, startPoint x: 307, startPoint y: 6, endPoint x: 296, endPoint y: 6, distance: 11.0
click at [305, 6] on div "***** ***** ****** ****** ******" at bounding box center [296, 7] width 420 height 6
click at [295, 6] on rect "Medium" at bounding box center [297, 6] width 4 height 3
select select "**"
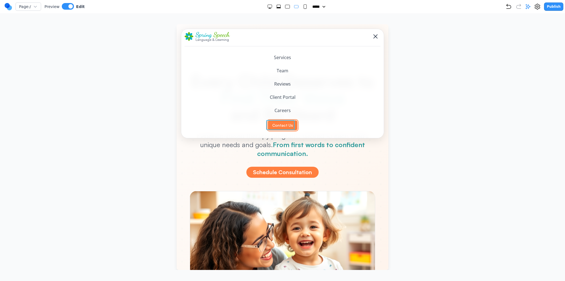
click at [283, 126] on button "Contact Us" at bounding box center [283, 125] width 30 height 10
drag, startPoint x: 259, startPoint y: 110, endPoint x: 302, endPoint y: 175, distance: 78.1
click at [259, 110] on icon at bounding box center [262, 111] width 6 height 6
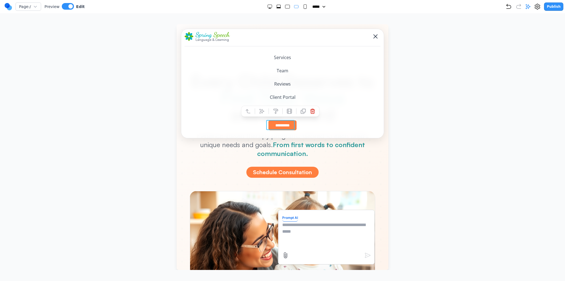
click at [300, 235] on textarea at bounding box center [326, 236] width 88 height 28
type textarea "**********"
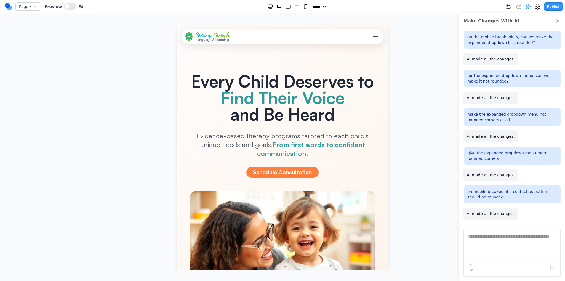
click at [373, 34] on span "Toggle mobile menu" at bounding box center [376, 34] width 6 height 1
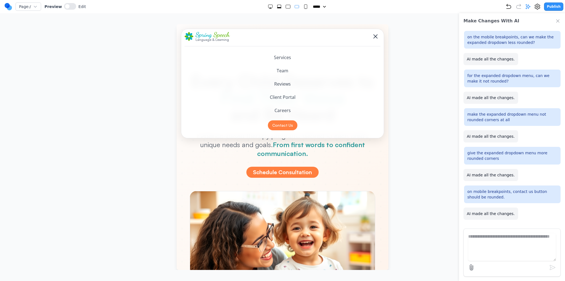
click at [304, 6] on rect "Small" at bounding box center [305, 7] width 3 height 4
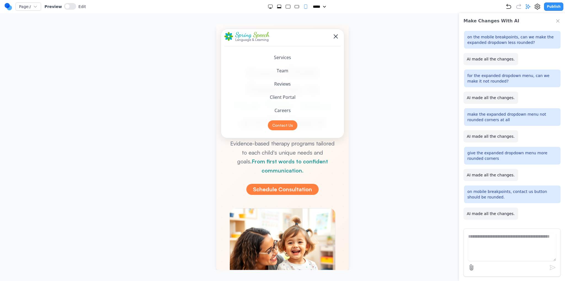
click at [298, 7] on div at bounding box center [288, 7] width 41 height 6
click at [295, 8] on rect "Medium" at bounding box center [297, 6] width 4 height 3
select select "**"
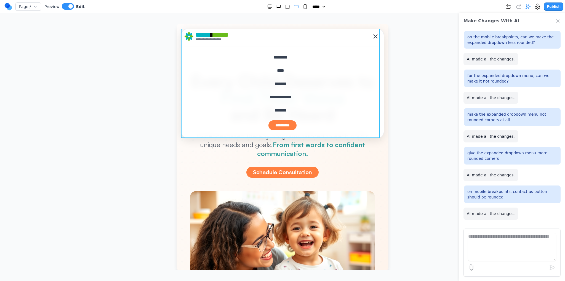
click at [350, 30] on div "**********" at bounding box center [282, 84] width 203 height 110
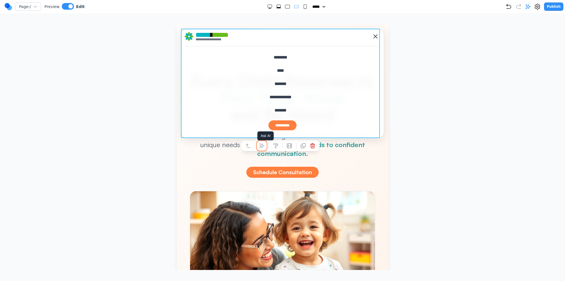
click at [259, 149] on button at bounding box center [261, 145] width 9 height 9
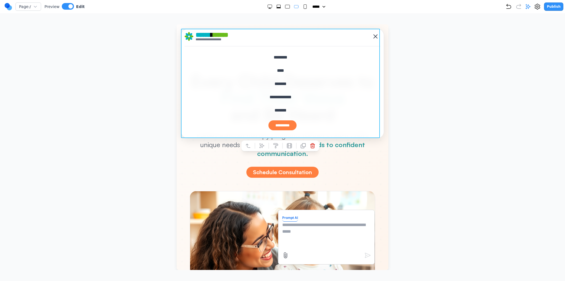
click at [284, 243] on textarea at bounding box center [326, 236] width 88 height 28
type textarea "**********"
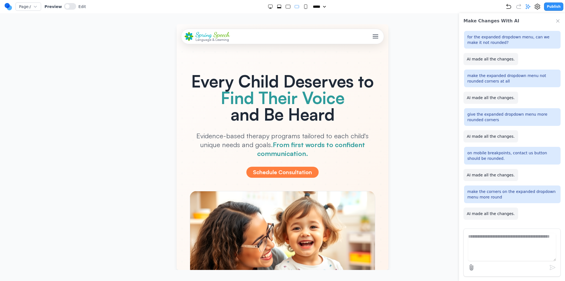
click at [371, 36] on button "Toggle mobile menu" at bounding box center [376, 36] width 10 height 10
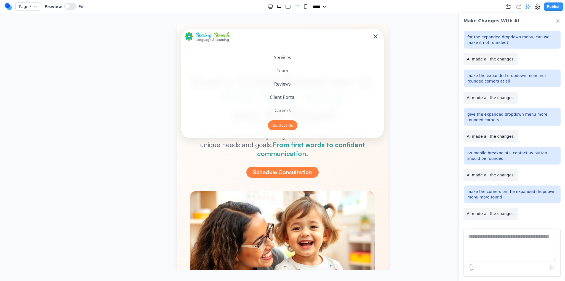
click at [371, 36] on button "Toggle mobile menu" at bounding box center [376, 36] width 10 height 10
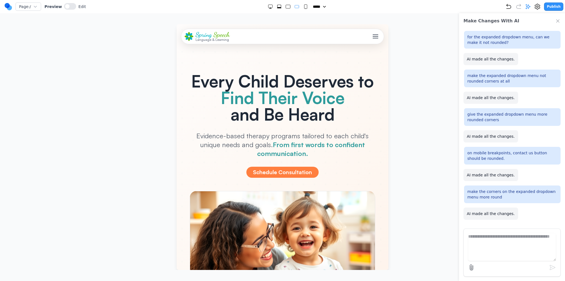
click at [371, 36] on button "Toggle mobile menu" at bounding box center [376, 36] width 10 height 10
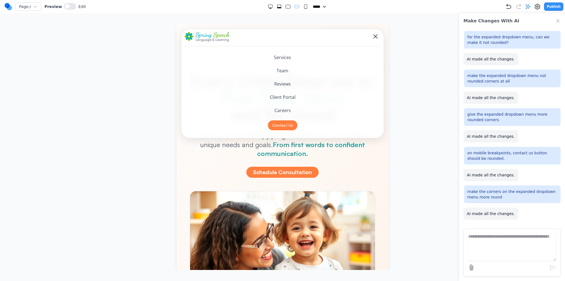
click at [304, 6] on rect "Small" at bounding box center [305, 7] width 3 height 4
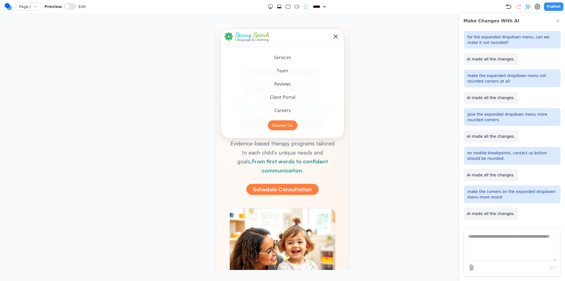
click at [299, 7] on div at bounding box center [288, 7] width 41 height 6
click at [295, 8] on icon "Medium" at bounding box center [297, 7] width 6 height 6
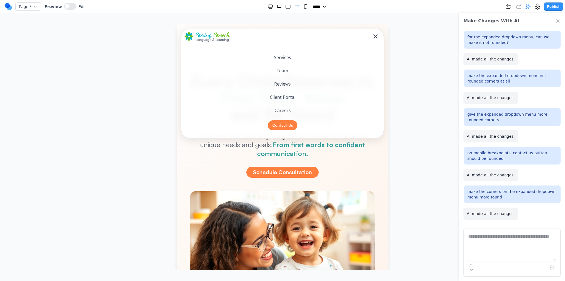
click at [286, 8] on rect "Large" at bounding box center [288, 7] width 4 height 4
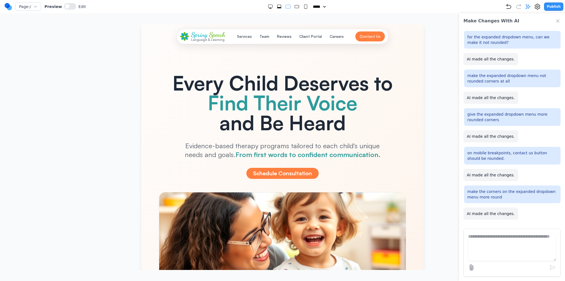
click at [278, 8] on icon "Extra Large" at bounding box center [279, 7] width 4 height 1
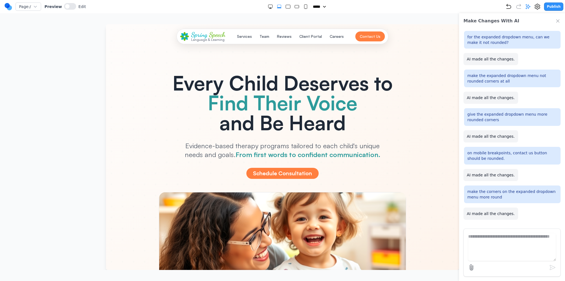
click at [286, 8] on rect "Large" at bounding box center [288, 7] width 4 height 4
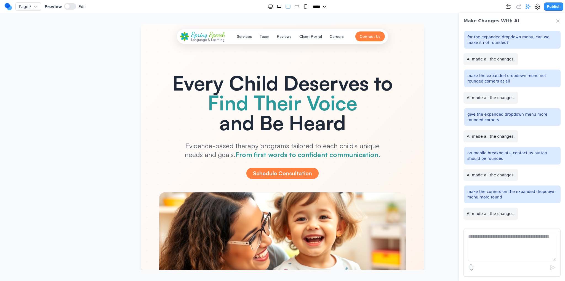
click at [294, 8] on icon "Medium" at bounding box center [297, 7] width 6 height 6
select select "**"
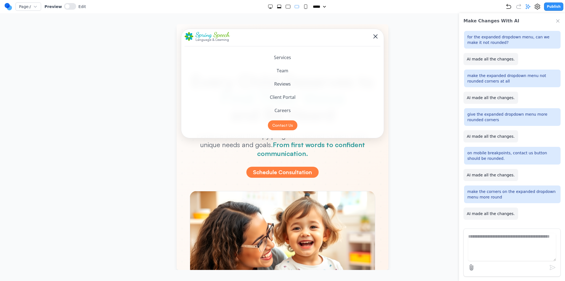
click at [551, 10] on nav "Page: / Preview Edit ***** ***** ****** ****** ****** Publish" at bounding box center [282, 6] width 565 height 13
click at [552, 9] on button "Publish" at bounding box center [553, 6] width 19 height 8
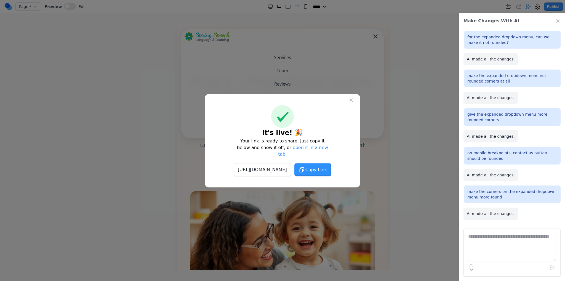
drag, startPoint x: 329, startPoint y: 178, endPoint x: 331, endPoint y: 165, distance: 13.7
click at [328, 178] on div "It's live! 🎉 Your link is ready to share. Just copy it below and show it off, o…" at bounding box center [283, 141] width 156 height 94
click at [327, 166] on span "Copy Link" at bounding box center [316, 169] width 22 height 7
